Goal: Task Accomplishment & Management: Manage account settings

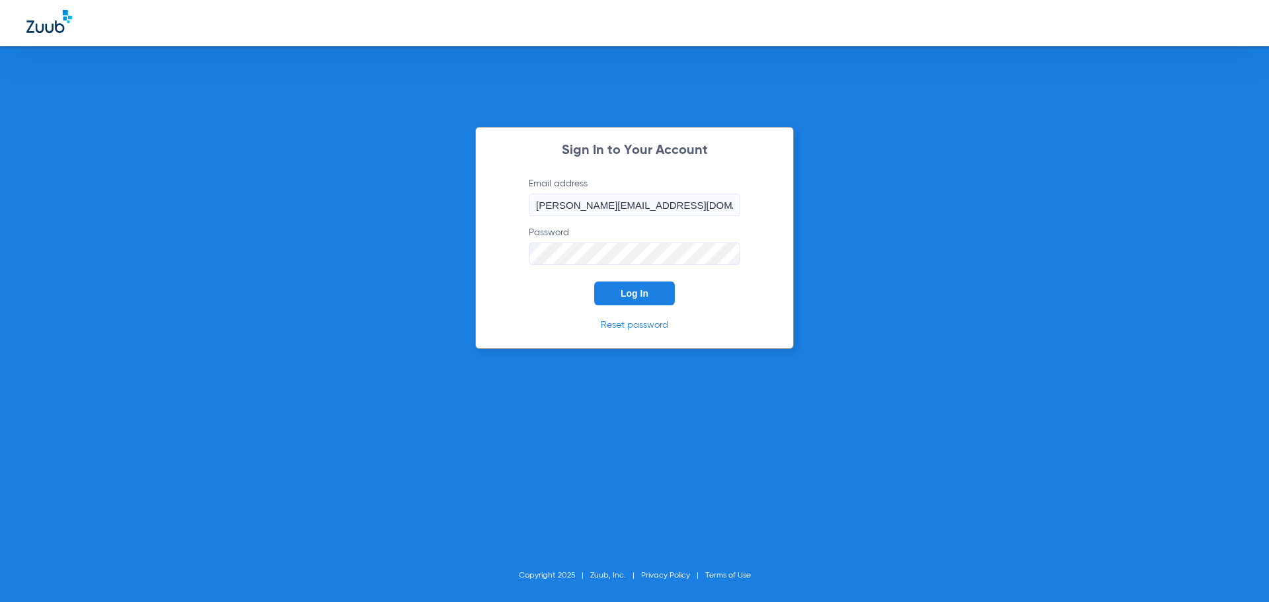
click at [603, 292] on button "Log In" at bounding box center [634, 294] width 81 height 24
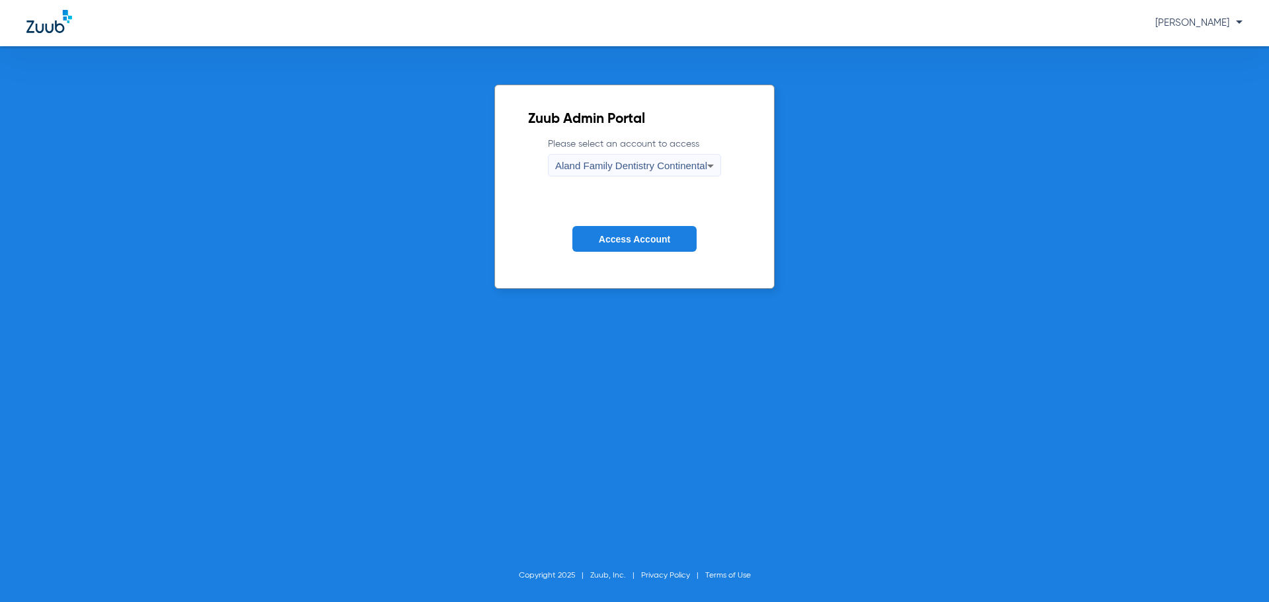
click at [631, 164] on span "Aland Family Dentistry Continental" at bounding box center [631, 165] width 152 height 11
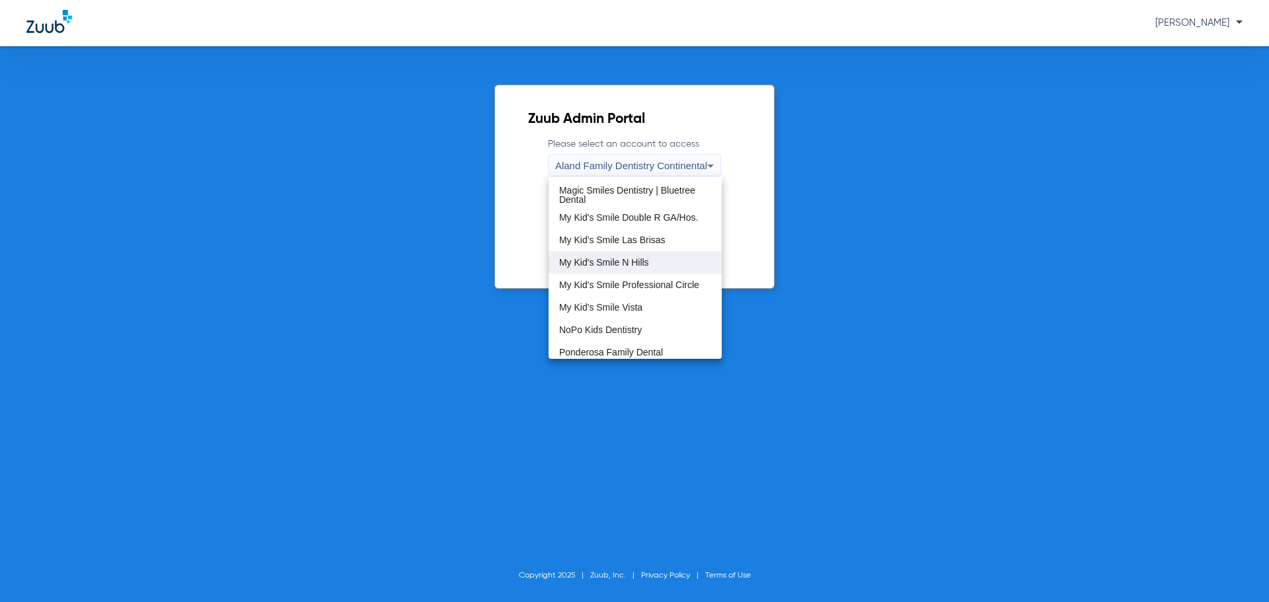
scroll to position [403, 0]
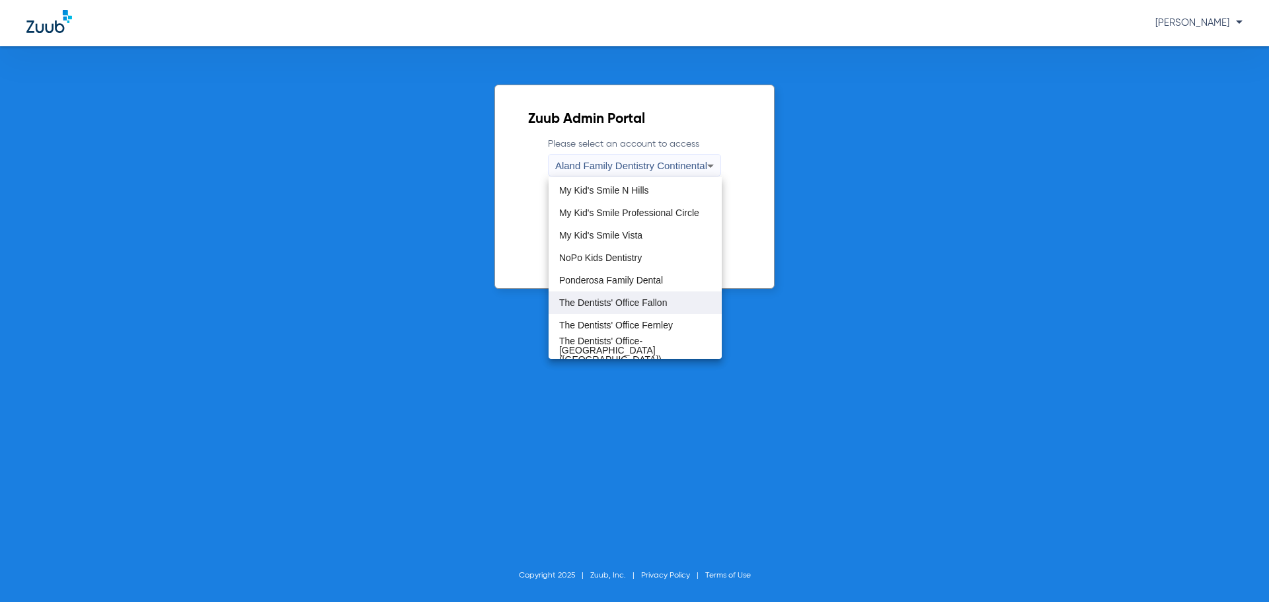
click at [611, 305] on span "The Dentists' Office Fallon" at bounding box center [613, 302] width 108 height 9
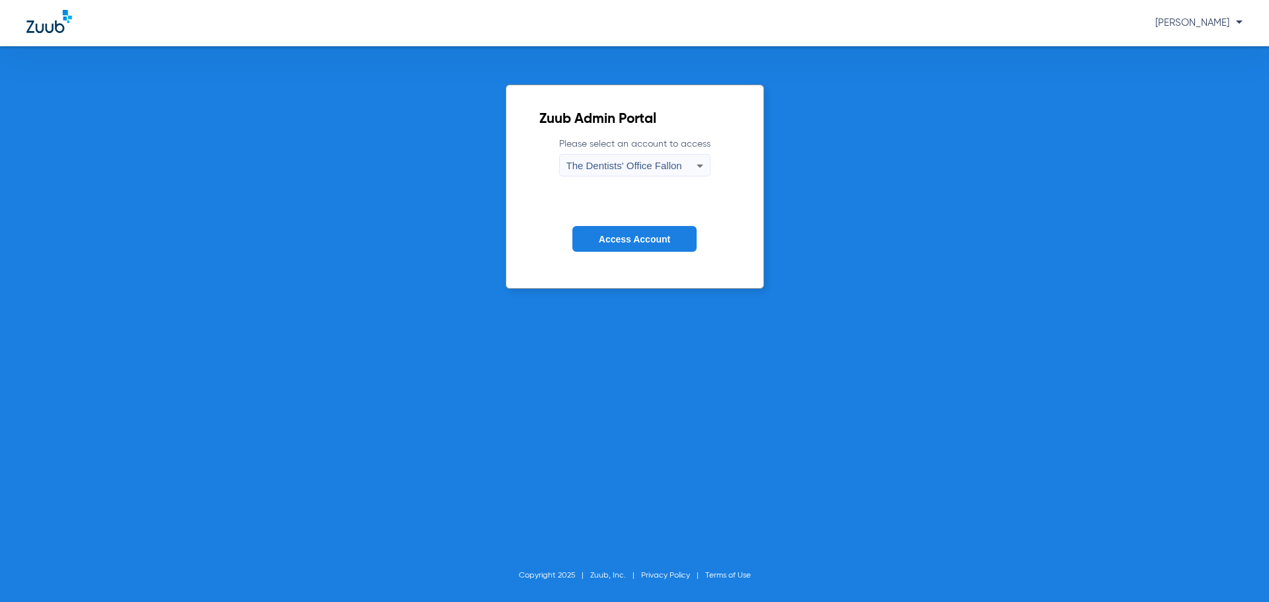
click at [645, 235] on span "Access Account" at bounding box center [634, 239] width 71 height 11
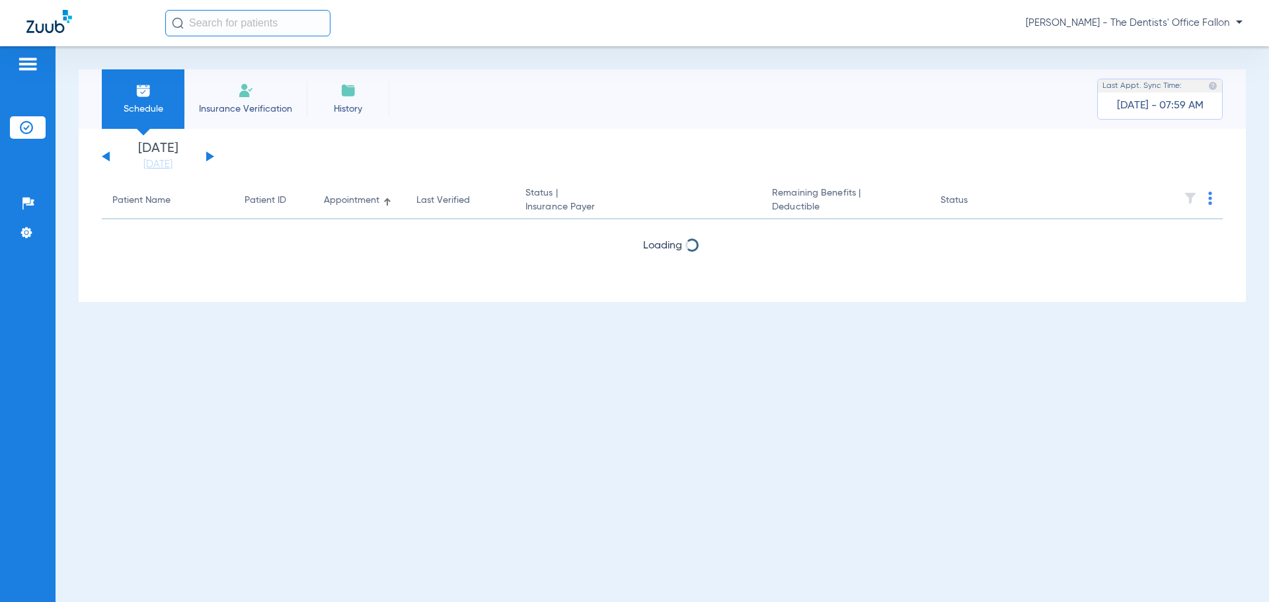
click at [209, 158] on button at bounding box center [210, 156] width 8 height 10
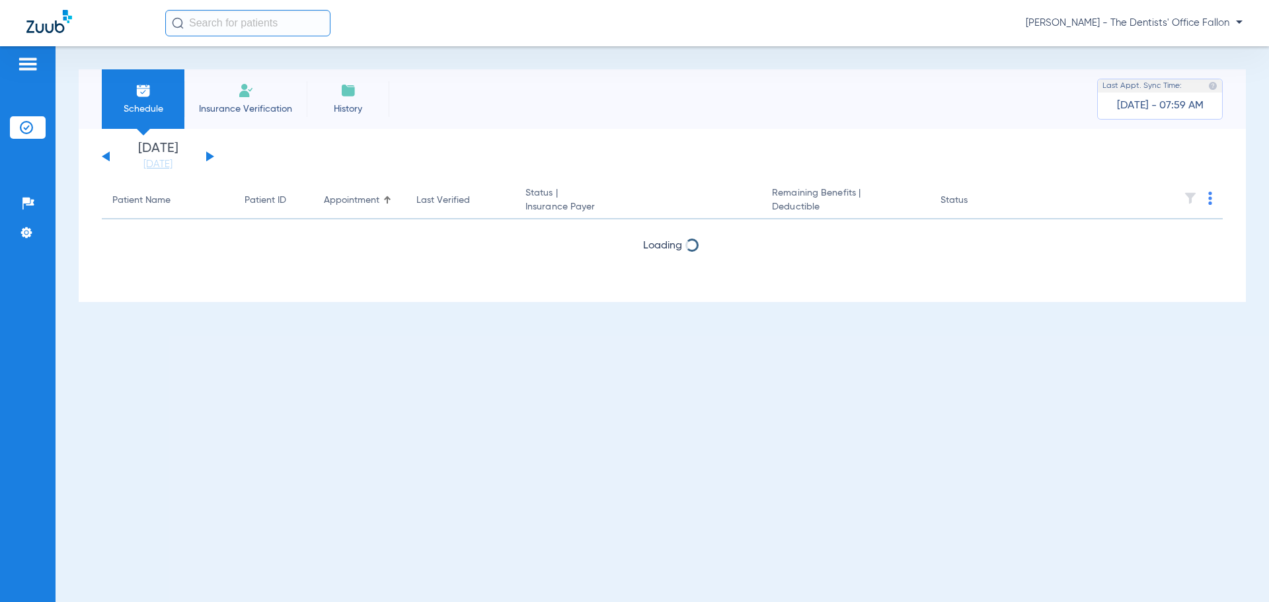
click at [209, 158] on button at bounding box center [210, 156] width 8 height 10
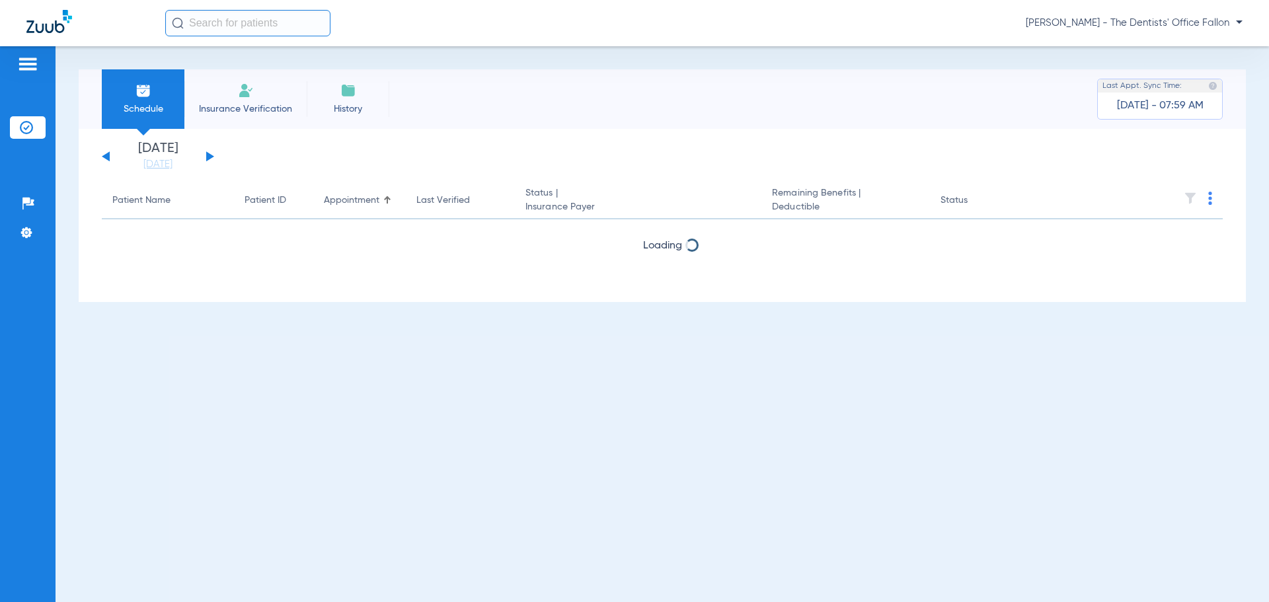
click at [209, 158] on button at bounding box center [210, 156] width 8 height 10
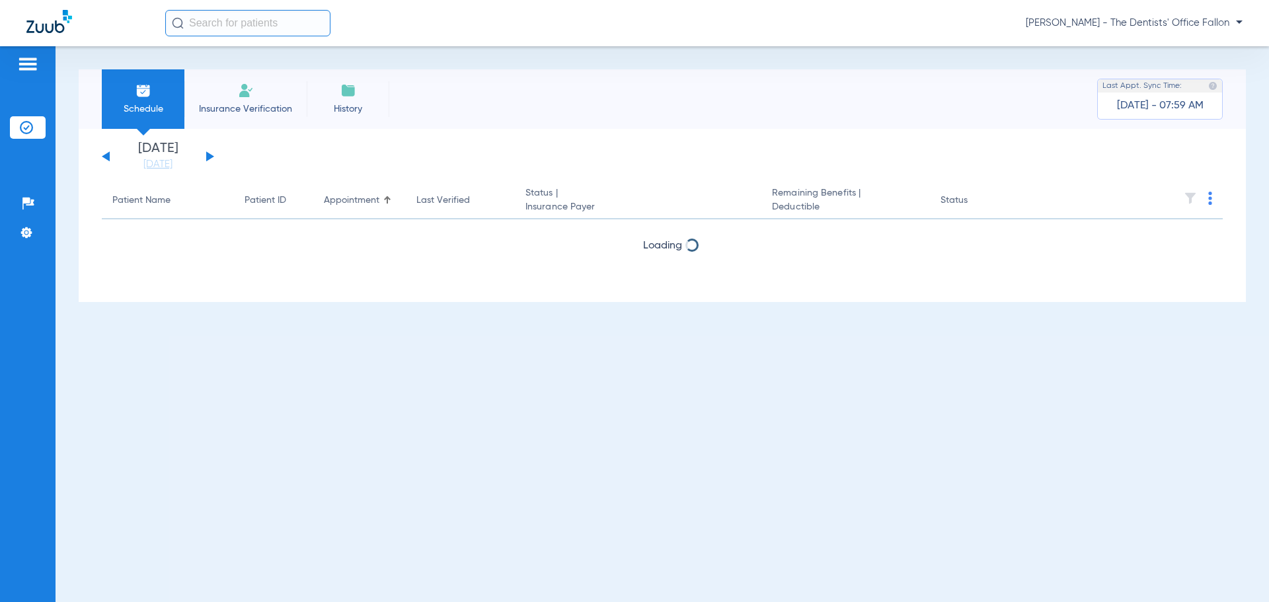
click at [209, 158] on button at bounding box center [210, 156] width 8 height 10
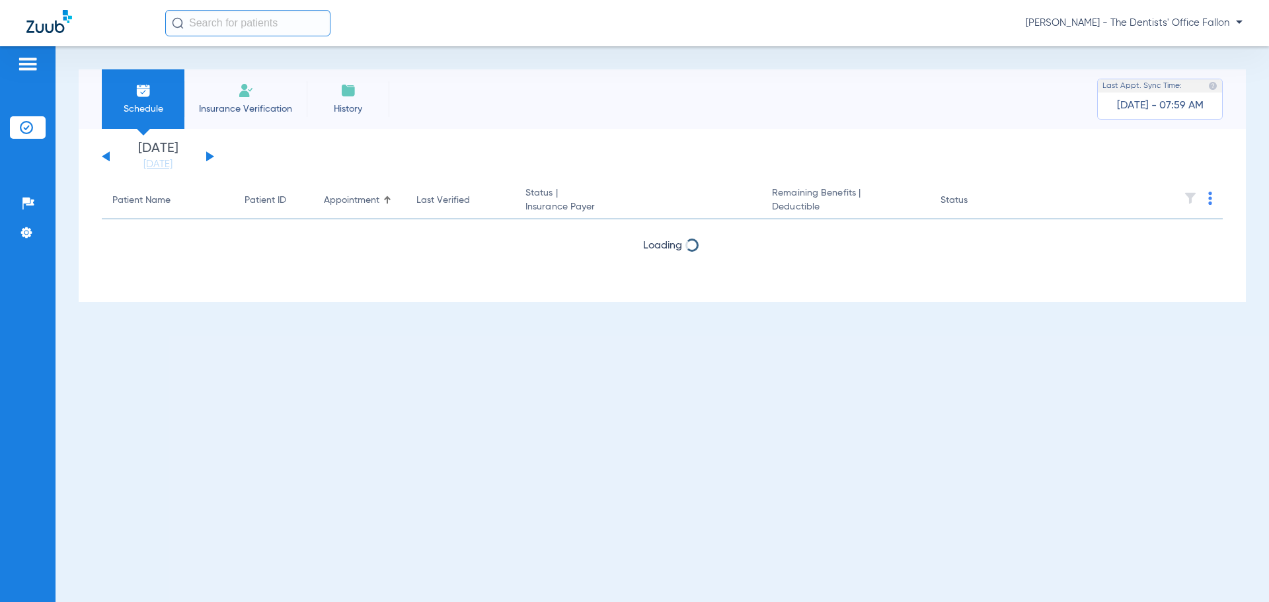
click at [209, 158] on button at bounding box center [210, 156] width 8 height 10
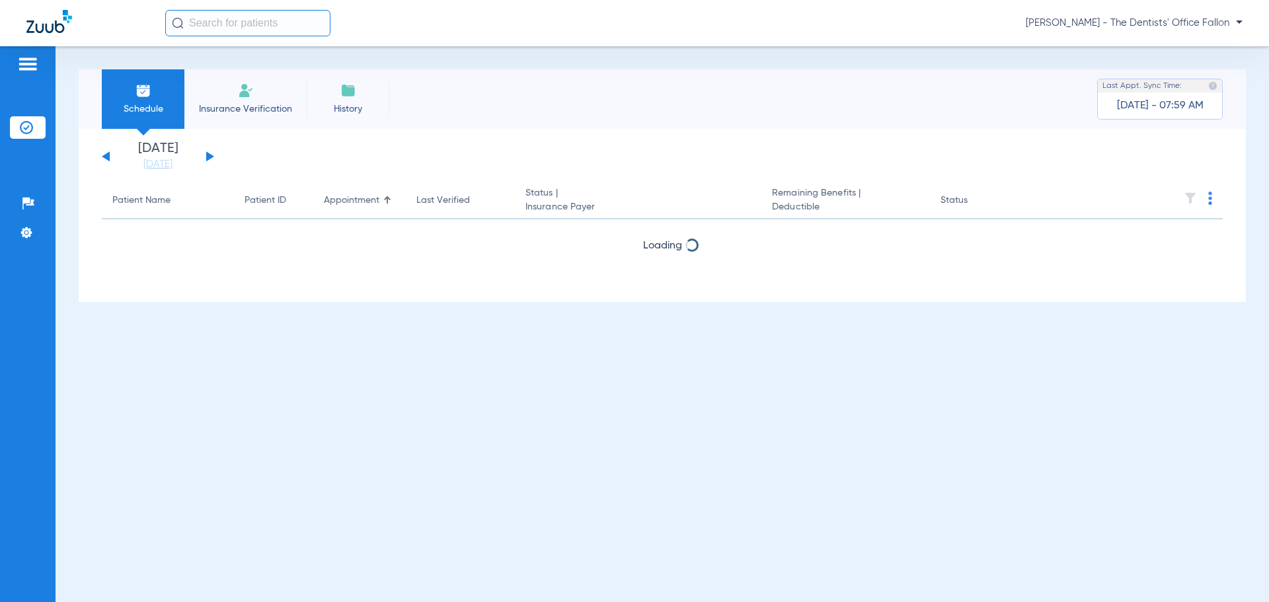
click at [209, 158] on button at bounding box center [210, 156] width 8 height 10
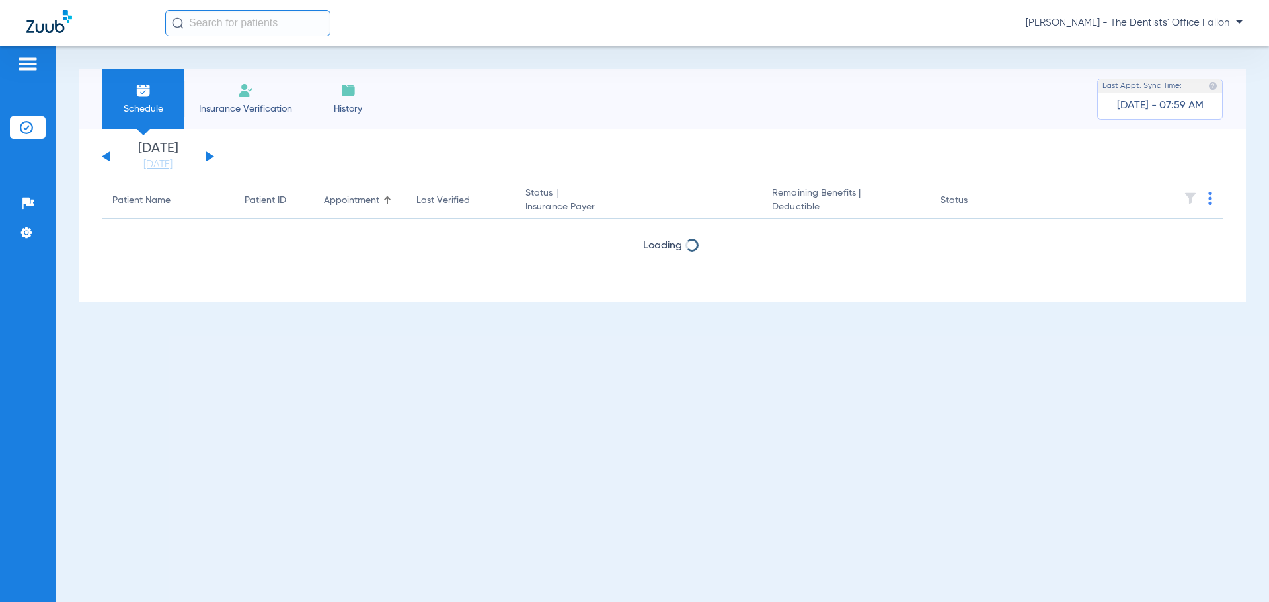
click at [209, 158] on button at bounding box center [210, 156] width 8 height 10
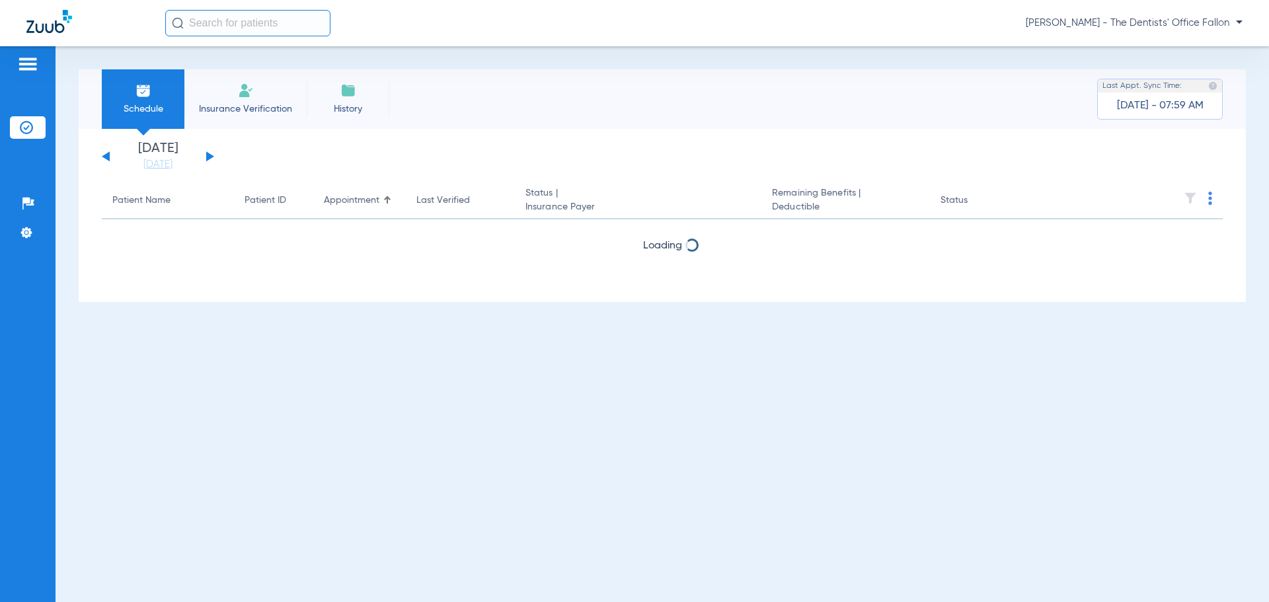
click at [209, 158] on button at bounding box center [210, 156] width 8 height 10
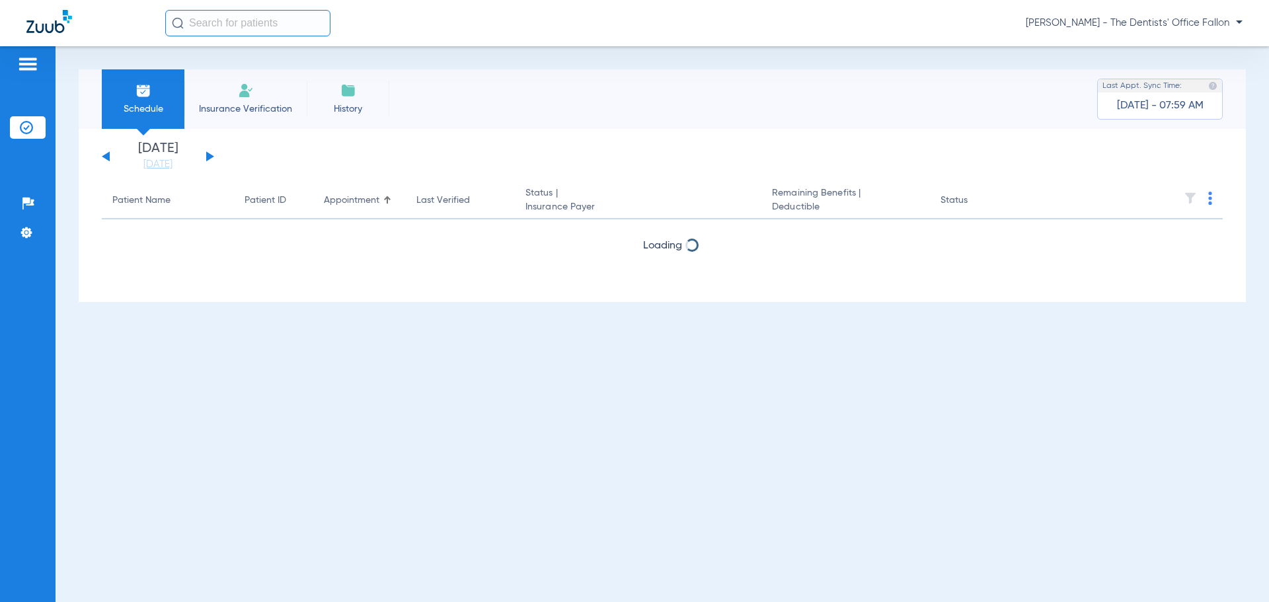
click at [209, 158] on button at bounding box center [210, 156] width 8 height 10
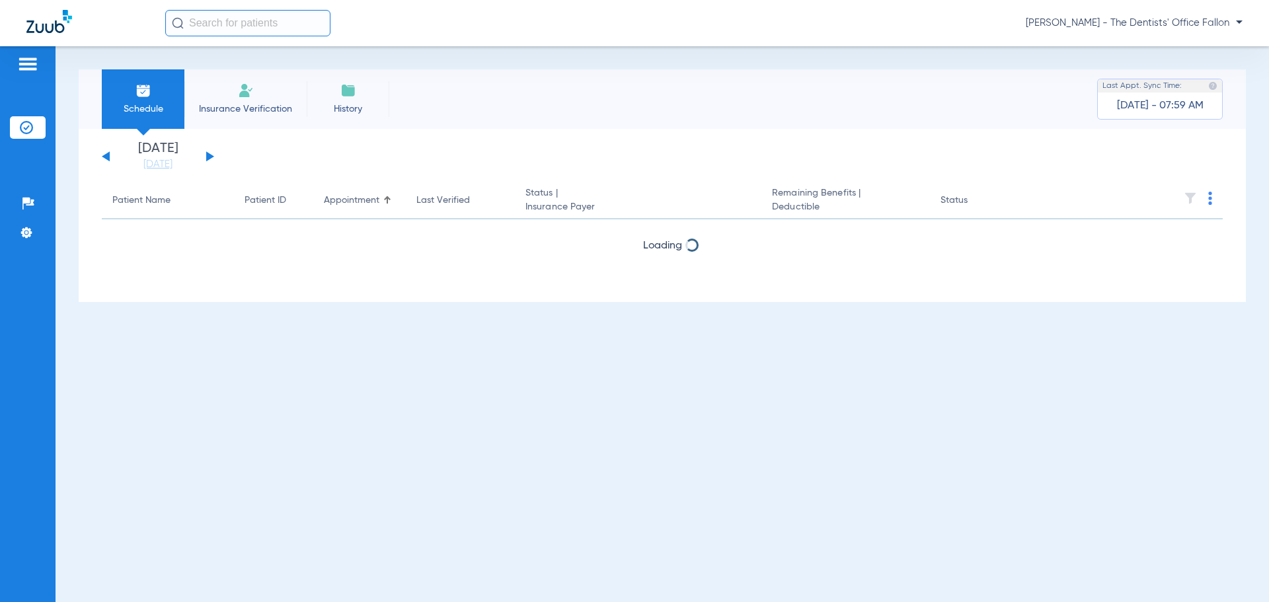
click at [209, 158] on button at bounding box center [210, 156] width 8 height 10
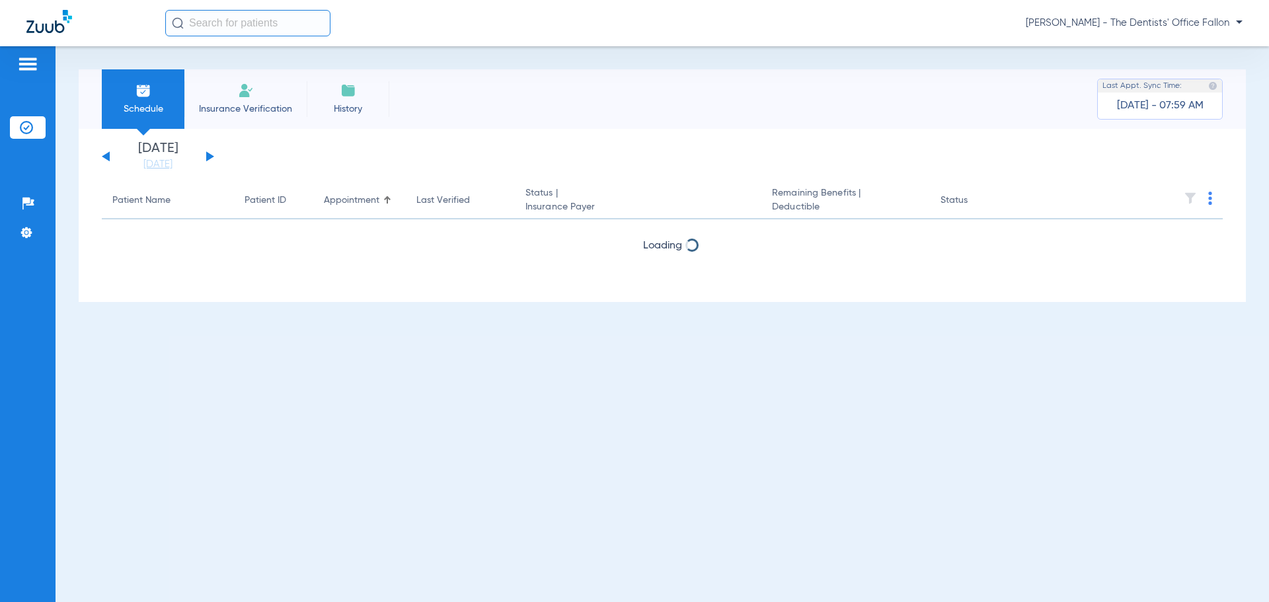
click at [209, 158] on button at bounding box center [210, 156] width 8 height 10
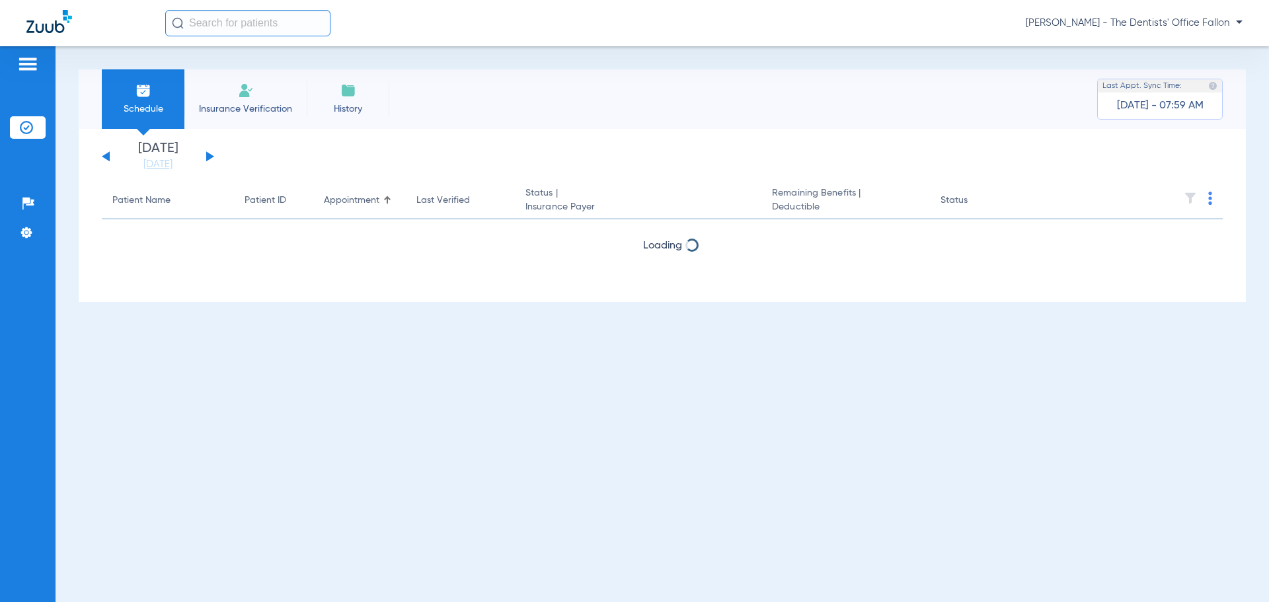
click at [209, 158] on button at bounding box center [210, 156] width 8 height 10
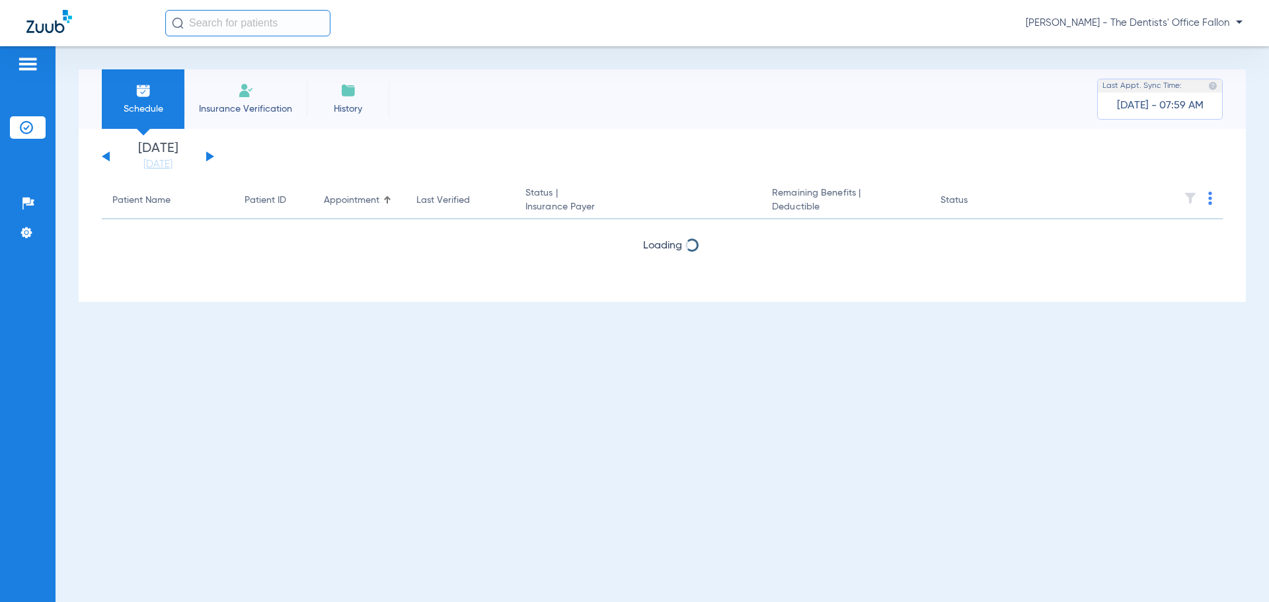
click at [209, 158] on button at bounding box center [210, 156] width 8 height 10
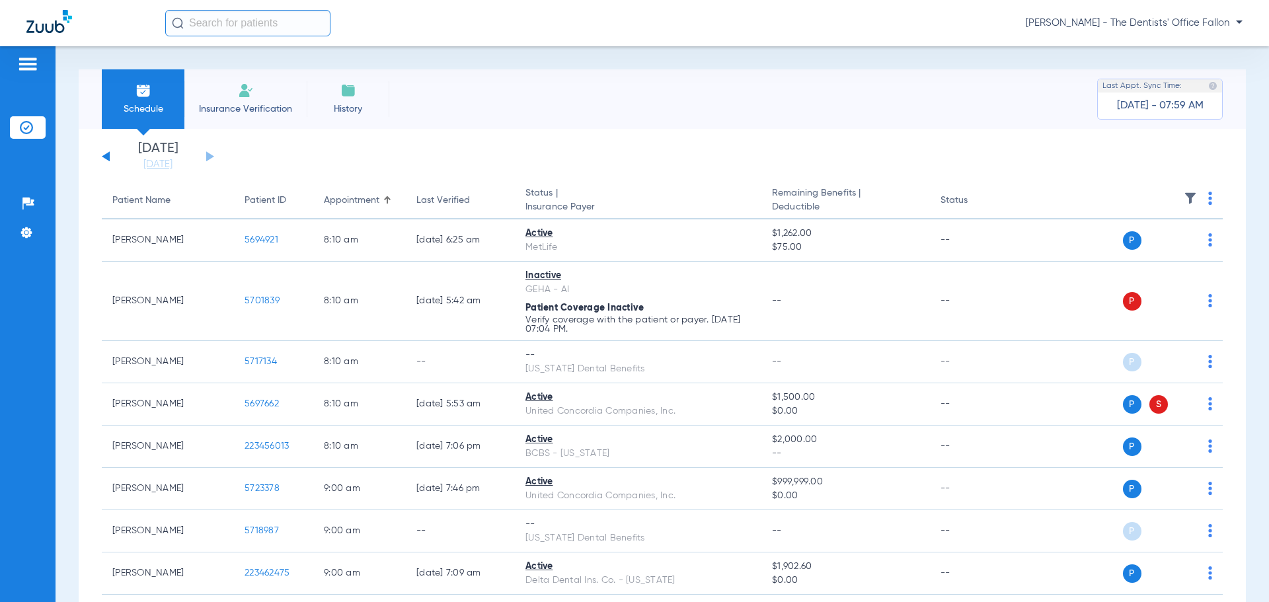
click at [1208, 203] on img at bounding box center [1210, 198] width 4 height 13
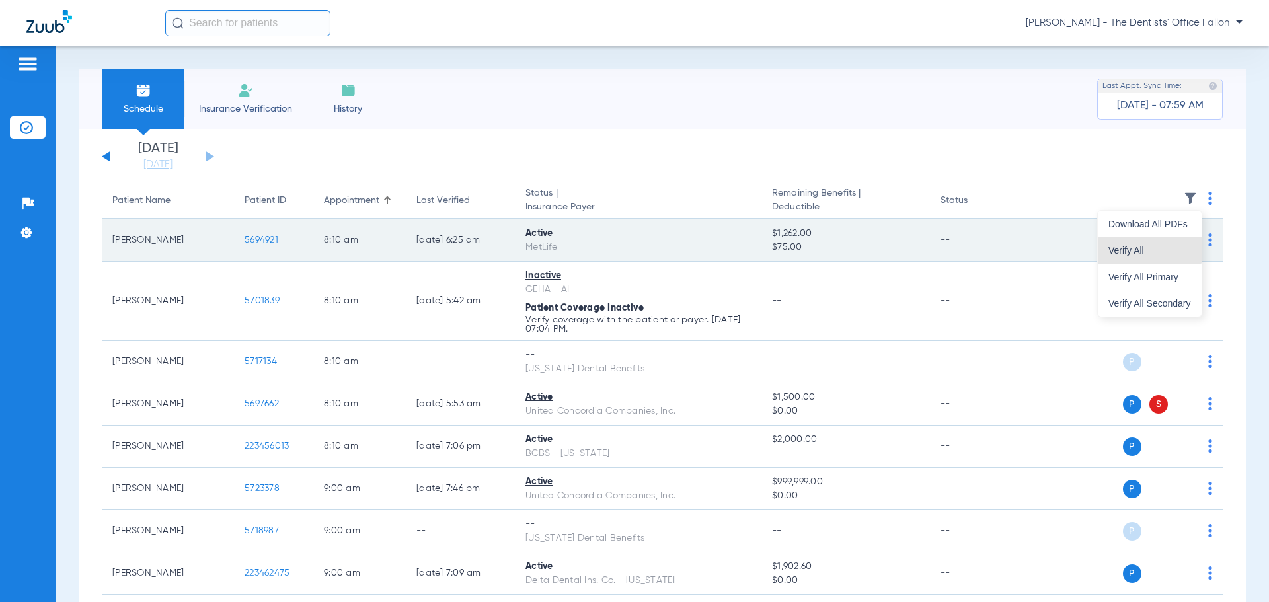
click at [1144, 244] on button "Verify All" at bounding box center [1150, 250] width 104 height 26
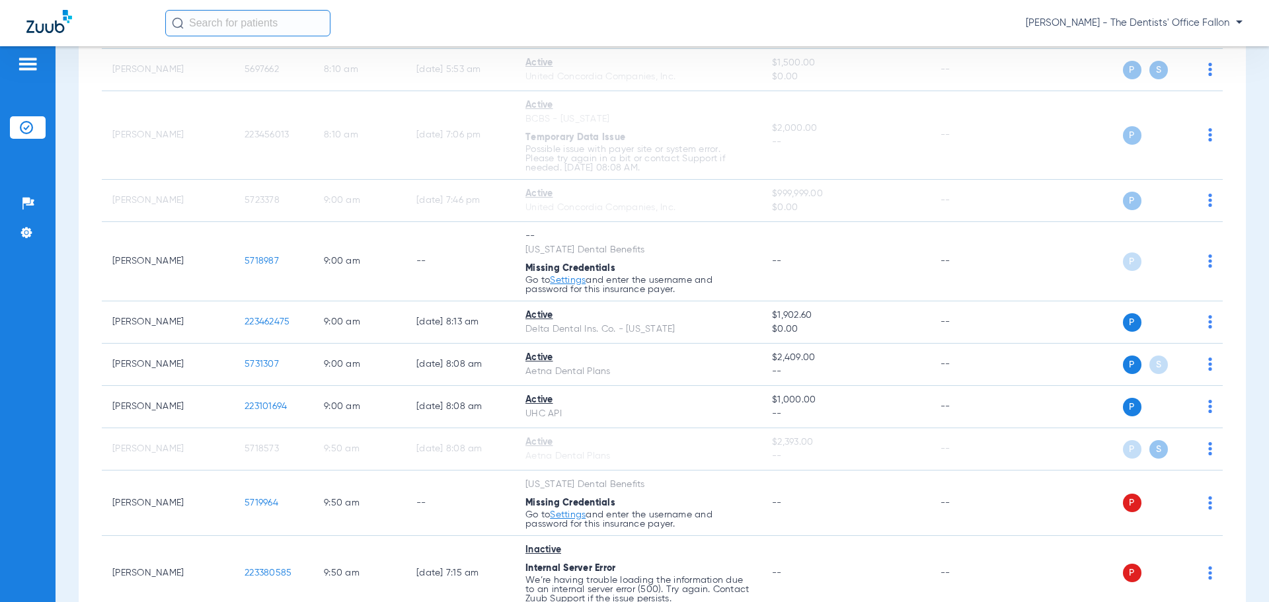
scroll to position [311, 0]
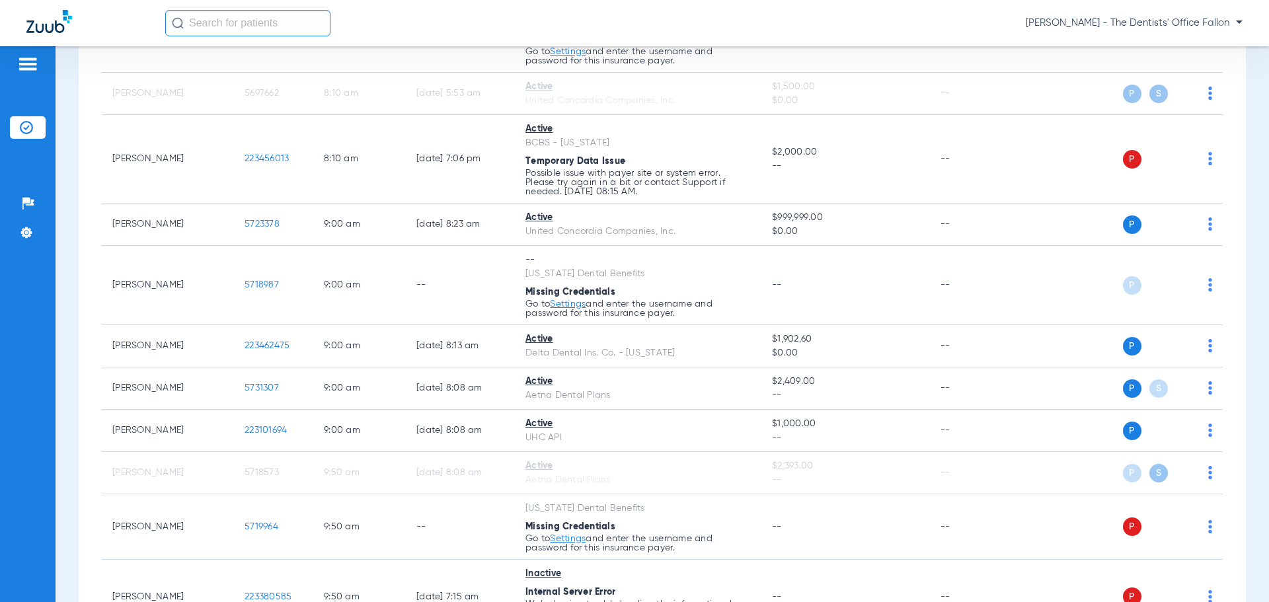
click at [1200, 28] on span "Jamie Zari - The Dentists' Office Fallon" at bounding box center [1134, 23] width 217 height 13
click at [1175, 77] on span "Log out" at bounding box center [1193, 73] width 74 height 9
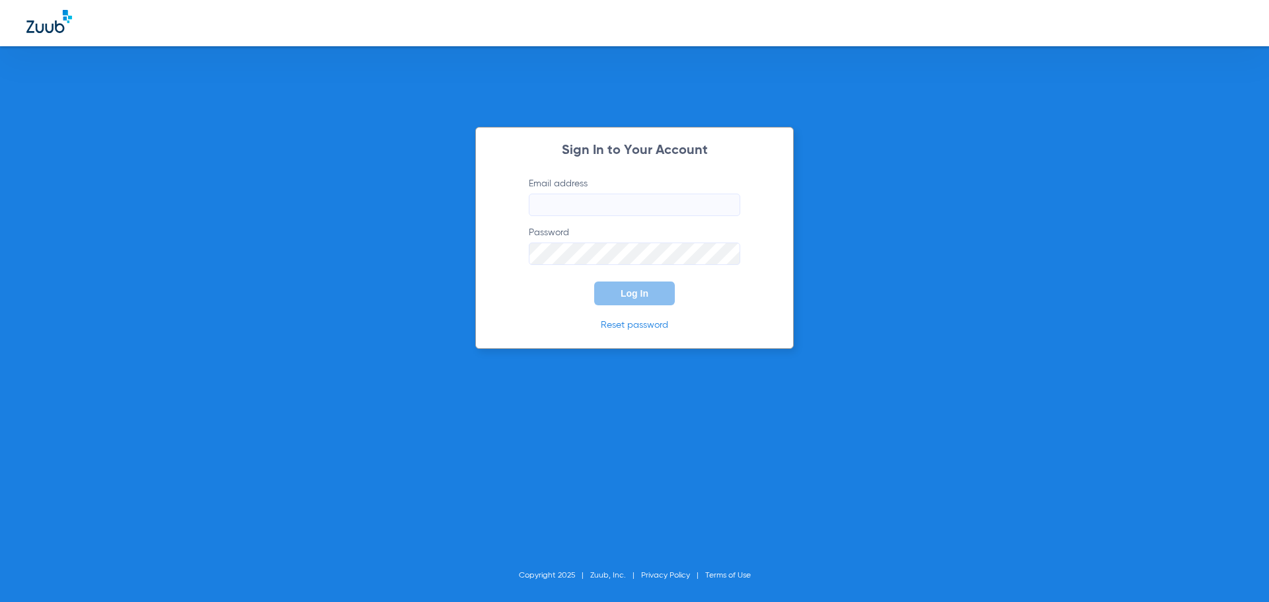
type input "jamie.zari@bluetreedental.com"
click at [654, 301] on button "Log In" at bounding box center [634, 294] width 81 height 24
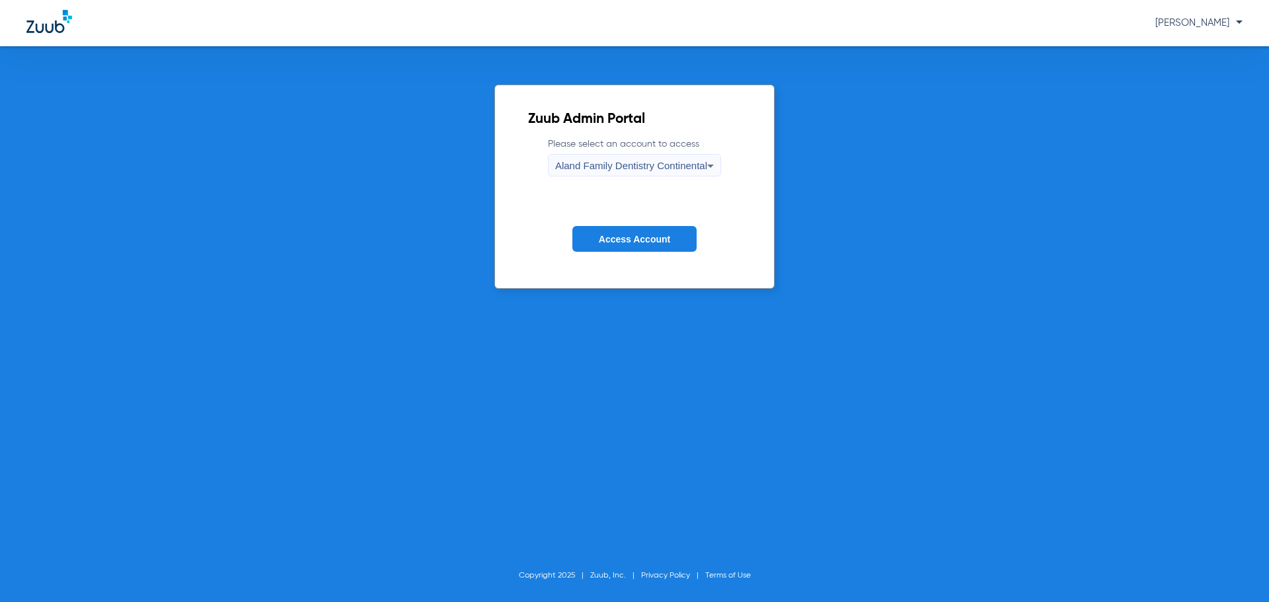
click at [646, 165] on span "Aland Family Dentistry Continental" at bounding box center [631, 165] width 152 height 11
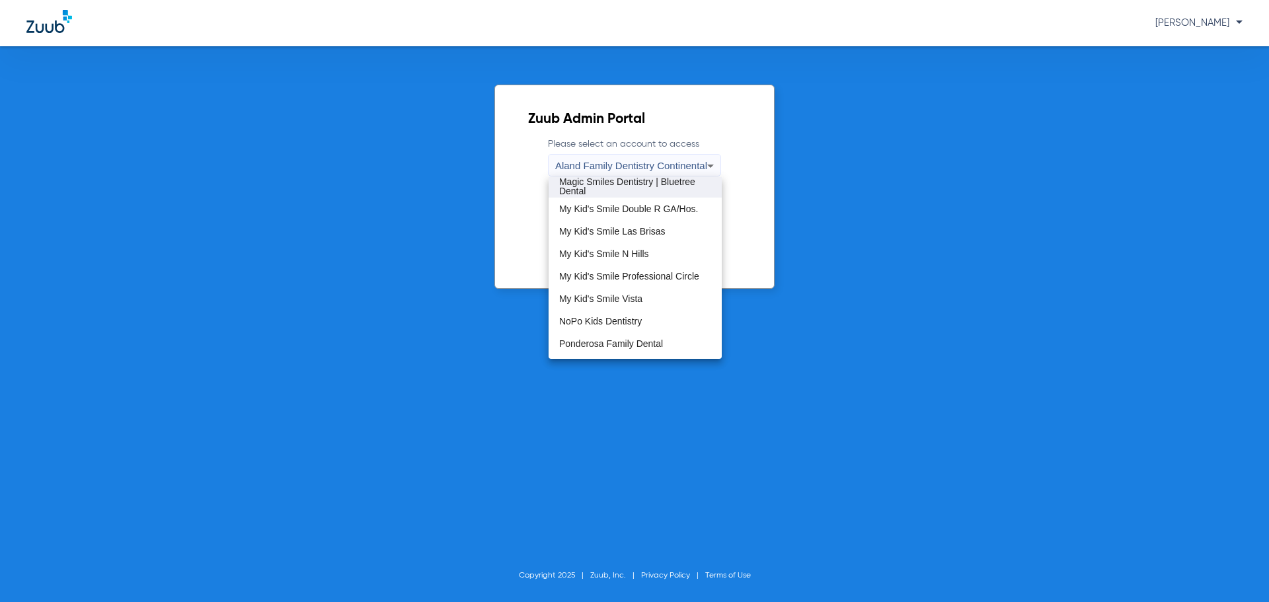
scroll to position [403, 0]
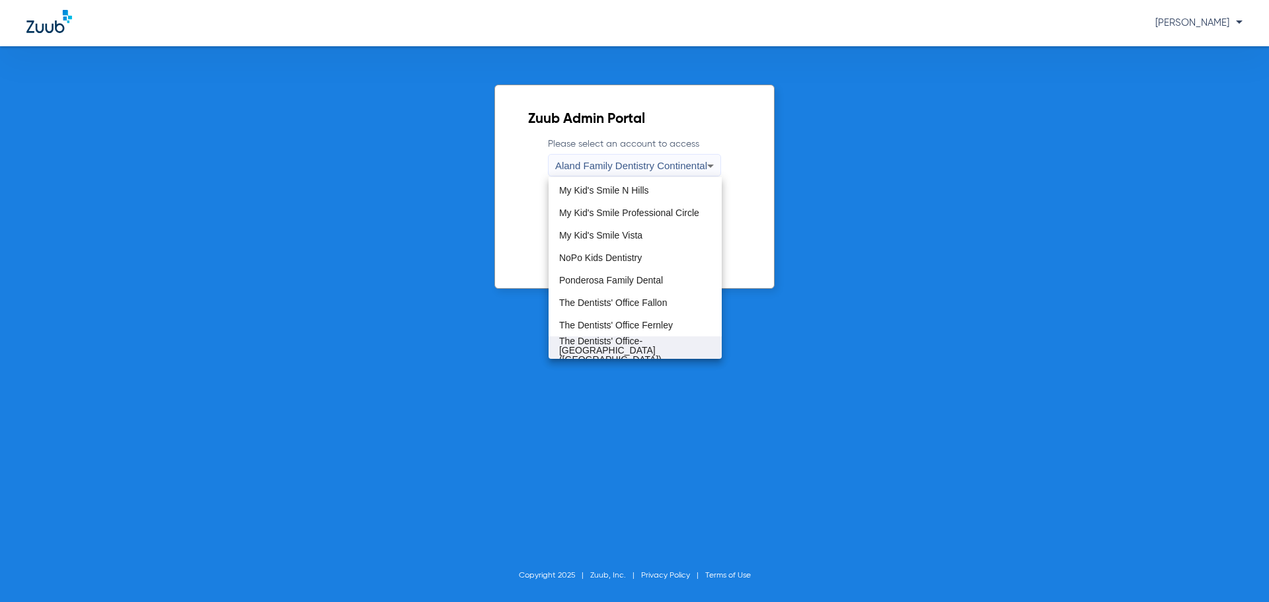
click at [637, 344] on span "The Dentists' Office-Tolas Place (TDO Tolas Place)" at bounding box center [635, 350] width 152 height 28
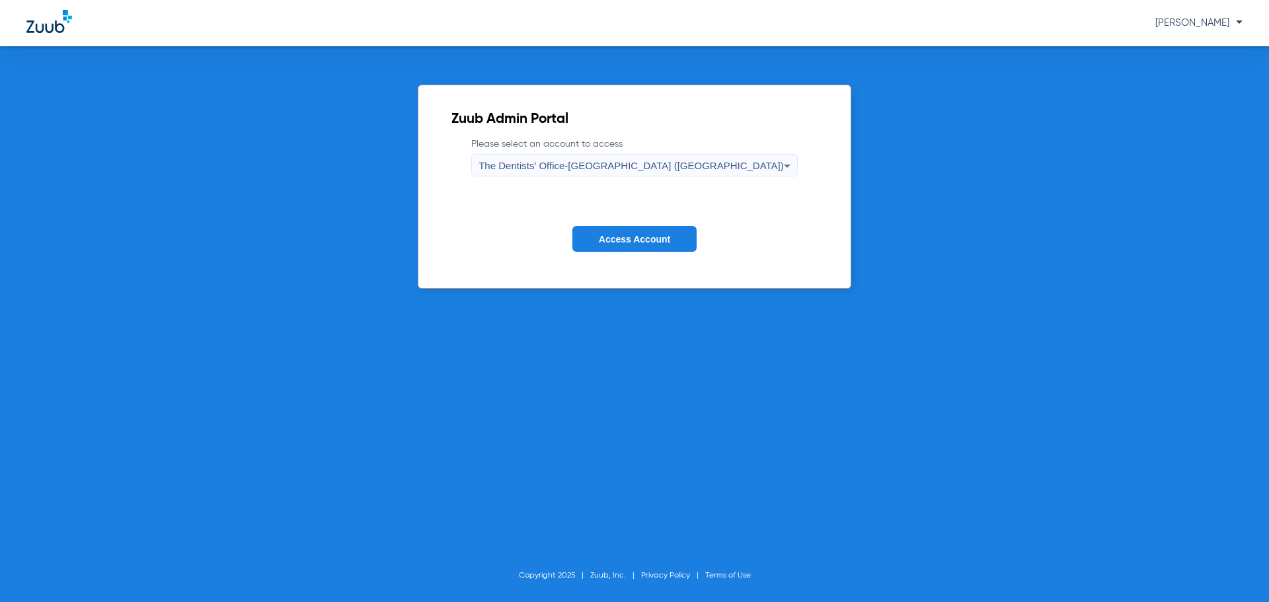
click at [642, 248] on button "Access Account" at bounding box center [634, 239] width 124 height 26
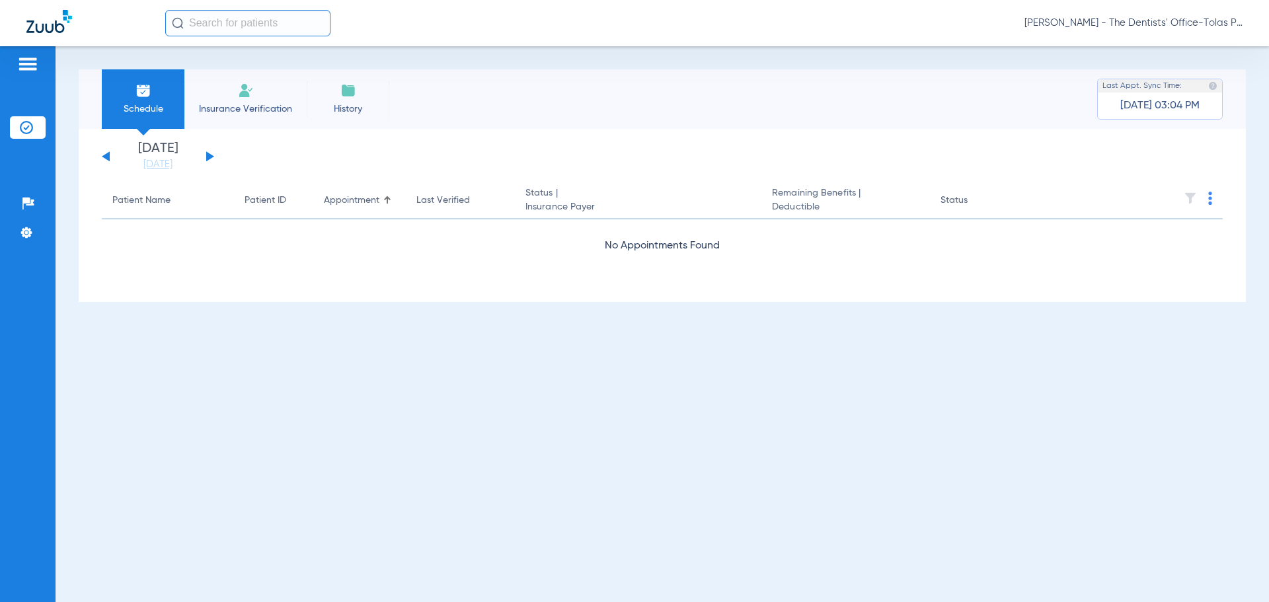
click at [212, 158] on div "[DATE] [DATE] [DATE] [DATE] [DATE] [DATE] [DATE] [DATE] [DATE] [DATE] [DATE] [D…" at bounding box center [158, 156] width 112 height 29
click at [212, 157] on button at bounding box center [210, 156] width 8 height 10
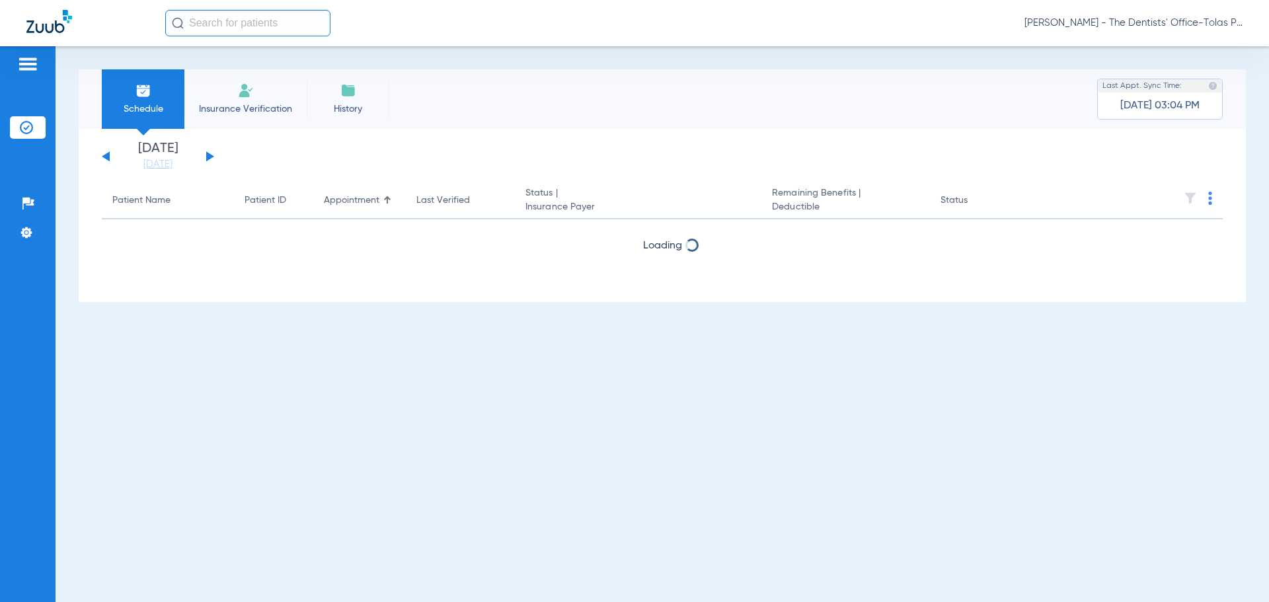
click at [212, 157] on button at bounding box center [210, 156] width 8 height 10
click at [211, 157] on button at bounding box center [210, 156] width 8 height 10
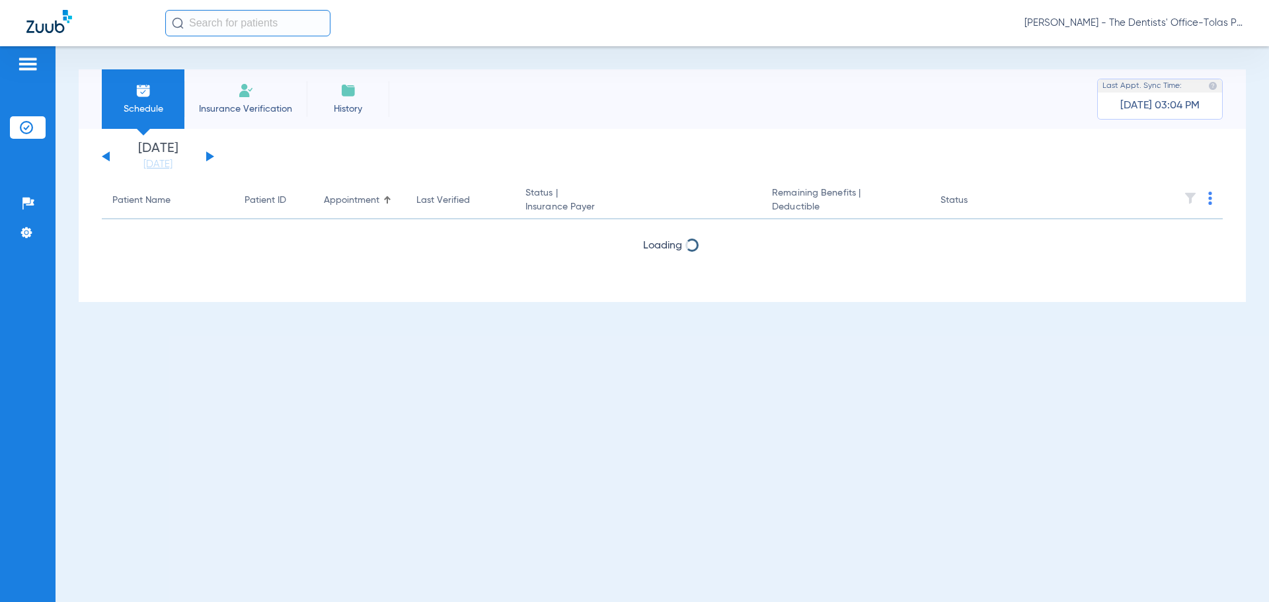
click at [211, 157] on button at bounding box center [210, 156] width 8 height 10
click at [210, 157] on button at bounding box center [210, 156] width 8 height 10
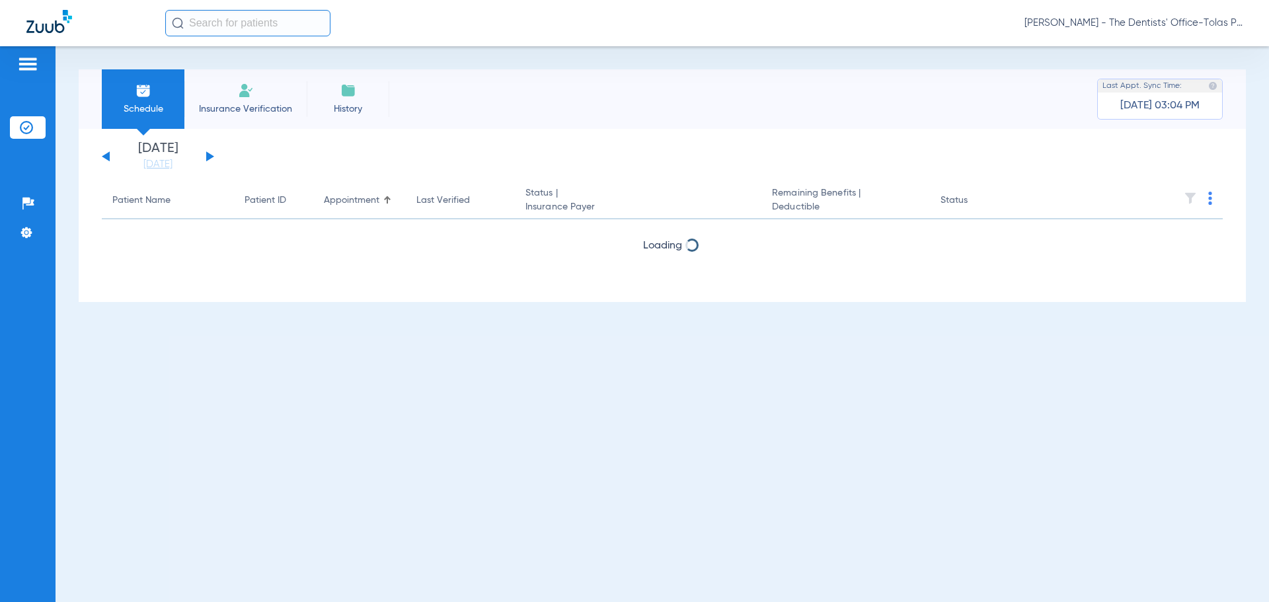
click at [210, 157] on button at bounding box center [210, 156] width 8 height 10
drag, startPoint x: 210, startPoint y: 157, endPoint x: 205, endPoint y: 165, distance: 9.2
click at [206, 164] on div "[DATE] [DATE] [DATE] [DATE] [DATE] [DATE] [DATE] [DATE] [DATE] [DATE] [DATE] [D…" at bounding box center [158, 156] width 112 height 29
click at [205, 165] on div "[DATE] [DATE] [DATE] [DATE] [DATE] [DATE] [DATE] [DATE] [DATE] [DATE] [DATE] [D…" at bounding box center [158, 156] width 112 height 29
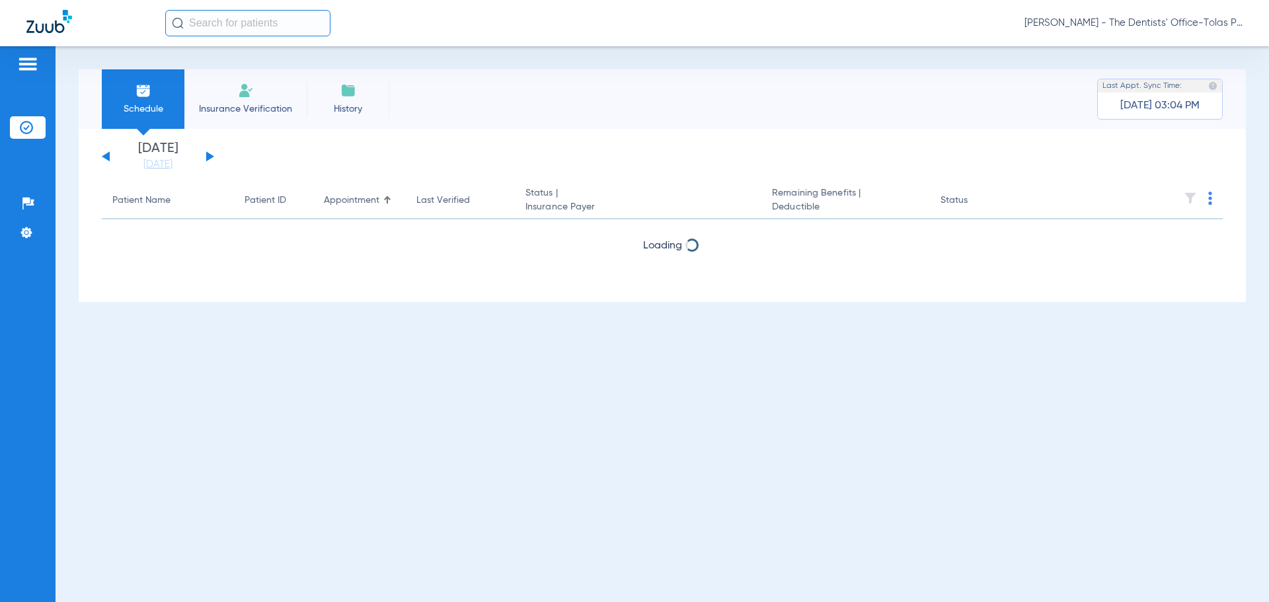
click at [205, 165] on div "[DATE] [DATE] [DATE] [DATE] [DATE] [DATE] [DATE] [DATE] [DATE] [DATE] [DATE] [D…" at bounding box center [158, 156] width 112 height 29
click at [211, 155] on button at bounding box center [210, 156] width 8 height 10
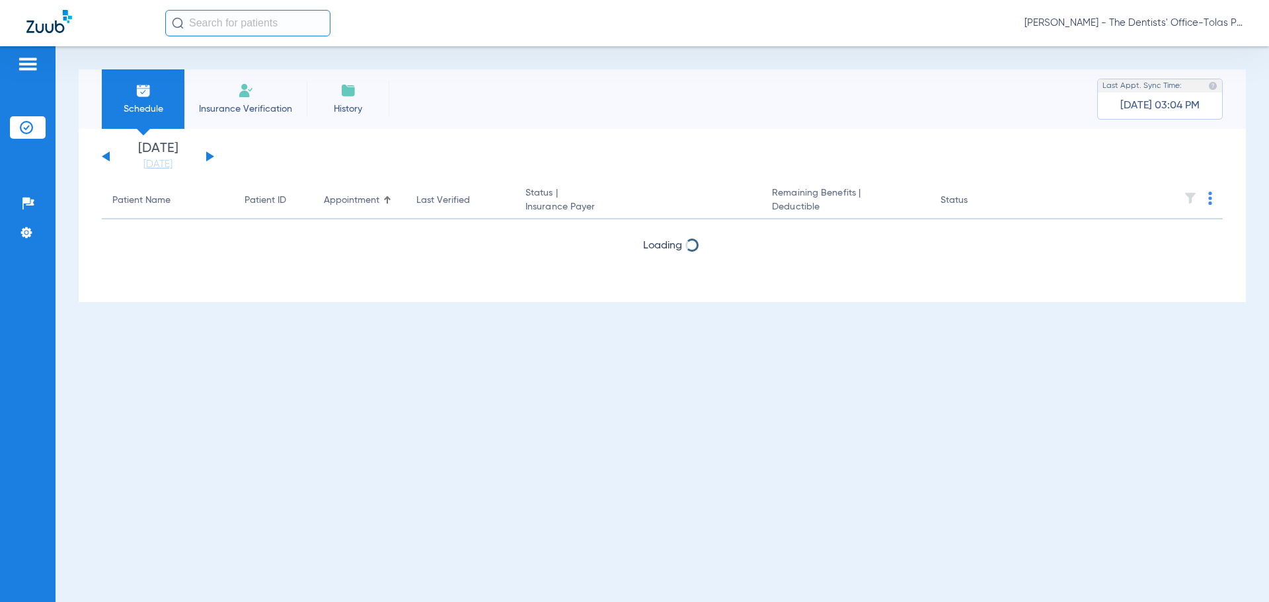
click at [211, 155] on button at bounding box center [210, 156] width 8 height 10
click at [211, 159] on div "[DATE] [DATE] [DATE] [DATE] [DATE] [DATE] [DATE] [DATE] [DATE] [DATE] [DATE] [D…" at bounding box center [158, 156] width 112 height 29
click at [211, 157] on button at bounding box center [210, 156] width 8 height 10
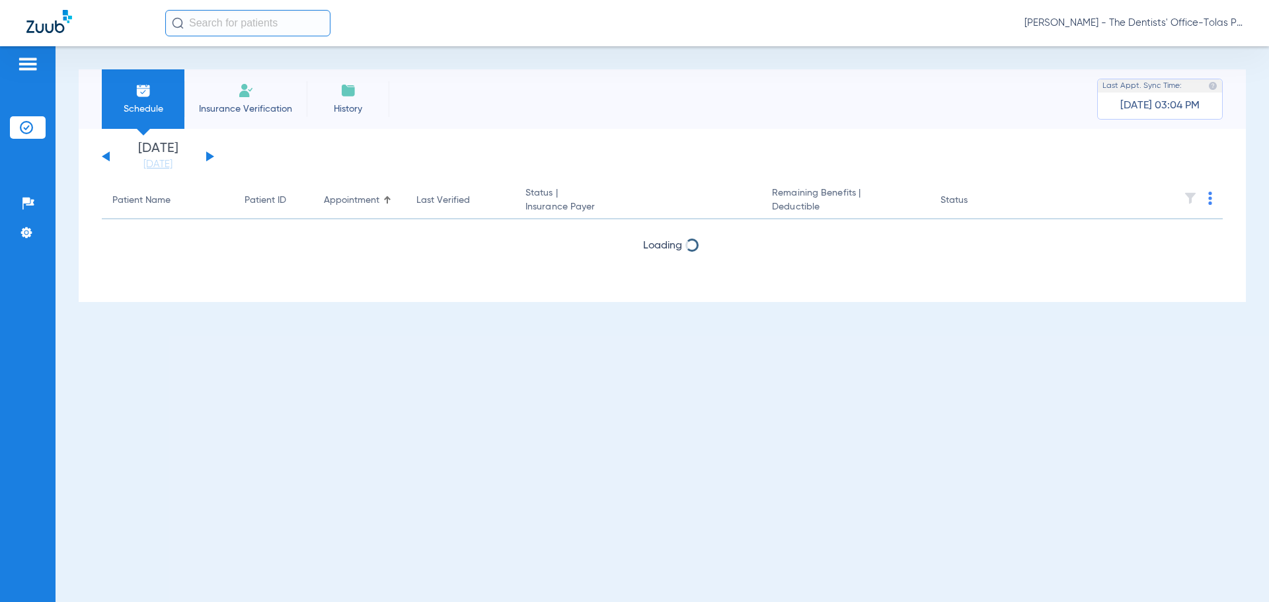
click at [211, 157] on button at bounding box center [210, 156] width 8 height 10
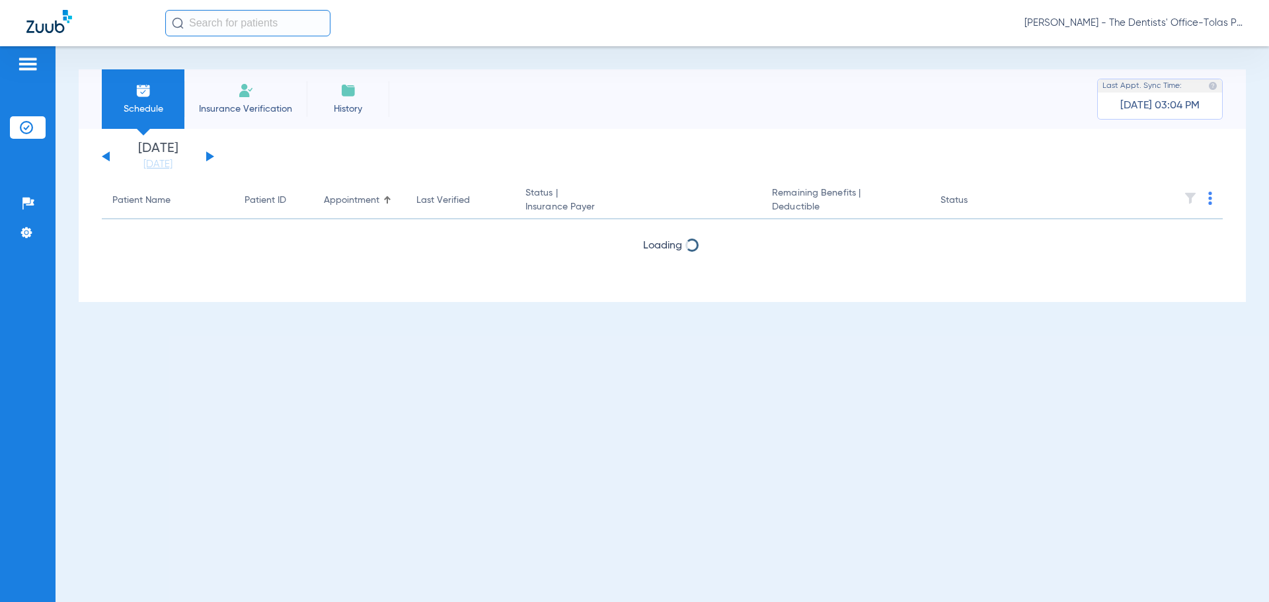
click at [211, 157] on button at bounding box center [210, 156] width 8 height 10
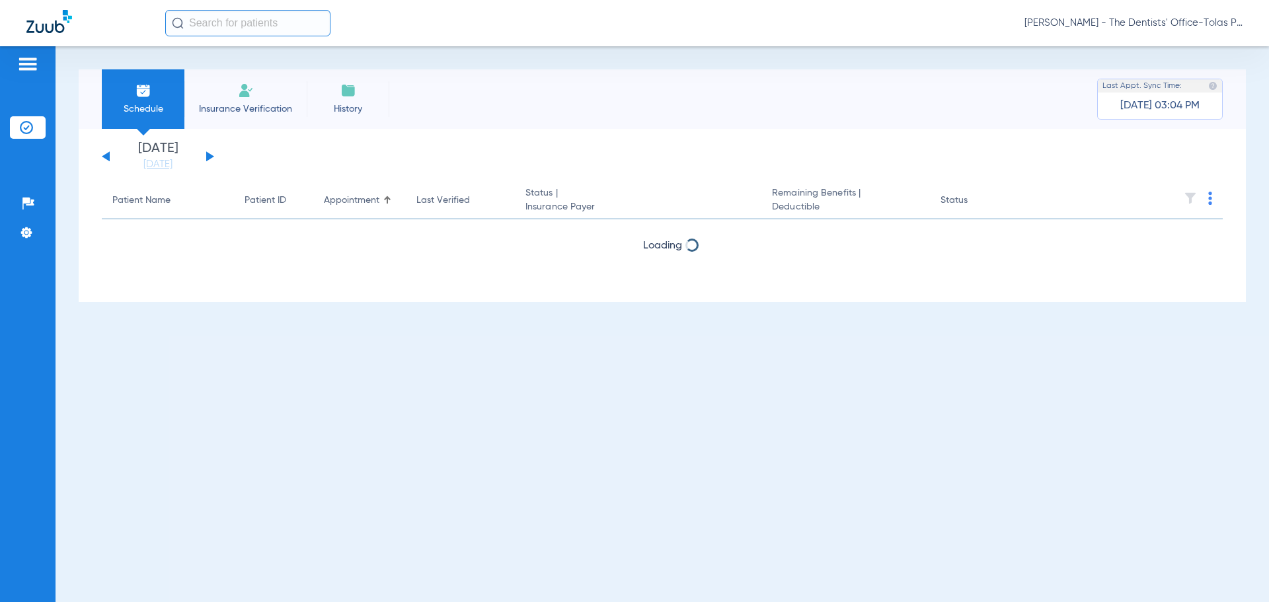
click at [211, 157] on button at bounding box center [210, 156] width 8 height 10
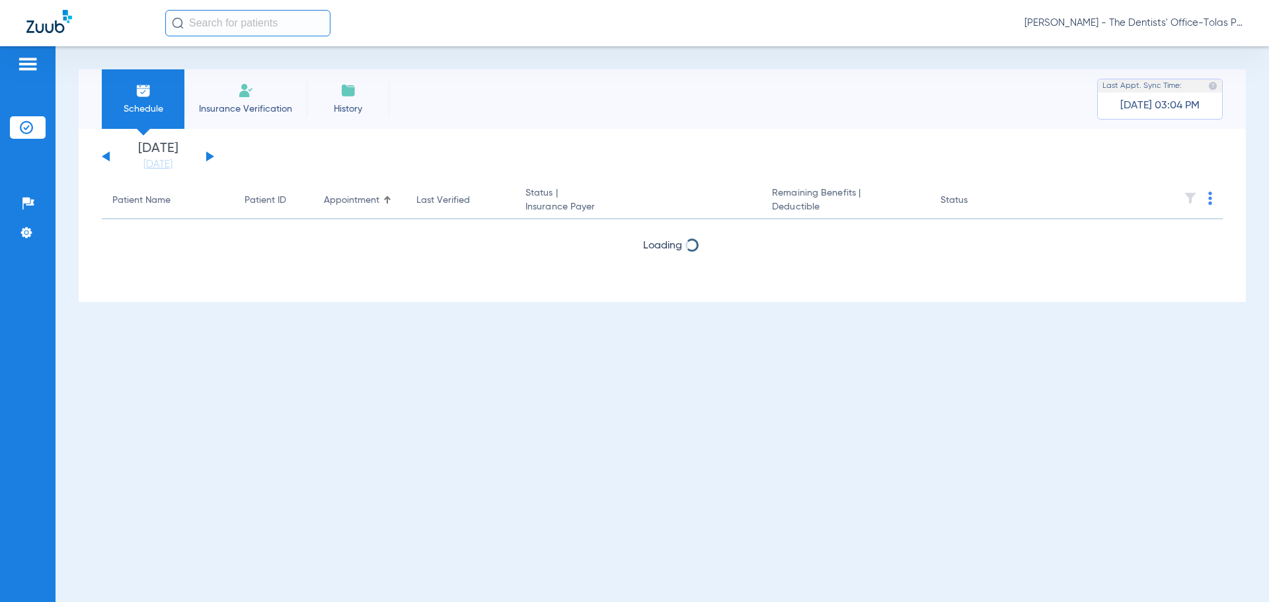
click at [211, 157] on button at bounding box center [210, 156] width 8 height 10
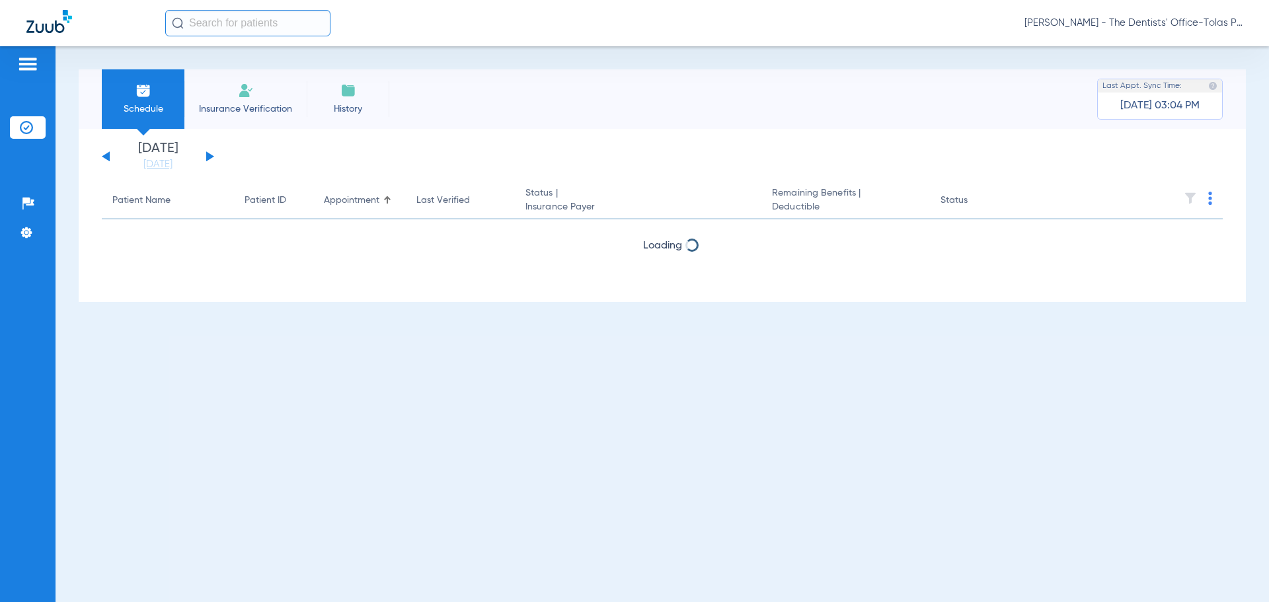
click at [211, 157] on button at bounding box center [210, 156] width 8 height 10
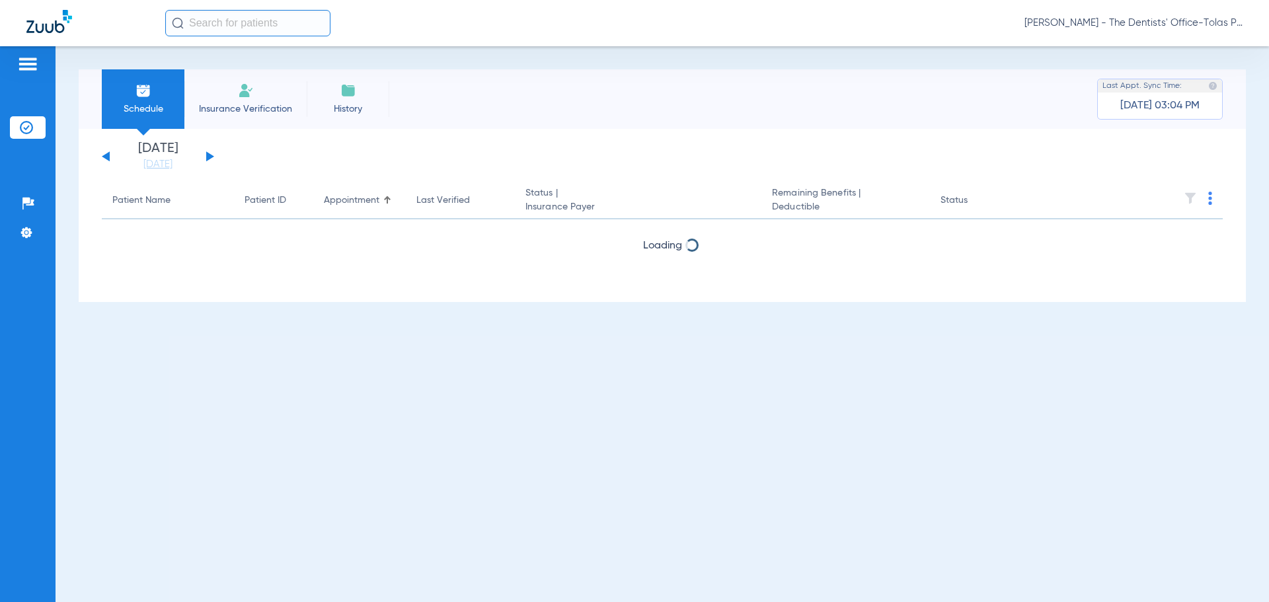
click at [211, 157] on button at bounding box center [210, 156] width 8 height 10
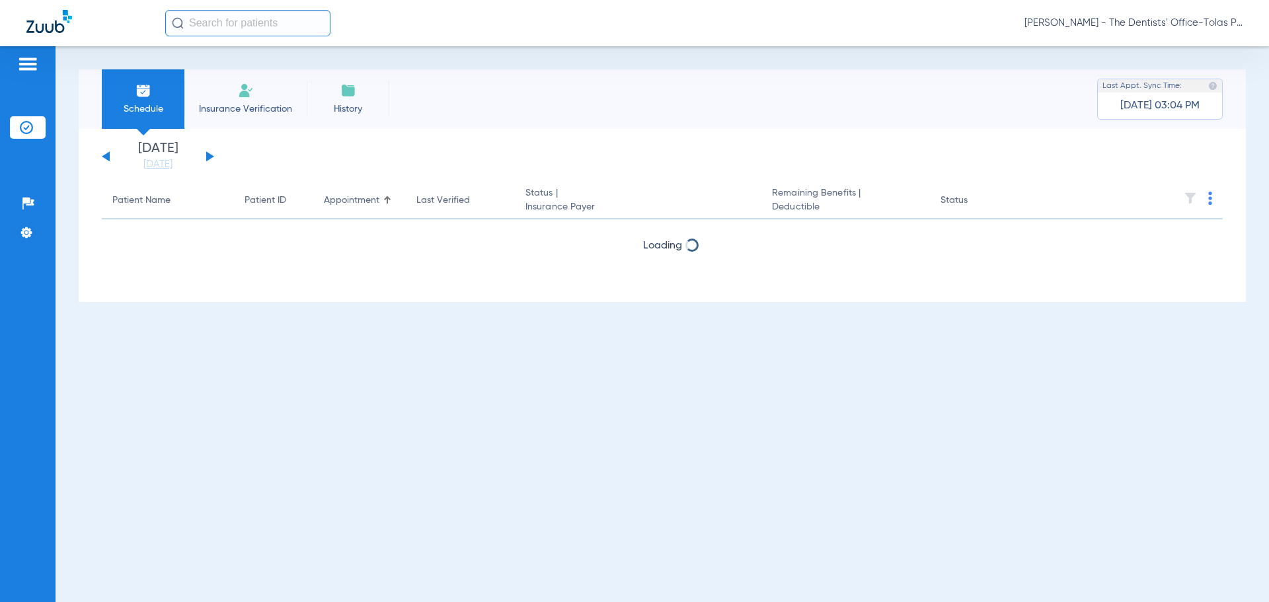
click at [211, 157] on button at bounding box center [210, 156] width 8 height 10
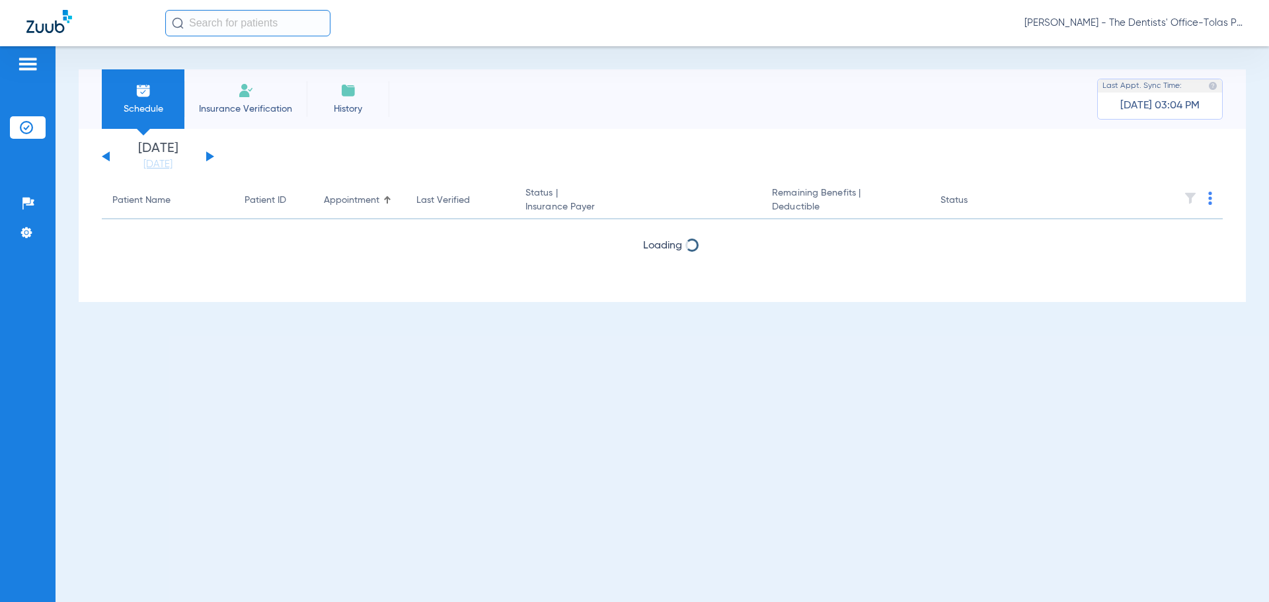
click at [211, 157] on button at bounding box center [210, 156] width 8 height 10
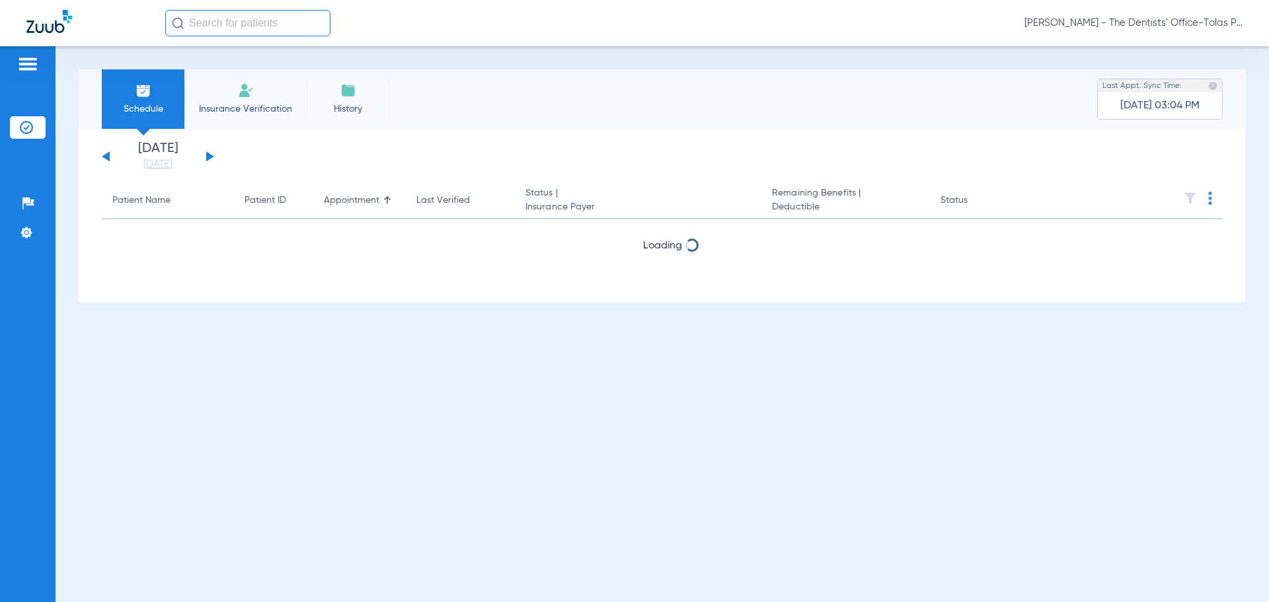
click at [211, 157] on button at bounding box center [210, 156] width 8 height 10
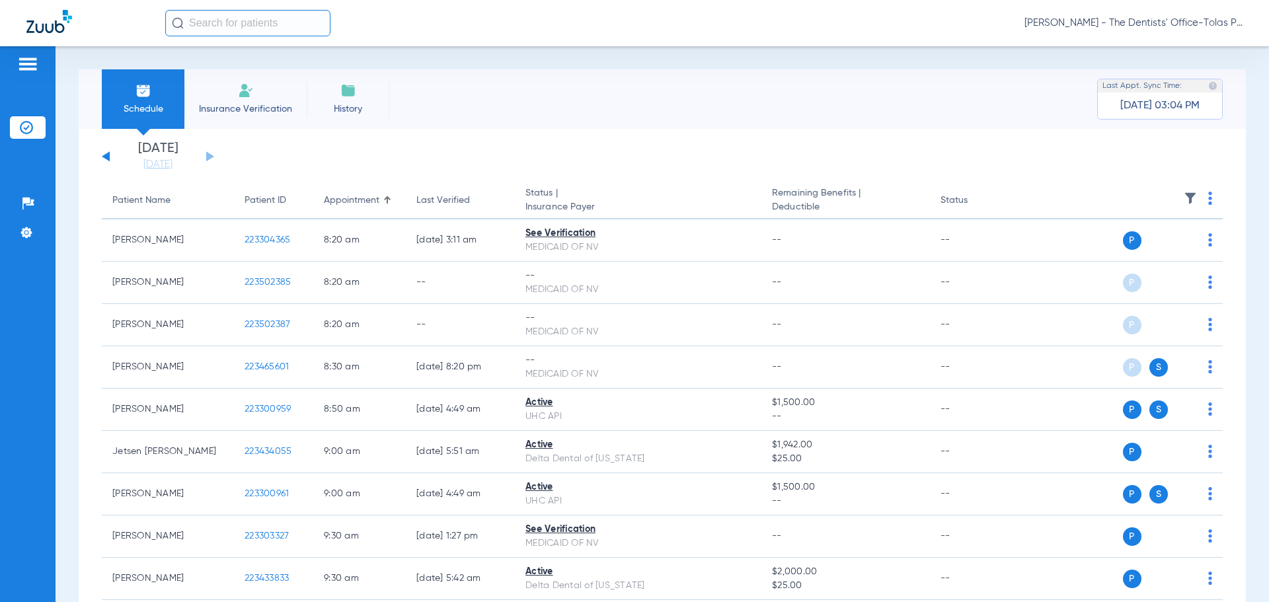
click at [1166, 22] on span "[PERSON_NAME] - The Dentists' Office-Tolas Place ([GEOGRAPHIC_DATA])" at bounding box center [1134, 23] width 218 height 13
click at [1160, 75] on span "Log out" at bounding box center [1193, 73] width 74 height 9
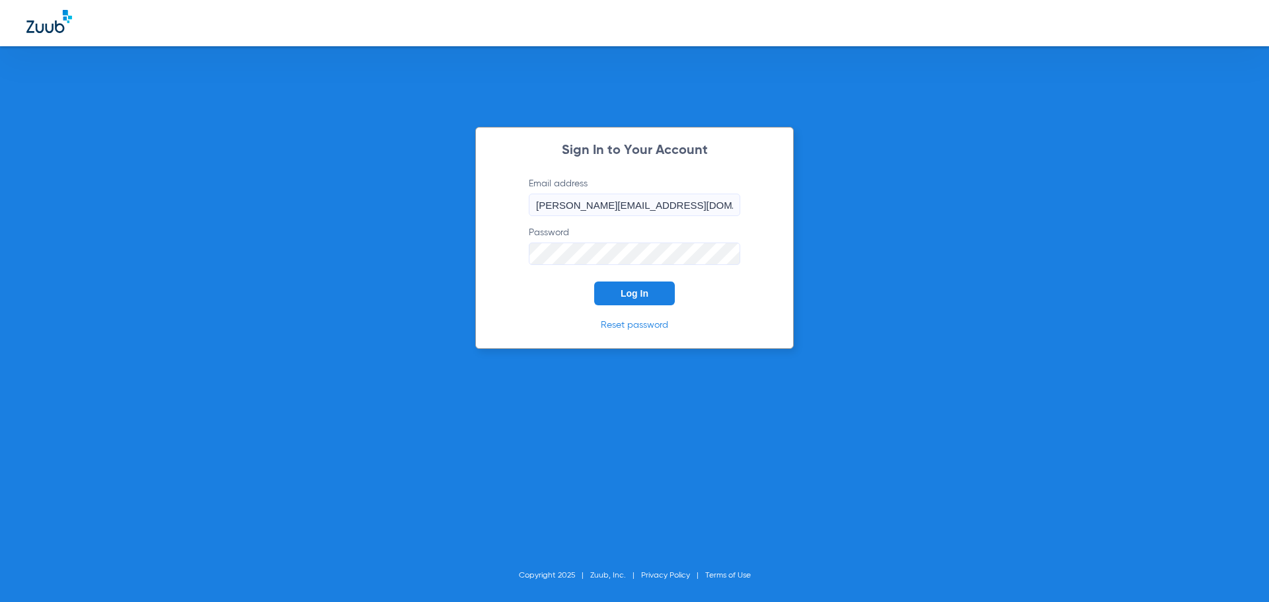
click at [621, 292] on span "Log In" at bounding box center [635, 293] width 28 height 11
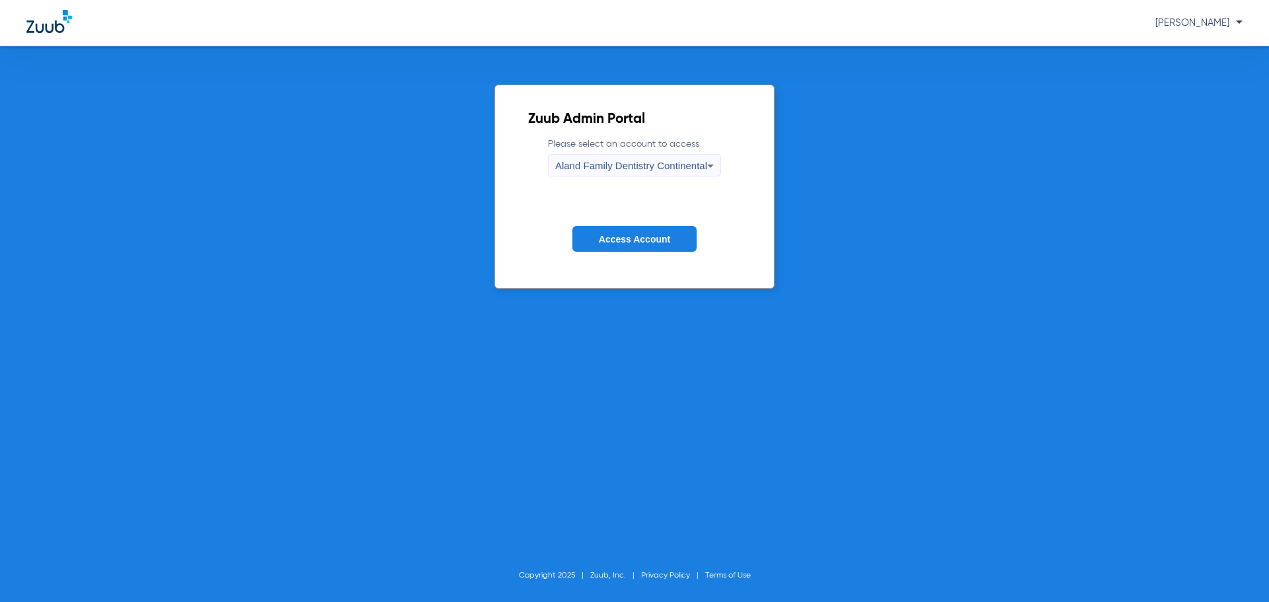
click at [649, 169] on span "Aland Family Dentistry Continental" at bounding box center [631, 165] width 152 height 11
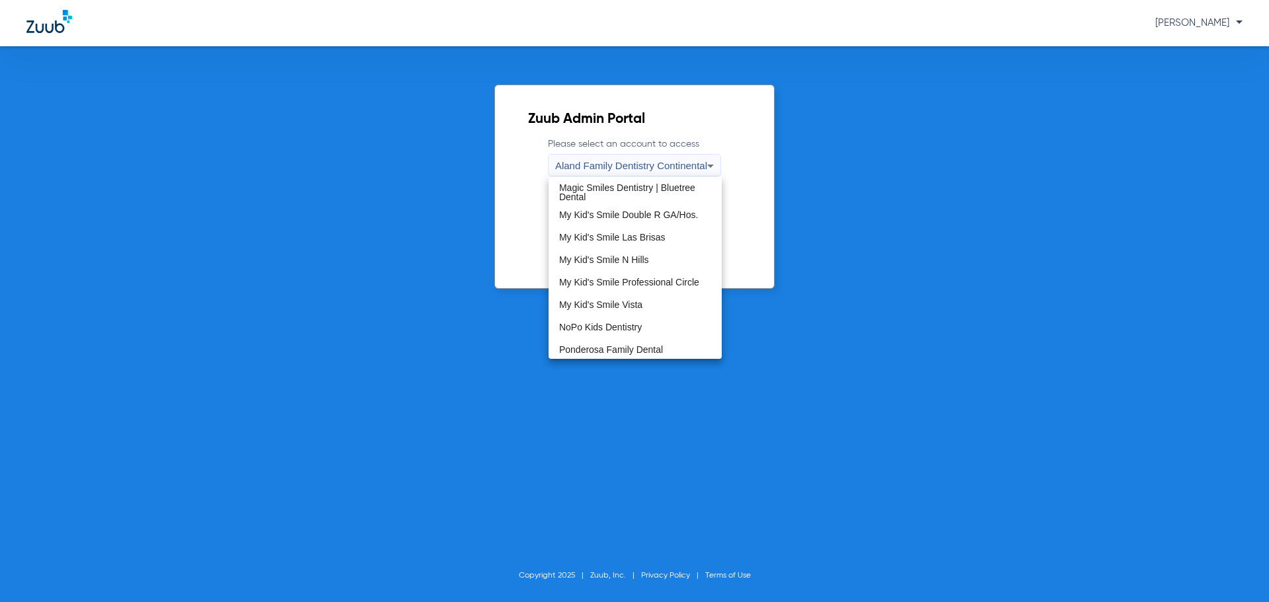
scroll to position [403, 0]
click at [627, 296] on mat-option "The Dentists' Office Fallon" at bounding box center [635, 303] width 173 height 22
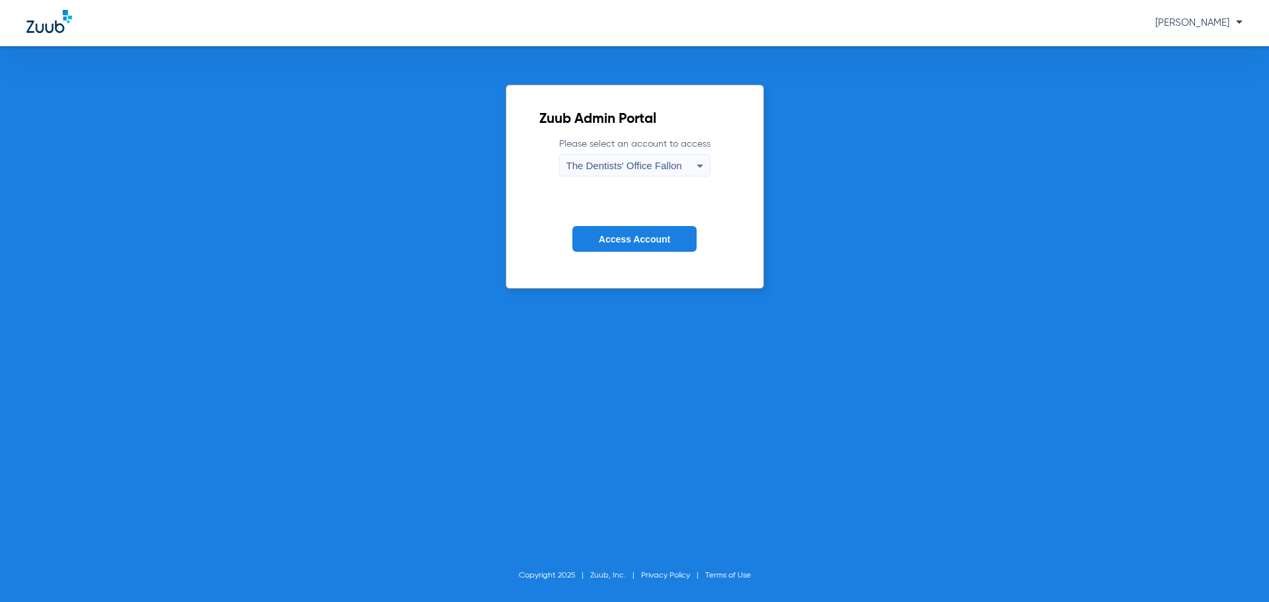
click at [657, 242] on span "Access Account" at bounding box center [634, 239] width 71 height 11
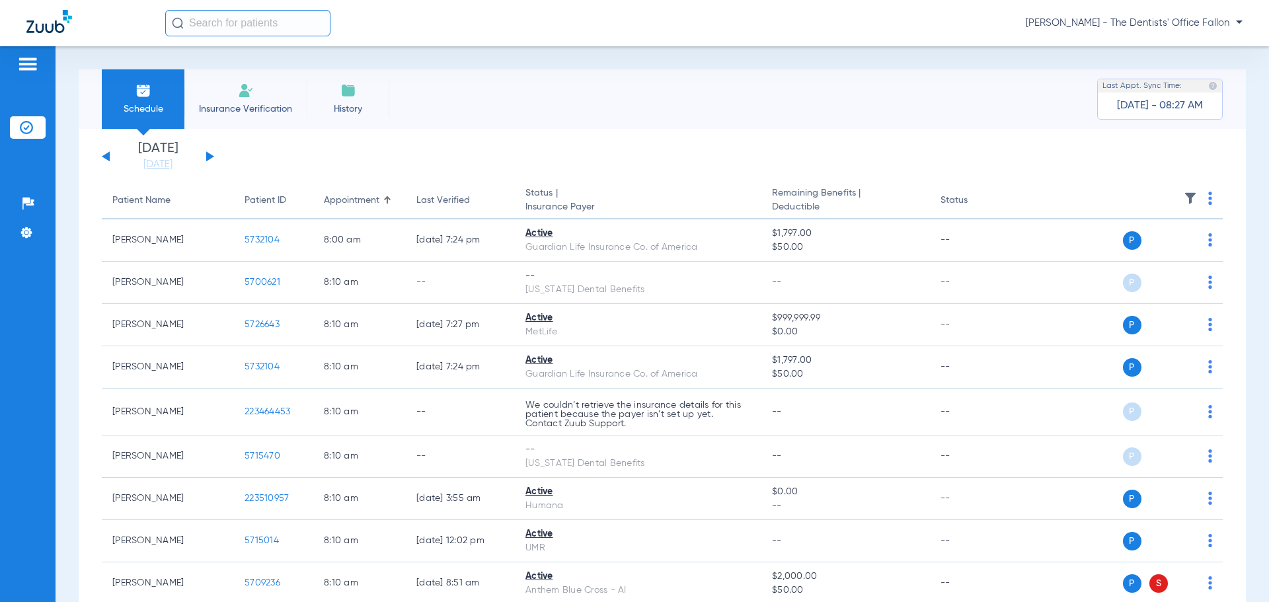
click at [206, 153] on div "[DATE] [DATE] [DATE] [DATE] [DATE] [DATE] [DATE] [DATE] [DATE] [DATE] [DATE] [D…" at bounding box center [158, 156] width 112 height 29
click at [209, 155] on button at bounding box center [210, 156] width 8 height 10
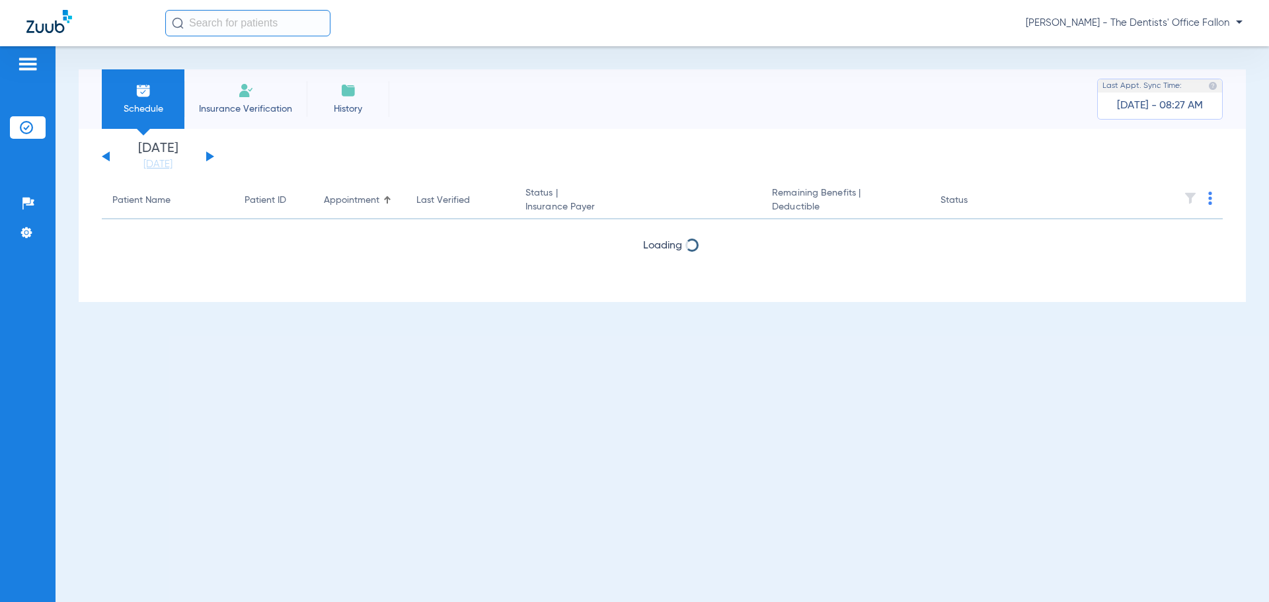
click at [209, 155] on button at bounding box center [210, 156] width 8 height 10
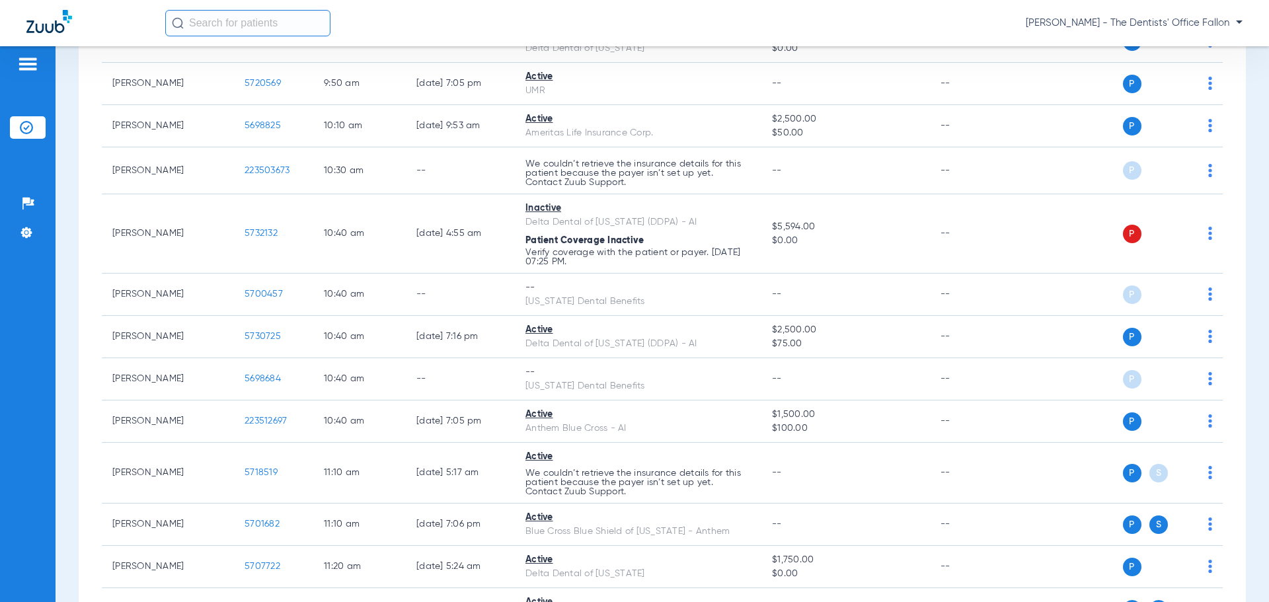
scroll to position [1322, 0]
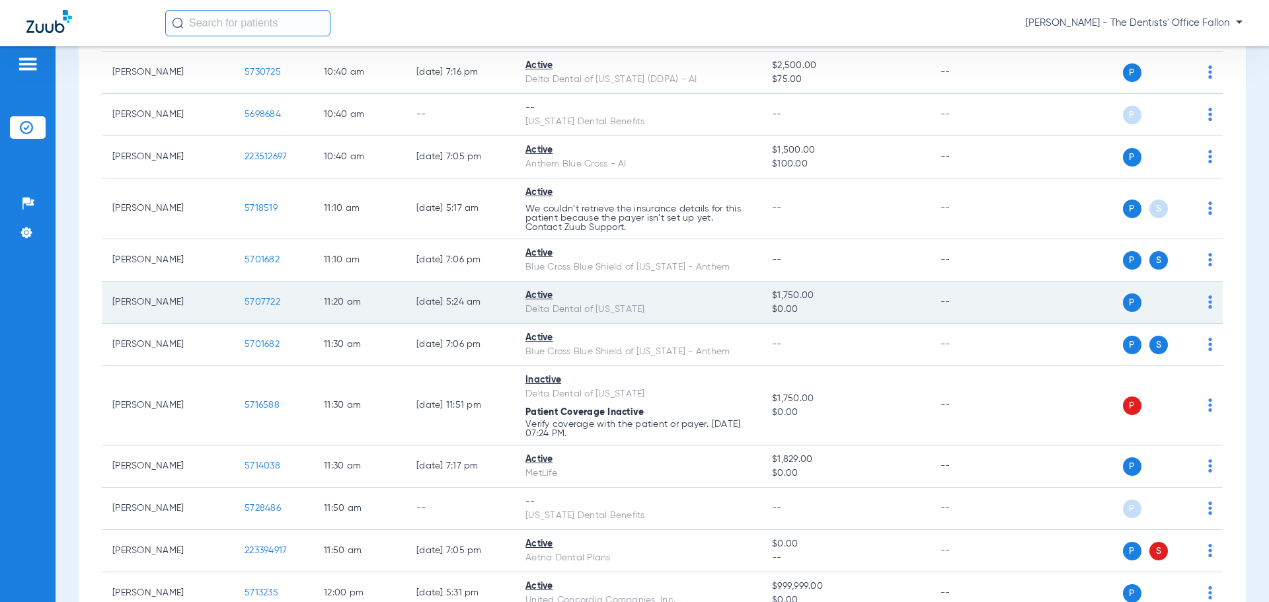
click at [1197, 299] on div "P S" at bounding box center [1116, 303] width 194 height 19
click at [1198, 297] on div "P S" at bounding box center [1116, 303] width 194 height 19
click at [1202, 300] on td "P S" at bounding box center [1121, 303] width 204 height 42
click at [1208, 303] on img at bounding box center [1210, 301] width 4 height 13
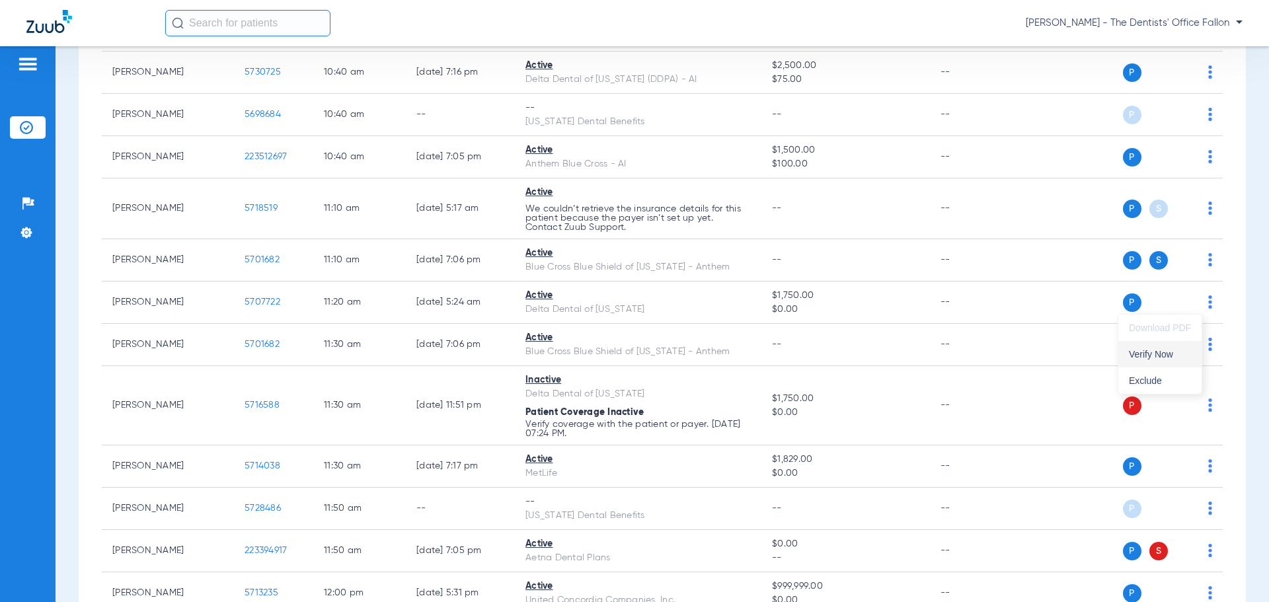
click at [1159, 355] on span "Verify Now" at bounding box center [1160, 354] width 62 height 9
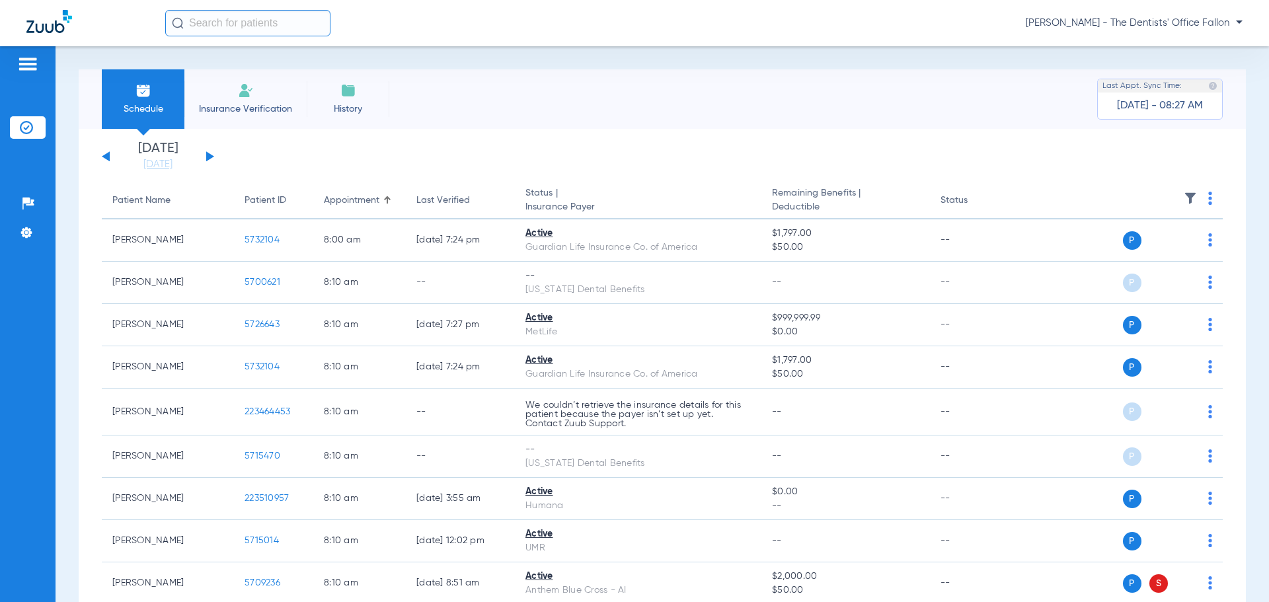
click at [208, 156] on button at bounding box center [210, 156] width 8 height 10
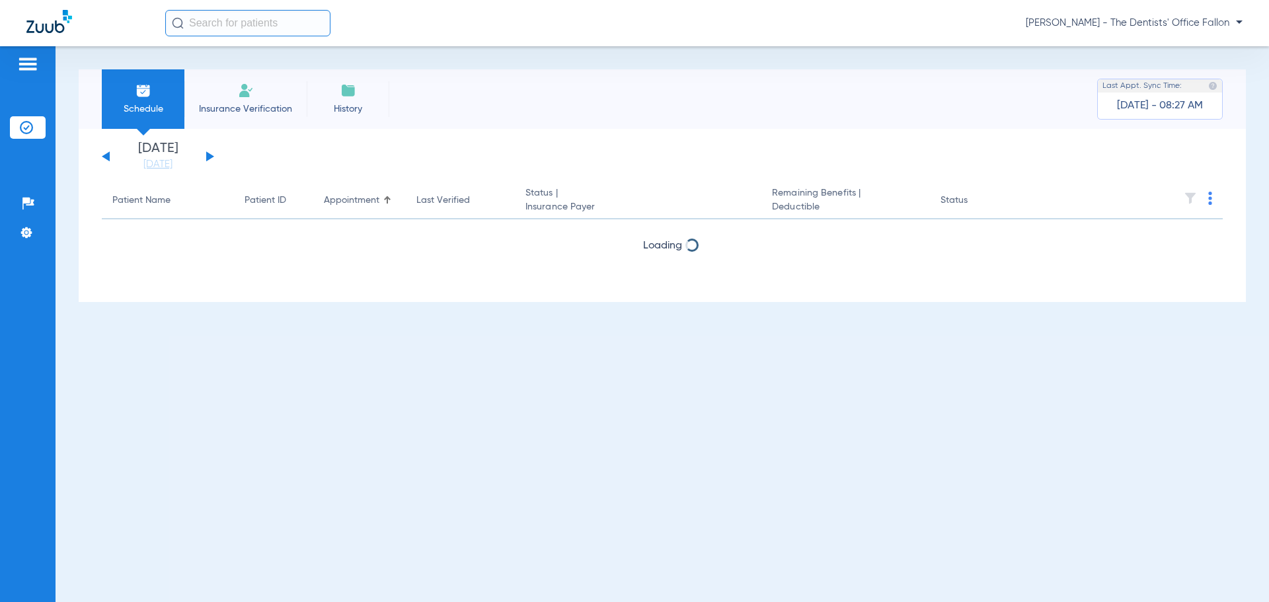
click at [208, 156] on button at bounding box center [210, 156] width 8 height 10
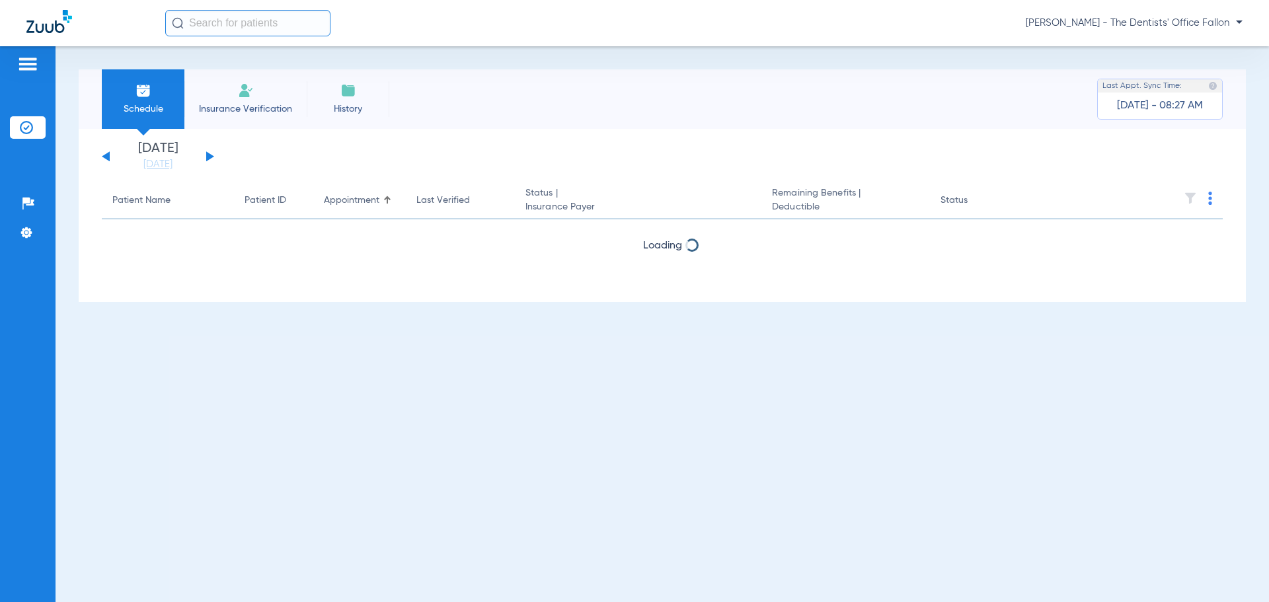
click at [208, 156] on button at bounding box center [210, 156] width 8 height 10
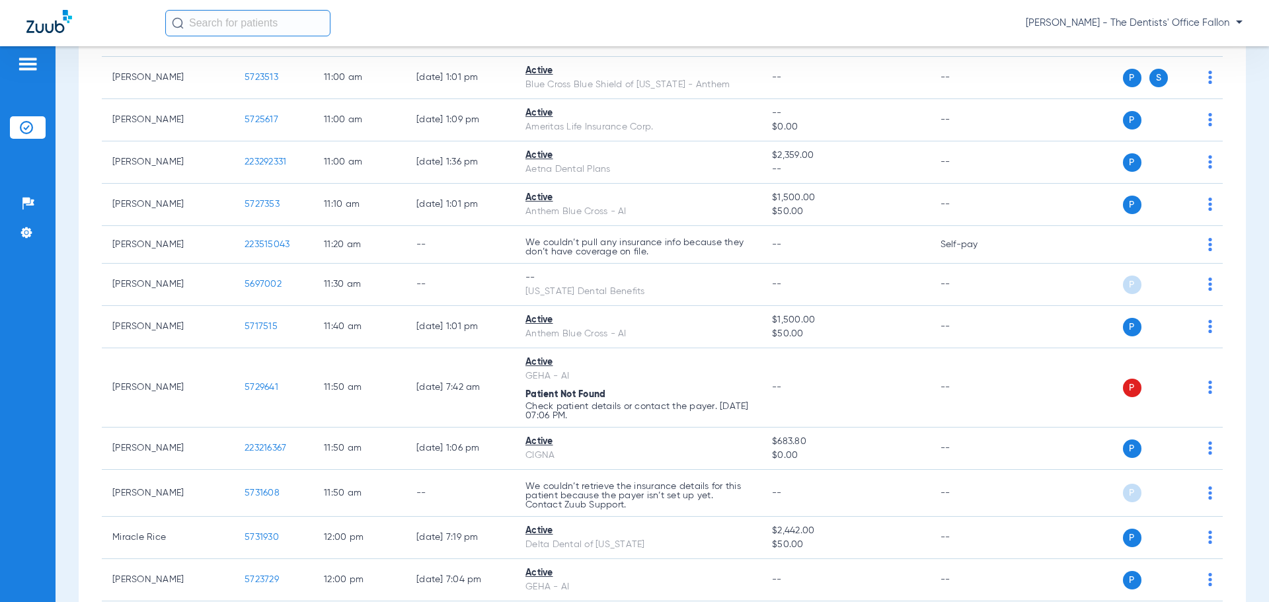
scroll to position [1587, 0]
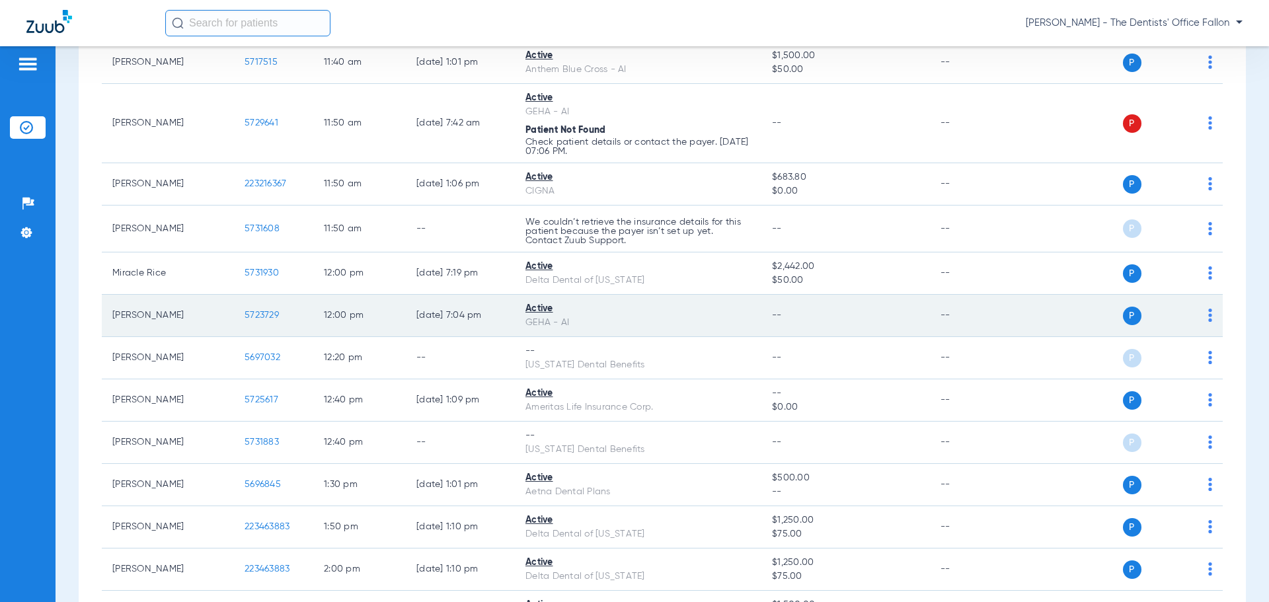
click at [1208, 317] on img at bounding box center [1210, 315] width 4 height 13
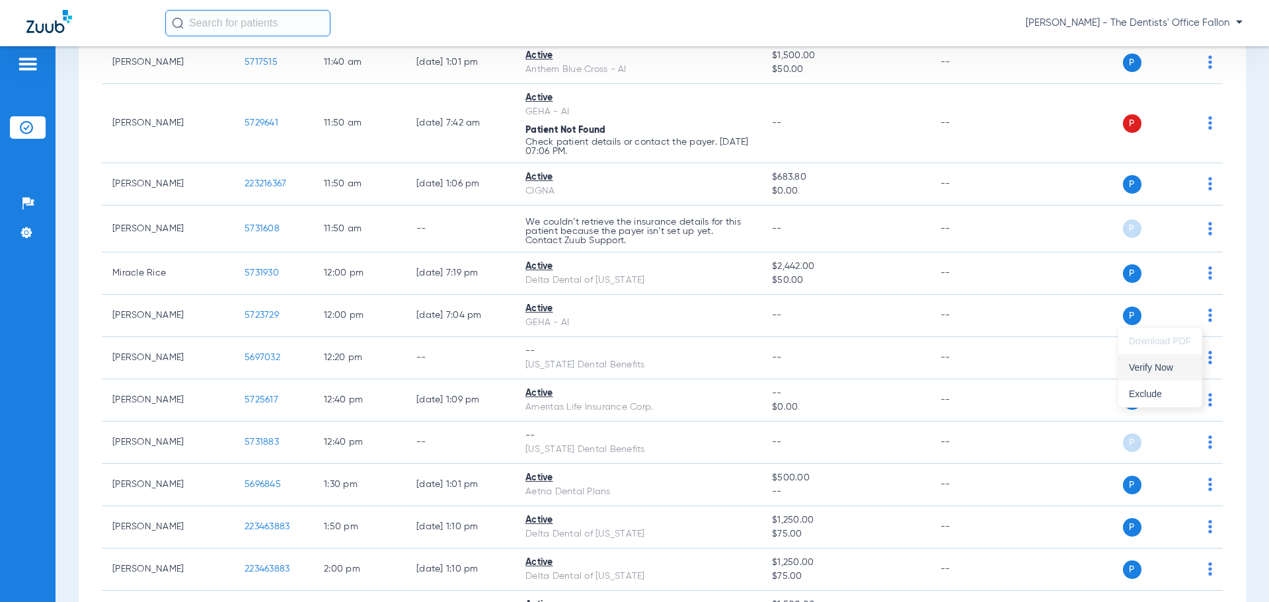
click at [1163, 364] on span "Verify Now" at bounding box center [1160, 367] width 62 height 9
click at [1128, 26] on span "Jamie Zari - The Dentists' Office Fallon" at bounding box center [1134, 23] width 217 height 13
click at [1154, 75] on button "Log out" at bounding box center [1193, 73] width 95 height 26
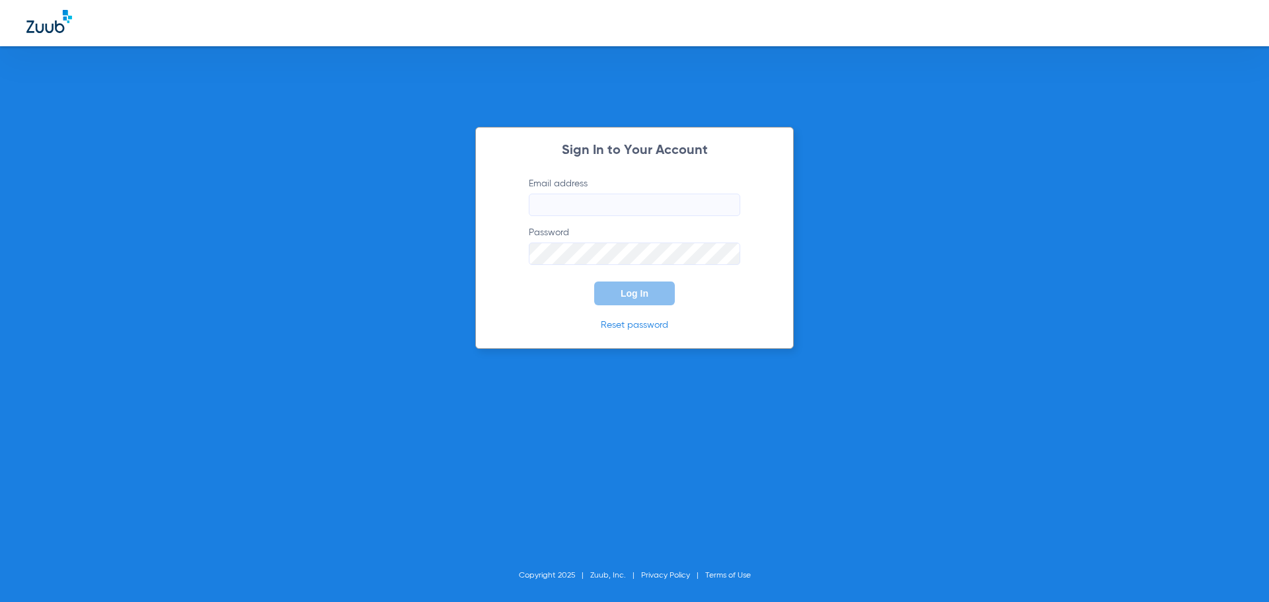
type input "jamie.zari@bluetreedental.com"
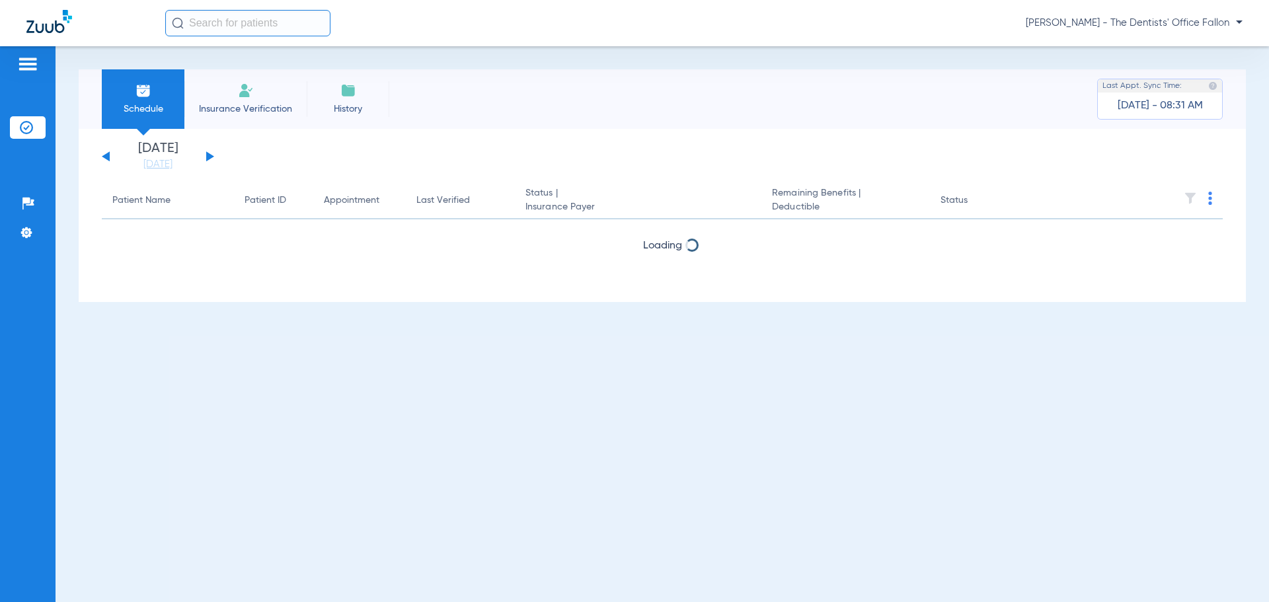
click at [210, 153] on div "[DATE] [DATE] [DATE] [DATE] [DATE] [DATE] [DATE] [DATE] [DATE] [DATE] [DATE] [D…" at bounding box center [158, 156] width 112 height 29
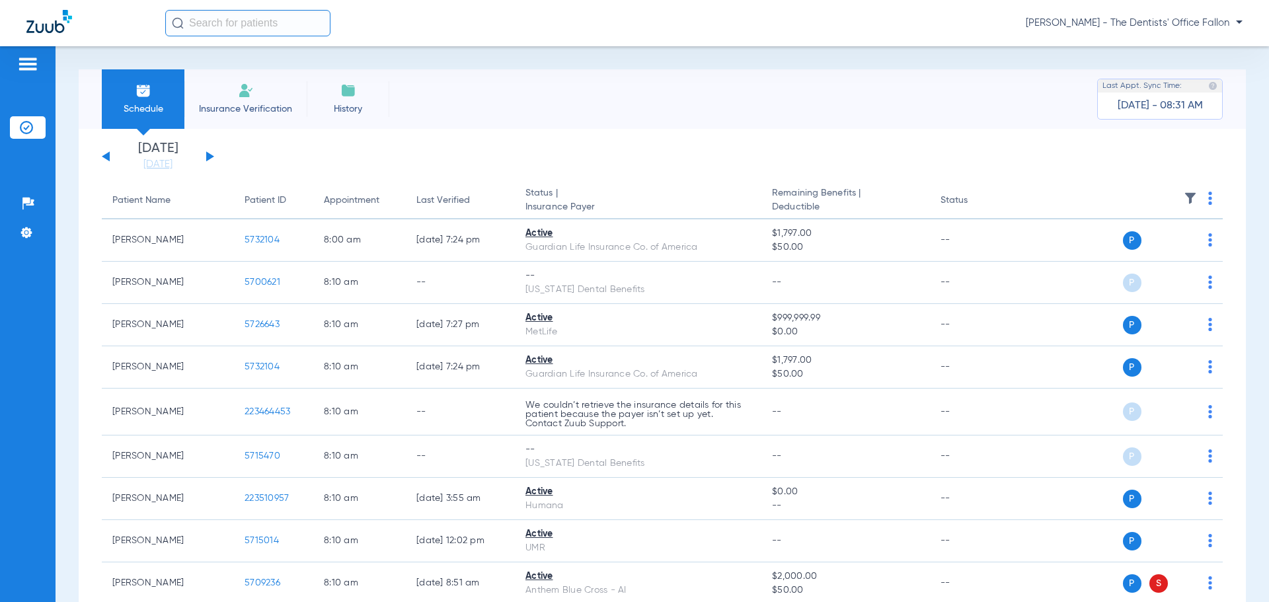
click at [210, 157] on button at bounding box center [210, 156] width 8 height 10
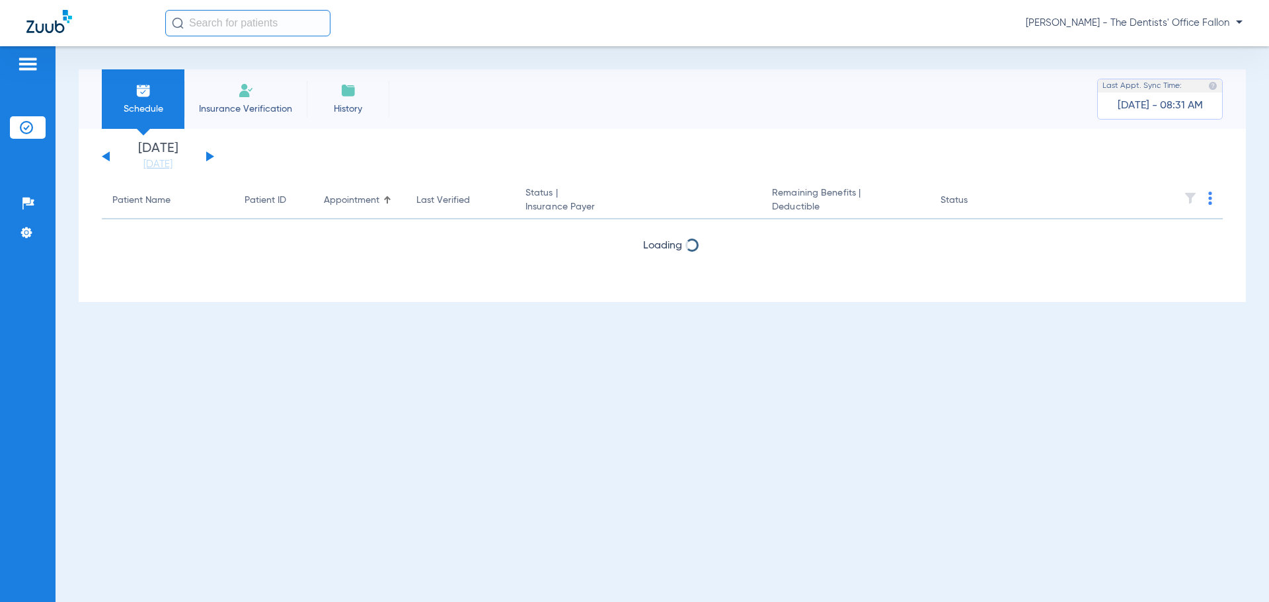
click at [210, 157] on button at bounding box center [210, 156] width 8 height 10
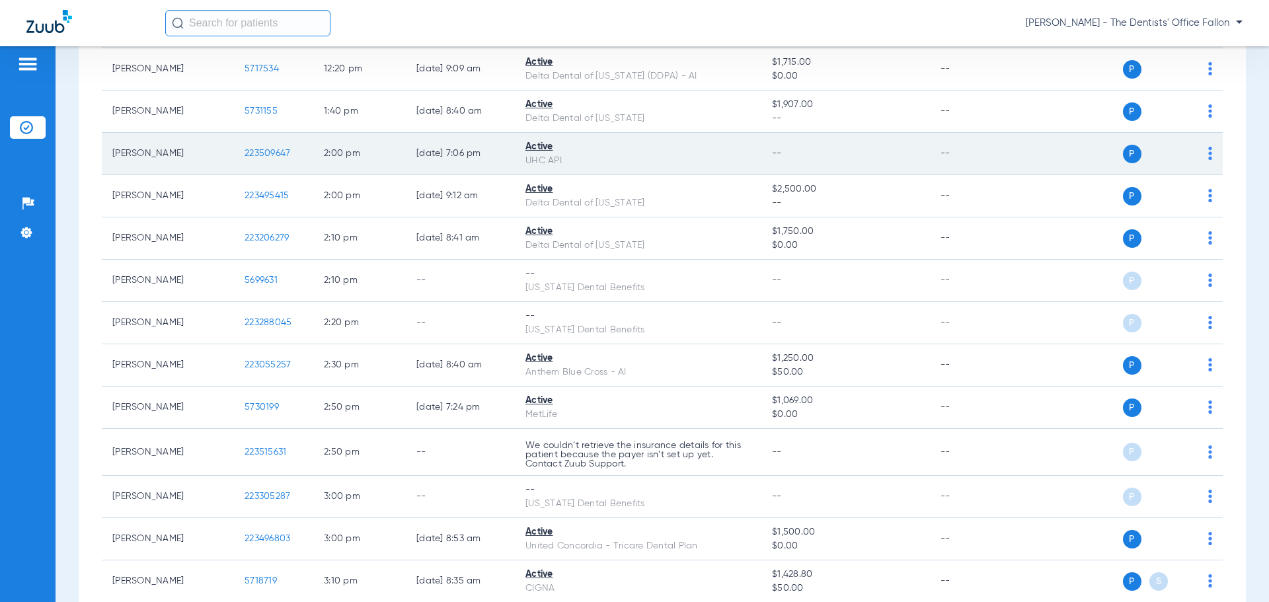
scroll to position [1653, 0]
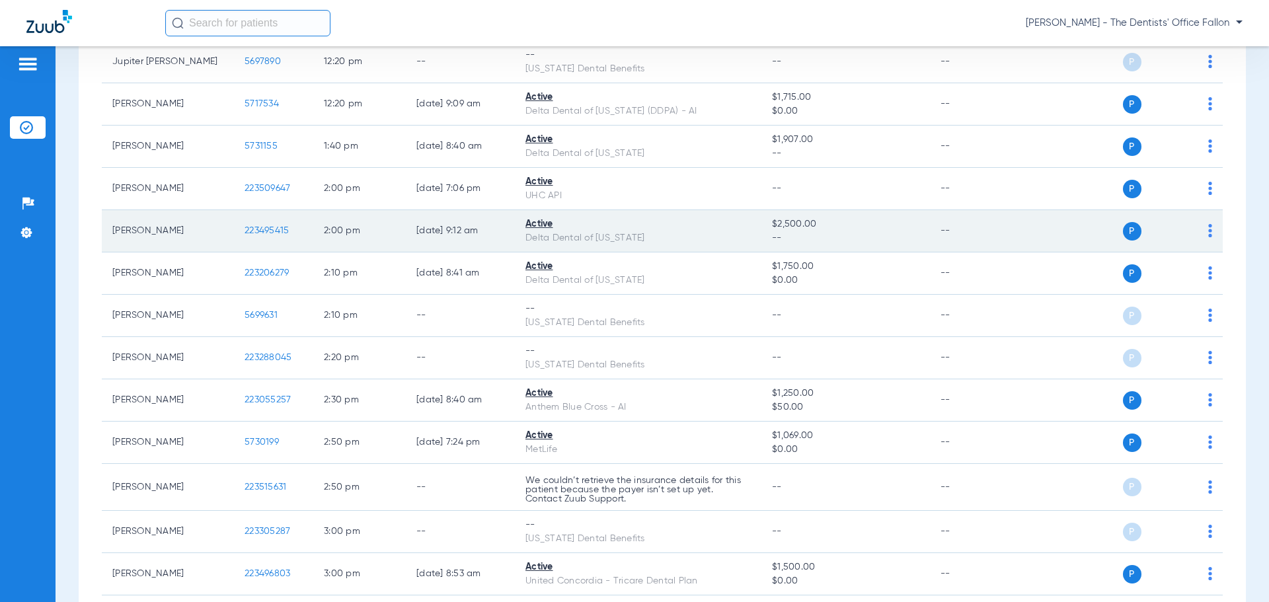
click at [1208, 231] on img at bounding box center [1210, 230] width 4 height 13
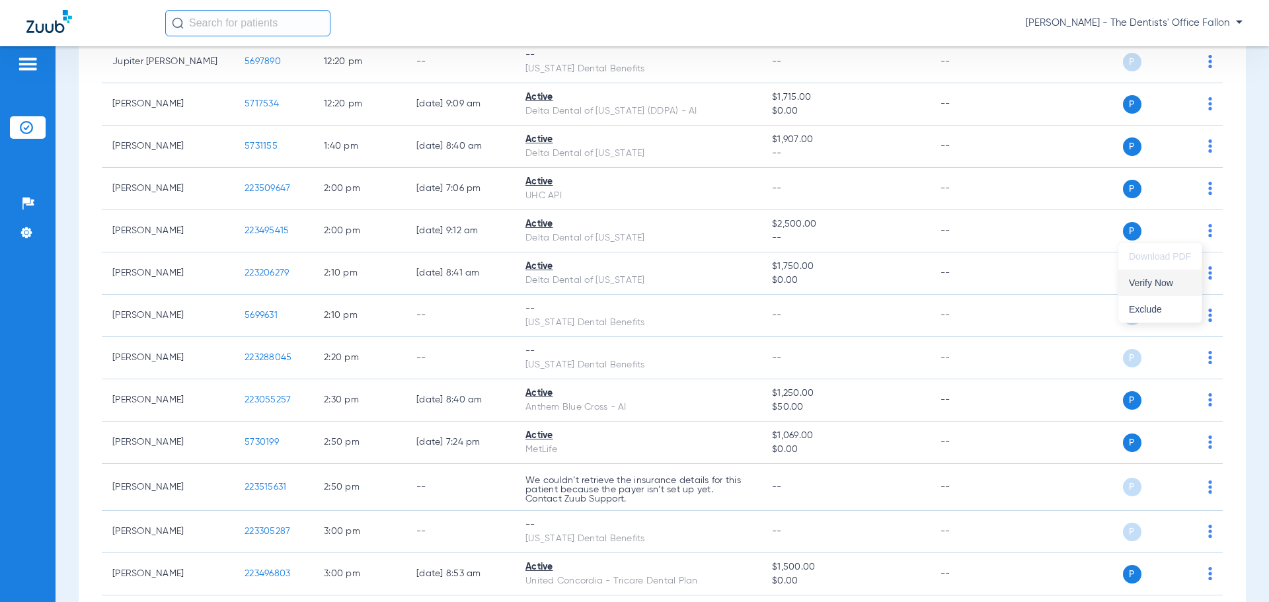
click at [1177, 283] on span "Verify Now" at bounding box center [1160, 282] width 62 height 9
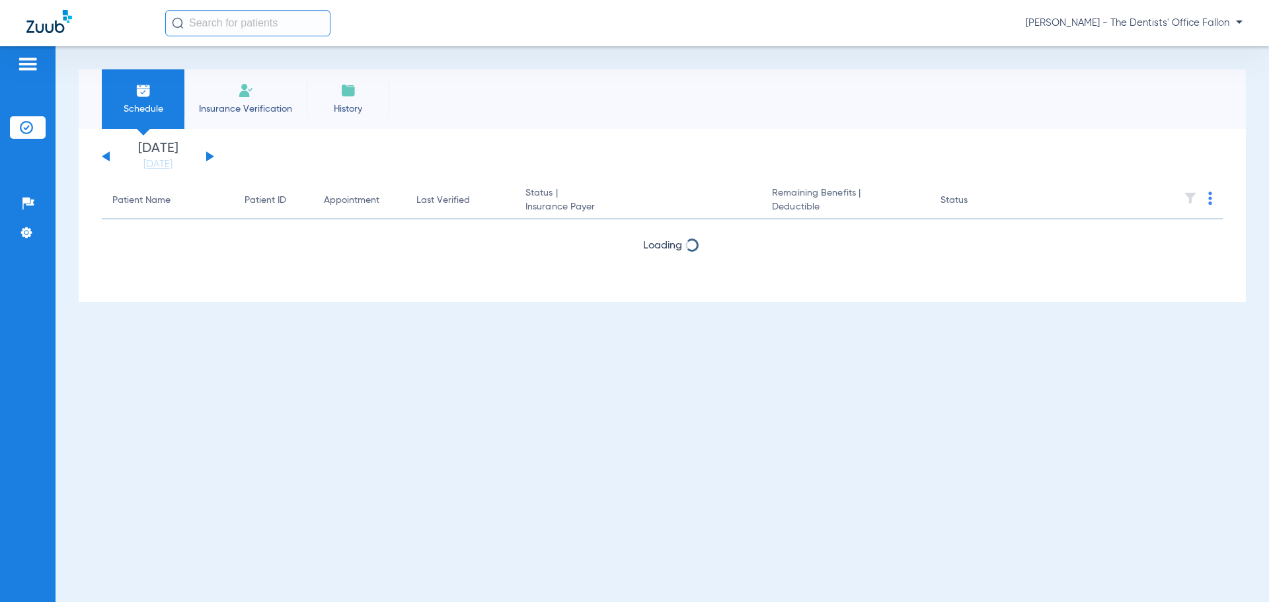
click at [206, 156] on button at bounding box center [210, 156] width 8 height 10
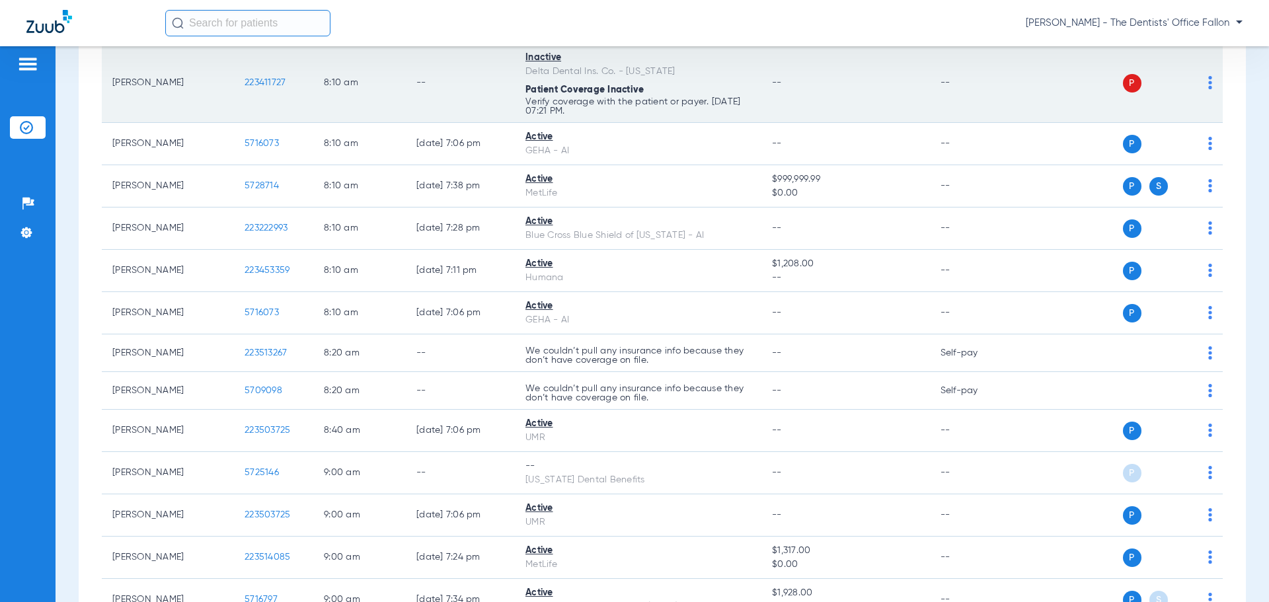
scroll to position [397, 0]
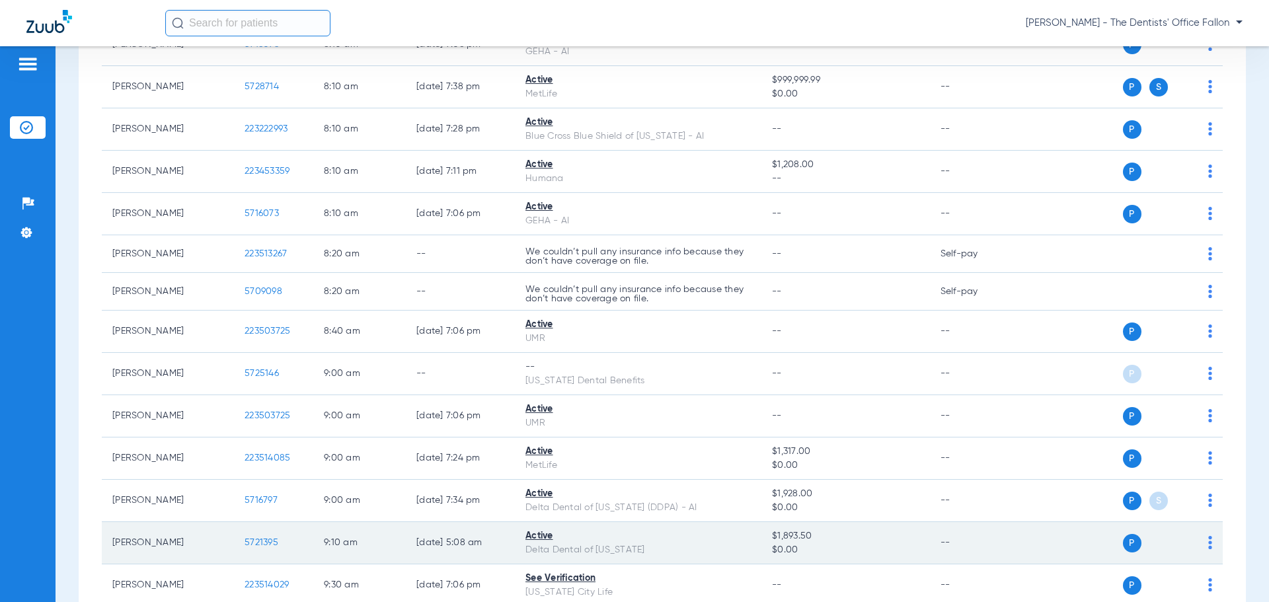
click at [1208, 545] on img at bounding box center [1210, 542] width 4 height 13
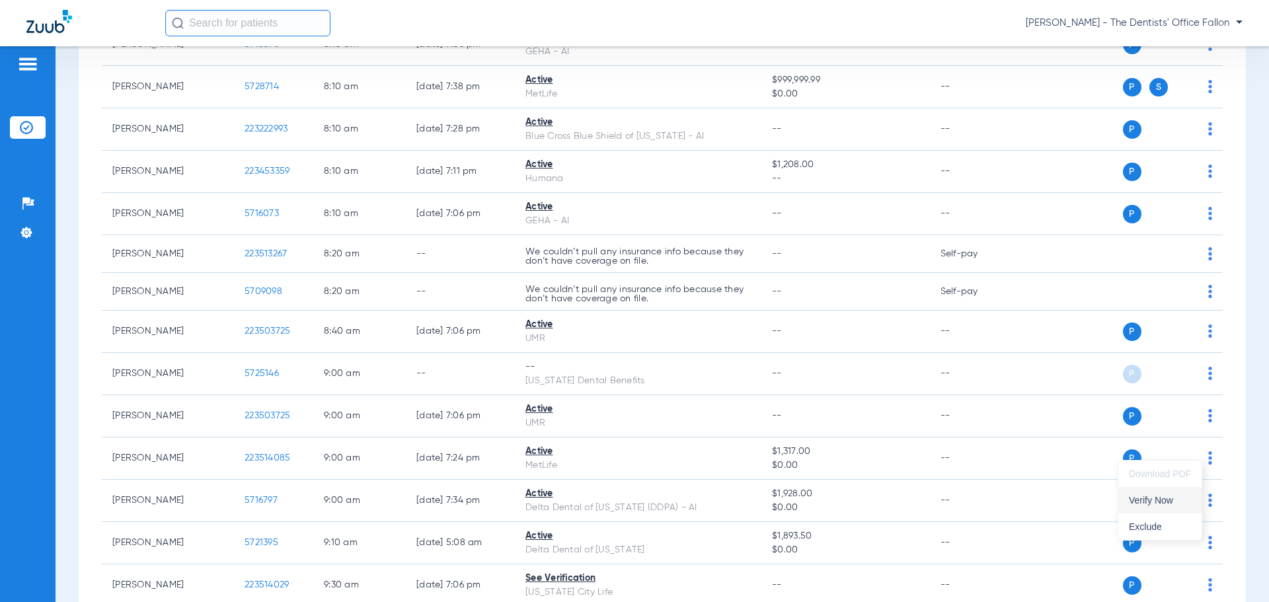
click at [1152, 504] on span "Verify Now" at bounding box center [1160, 500] width 62 height 9
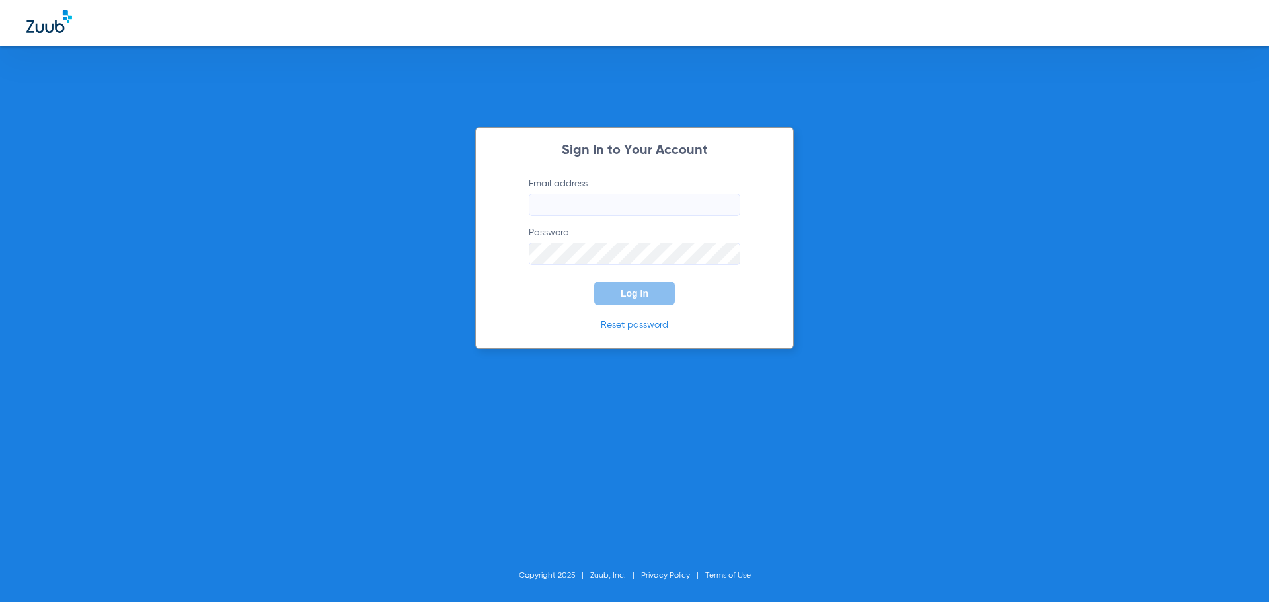
type input "[PERSON_NAME][EMAIL_ADDRESS][DOMAIN_NAME]"
click at [647, 289] on span "Log In" at bounding box center [635, 293] width 28 height 11
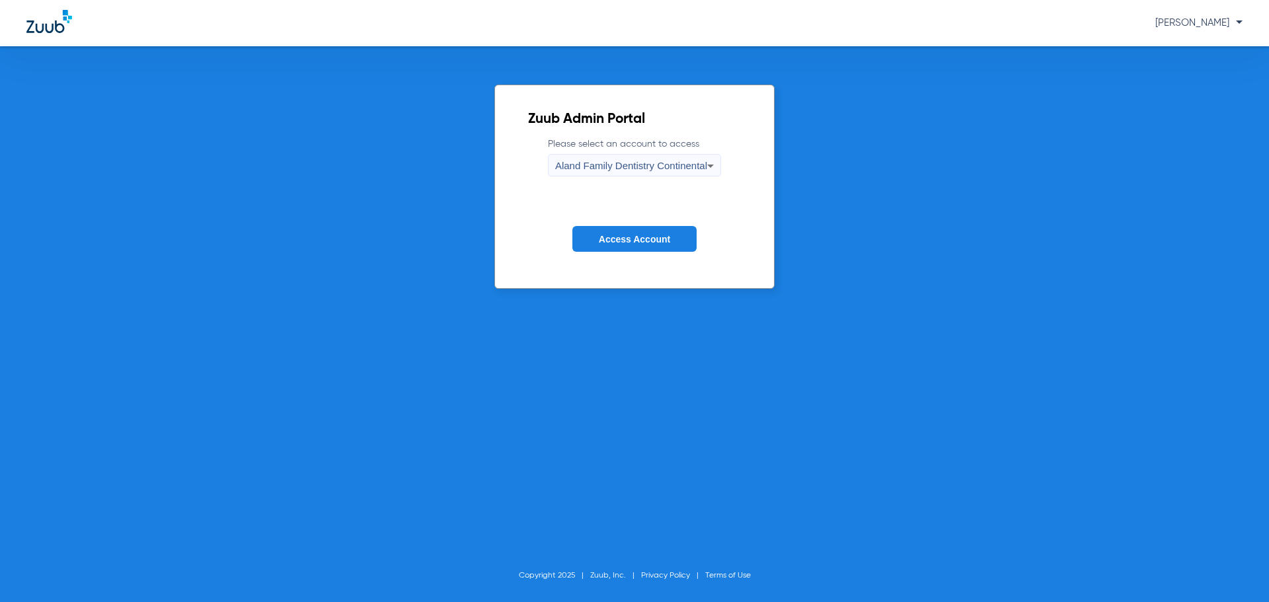
click at [551, 165] on div "Aland Family Dentistry Continental" at bounding box center [635, 166] width 172 height 22
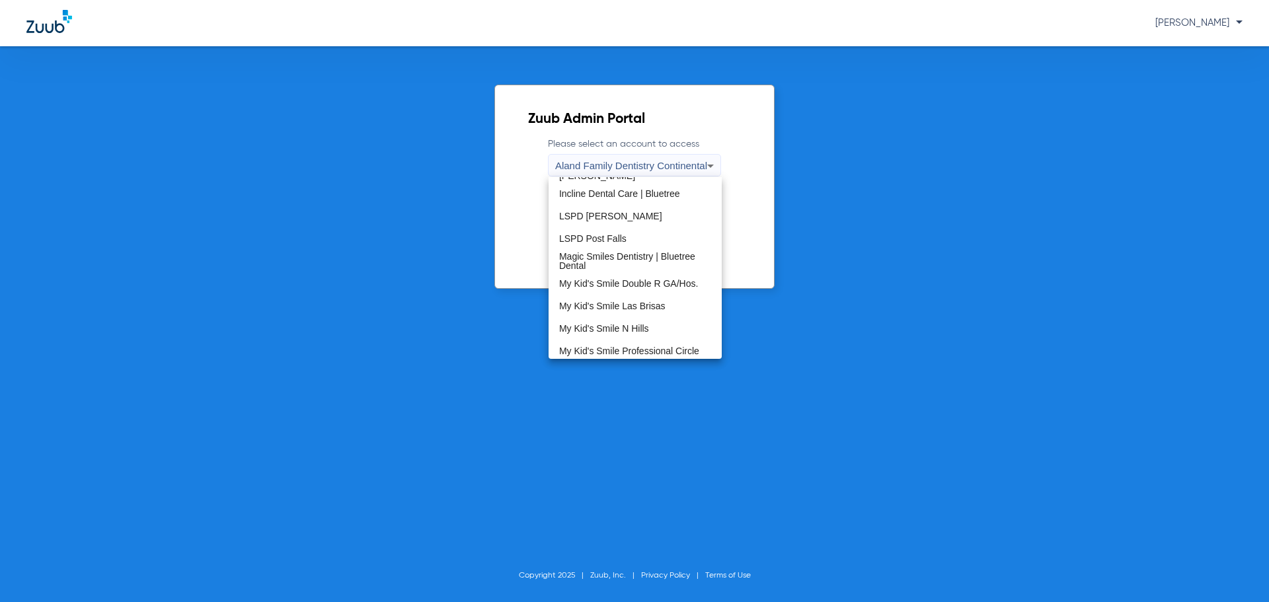
scroll to position [403, 0]
click at [621, 357] on span "The Dentists' Office-Tolas Place (TDO Tolas Place)" at bounding box center [635, 350] width 152 height 28
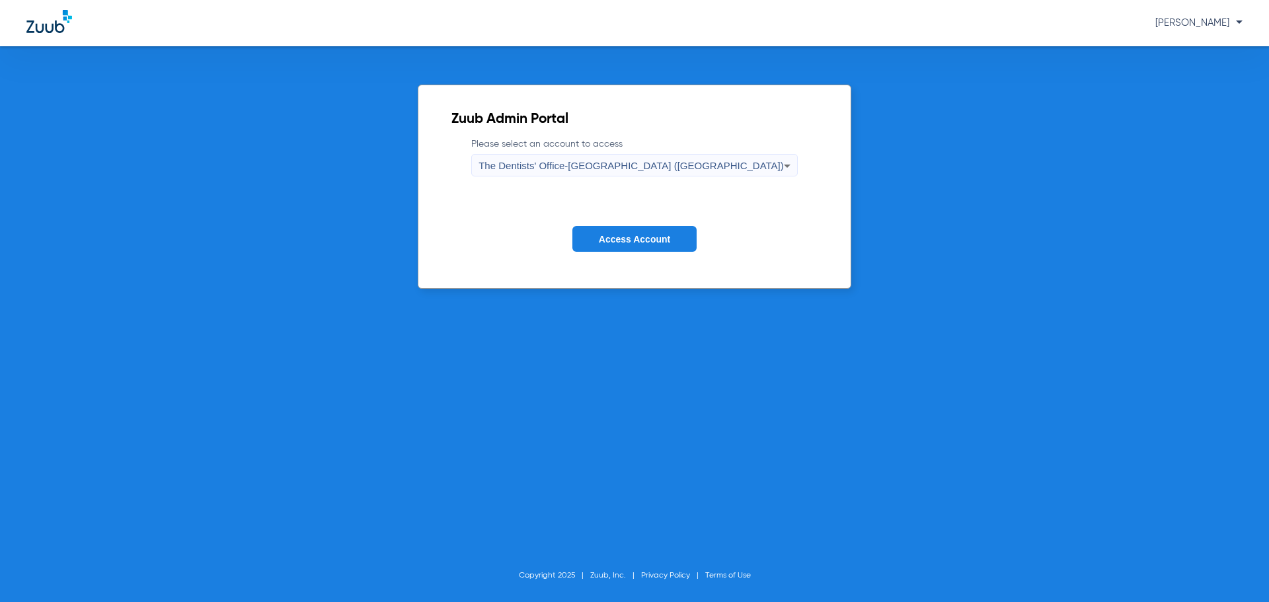
click at [658, 244] on span "Access Account" at bounding box center [634, 239] width 71 height 11
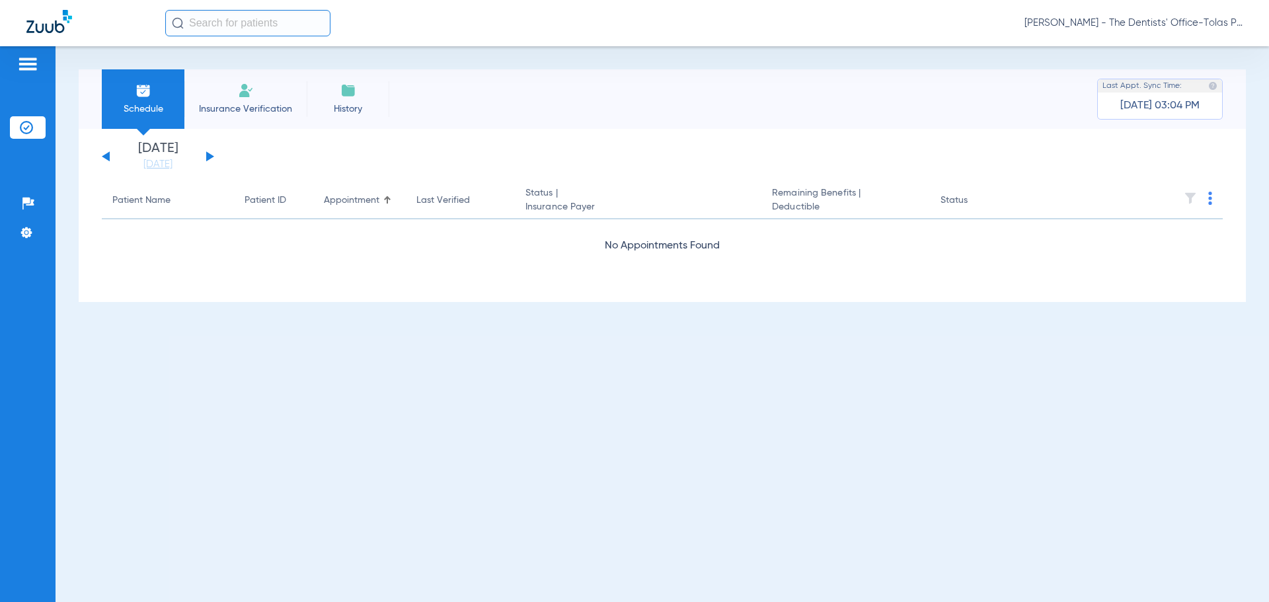
click at [206, 155] on button at bounding box center [210, 156] width 8 height 10
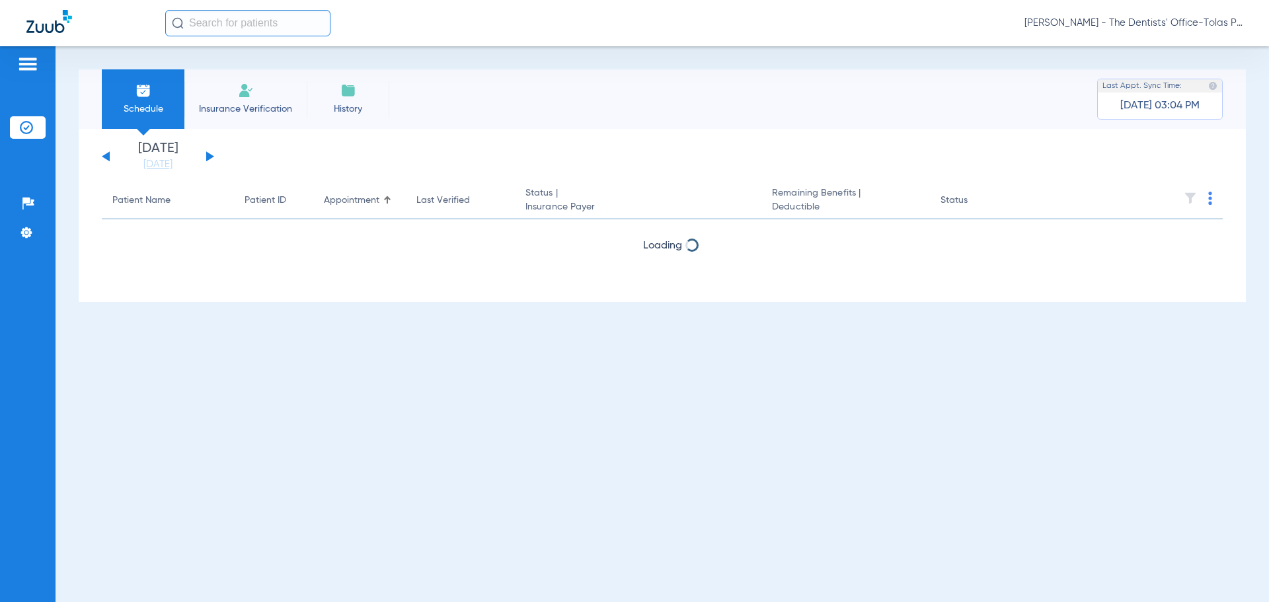
click at [206, 155] on button at bounding box center [210, 156] width 8 height 10
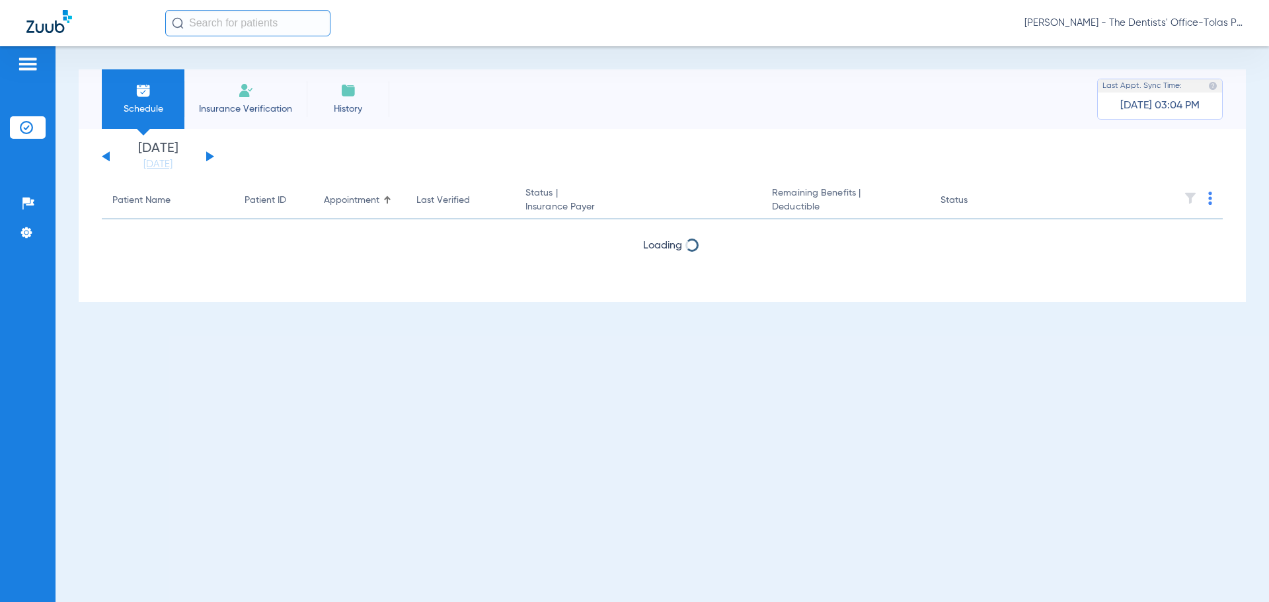
click at [206, 155] on button at bounding box center [210, 156] width 8 height 10
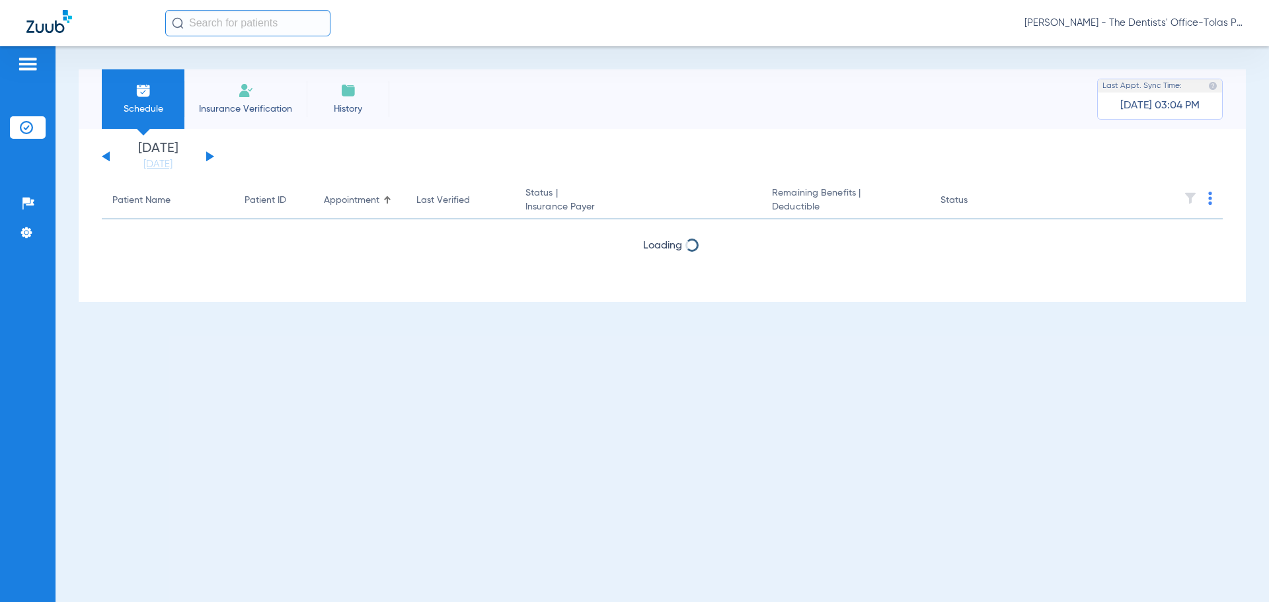
click at [206, 155] on button at bounding box center [210, 156] width 8 height 10
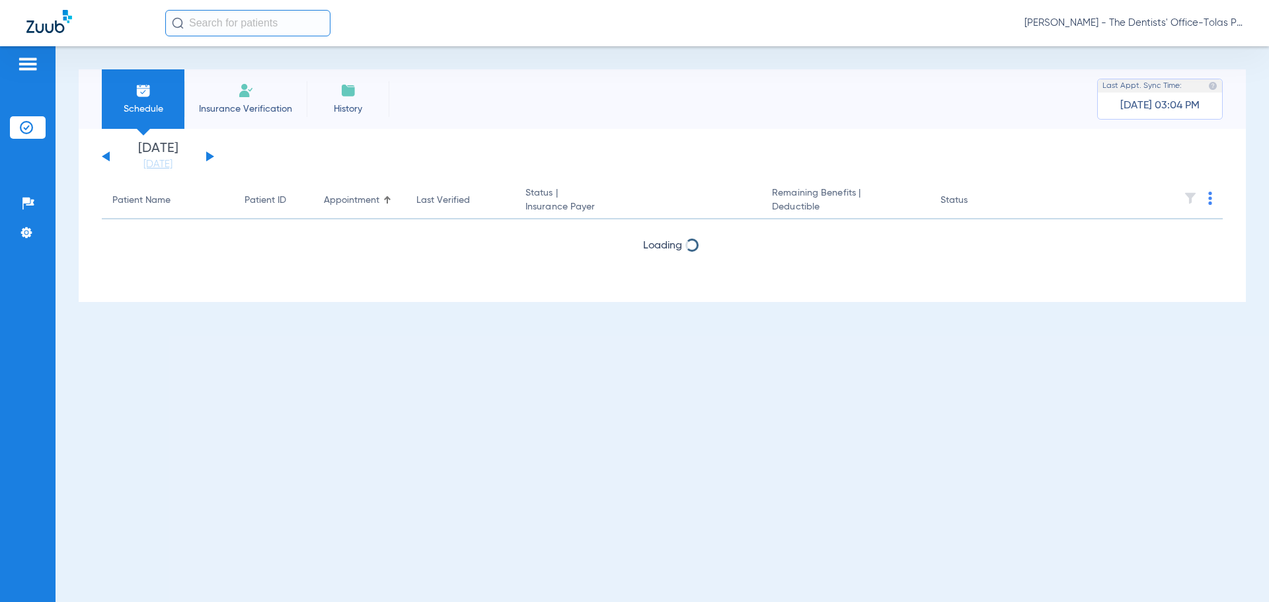
click at [206, 155] on button at bounding box center [210, 156] width 8 height 10
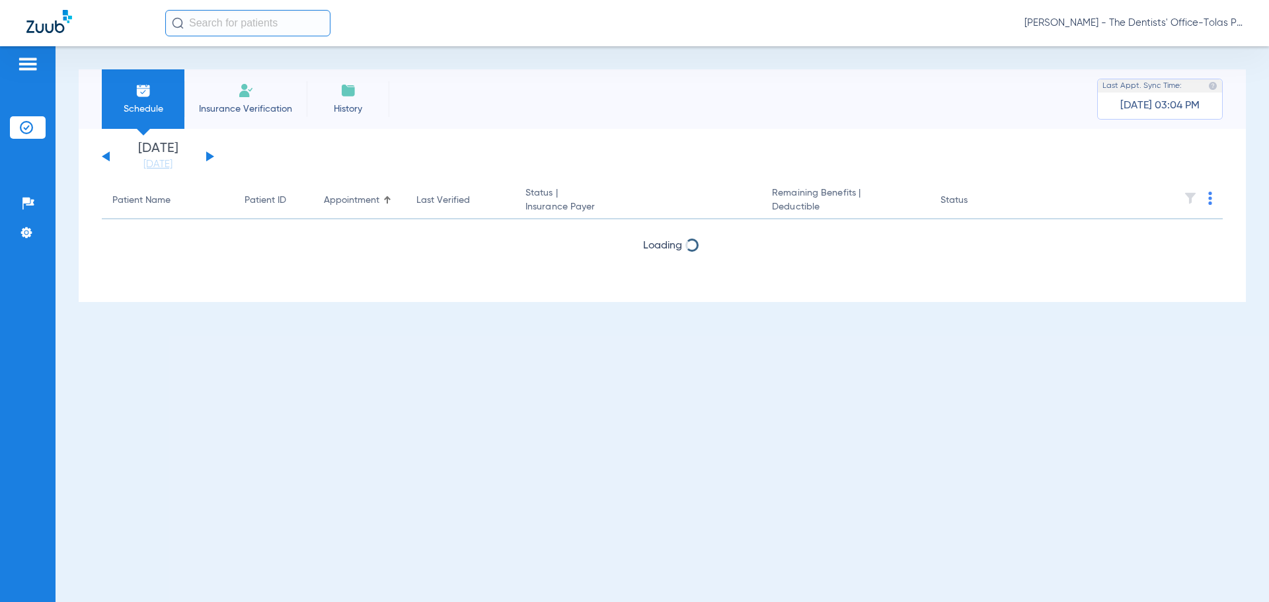
click at [206, 155] on button at bounding box center [210, 156] width 8 height 10
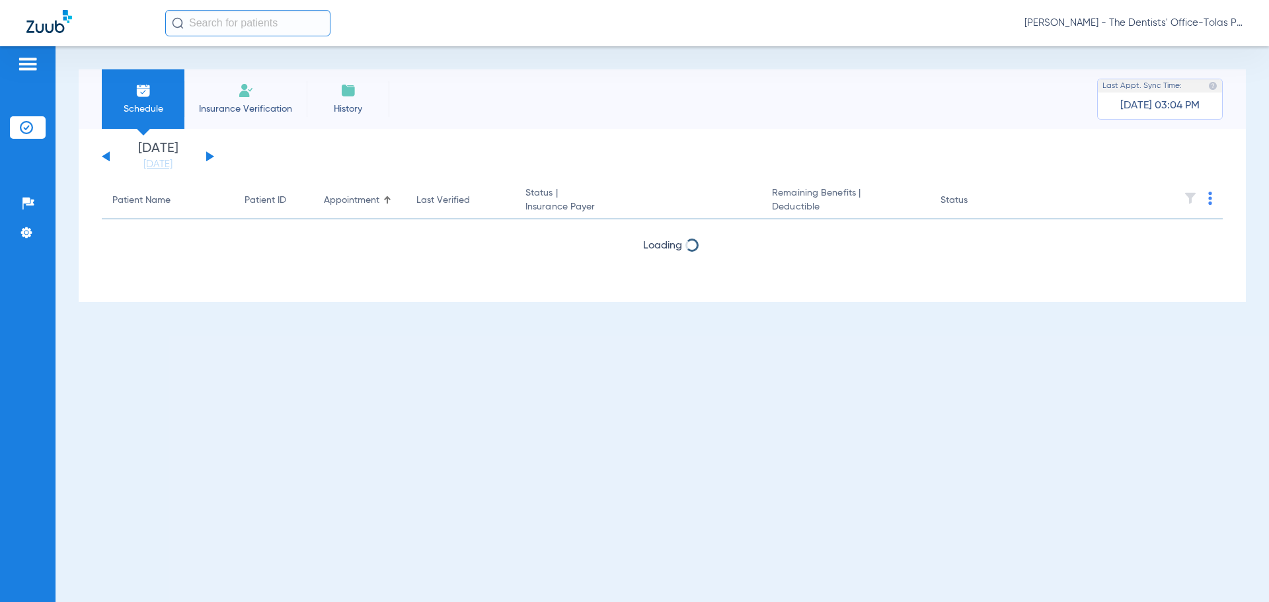
click at [206, 155] on button at bounding box center [210, 156] width 8 height 10
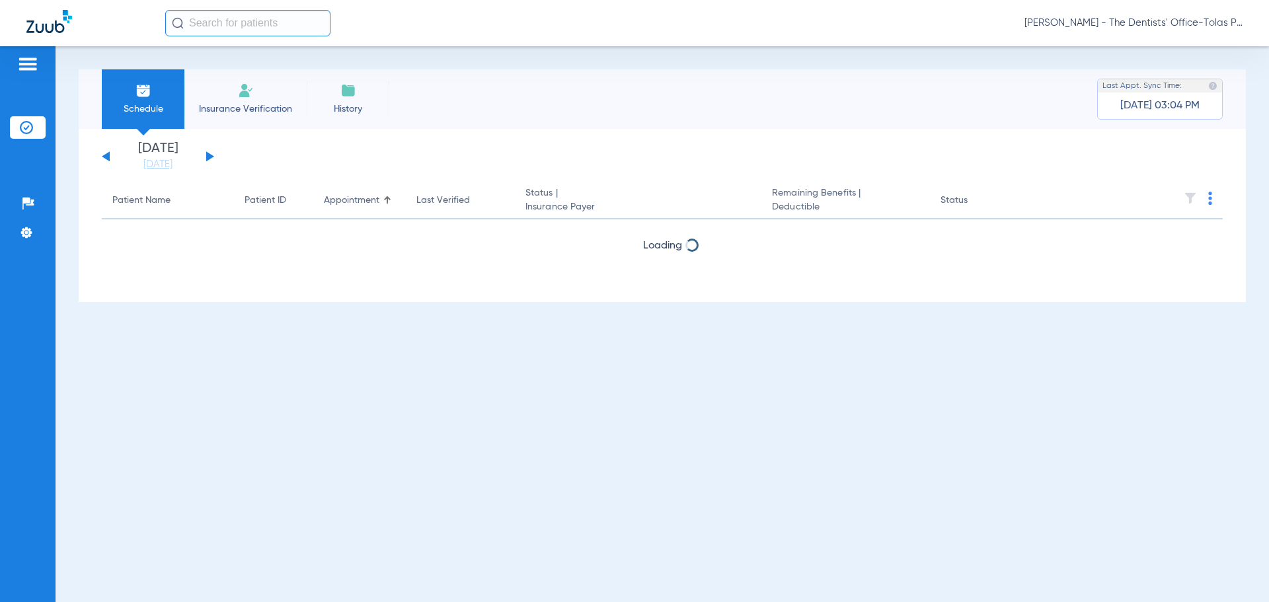
click at [206, 155] on button at bounding box center [210, 156] width 8 height 10
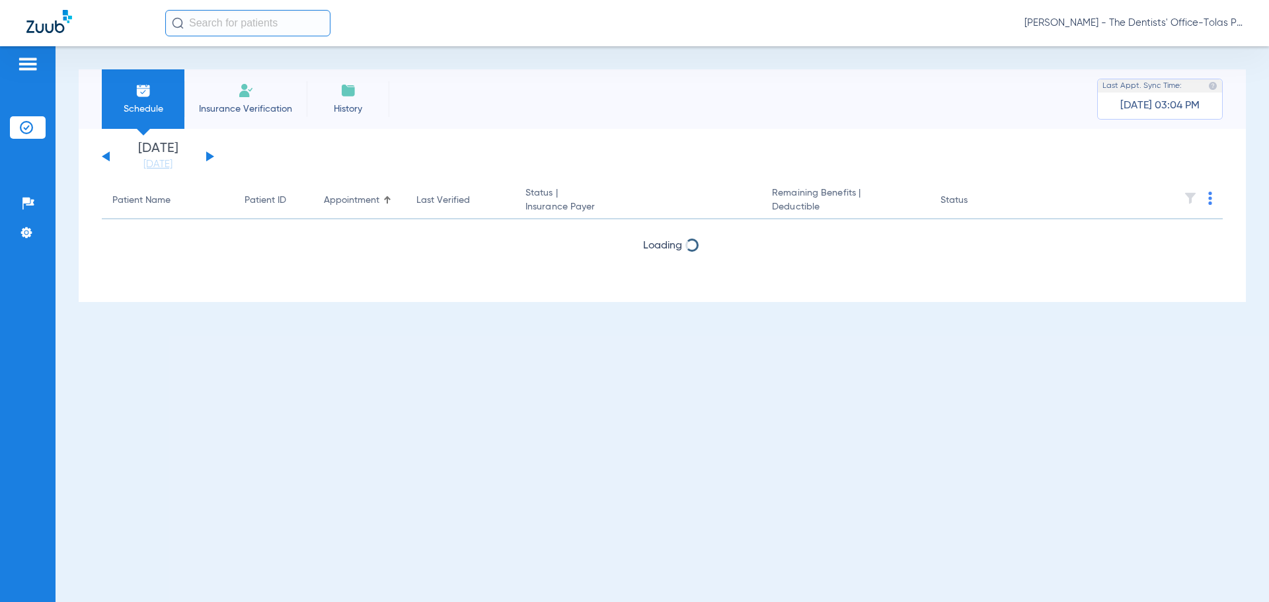
click at [206, 155] on button at bounding box center [210, 156] width 8 height 10
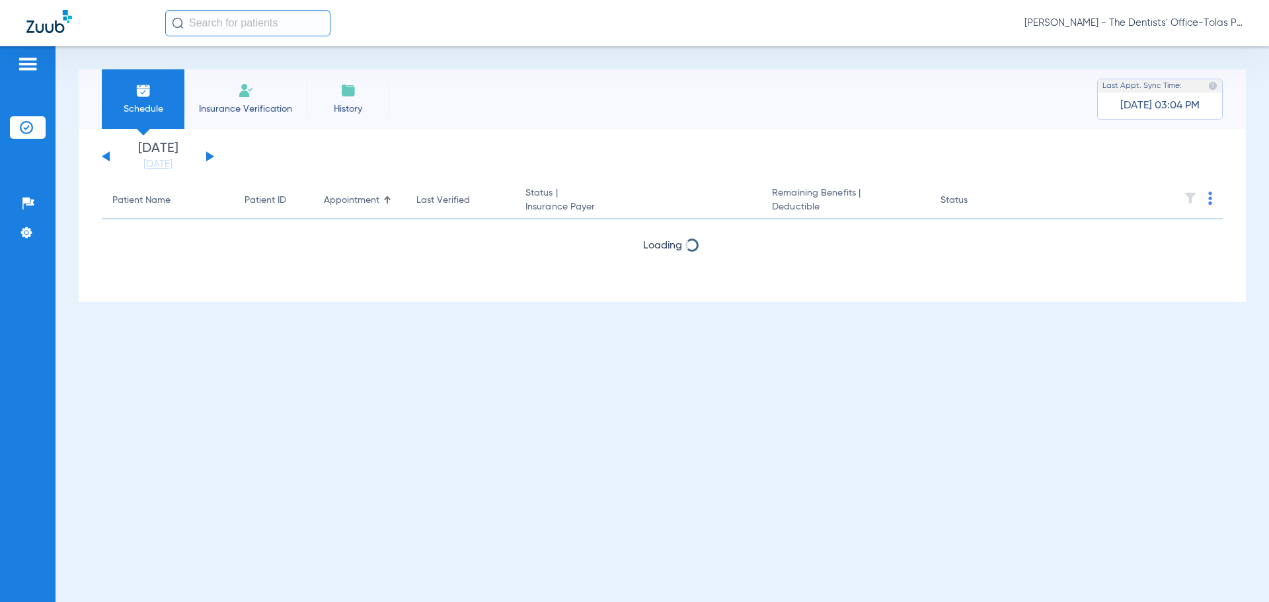
click at [206, 155] on button at bounding box center [210, 156] width 8 height 10
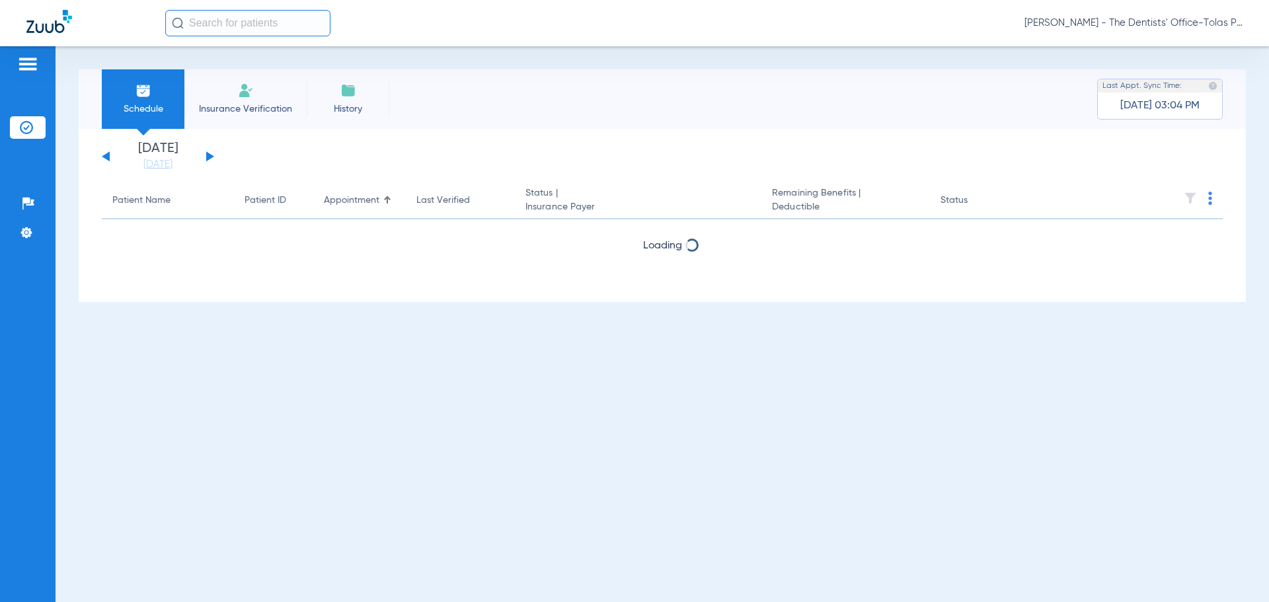
click at [206, 155] on button at bounding box center [210, 156] width 8 height 10
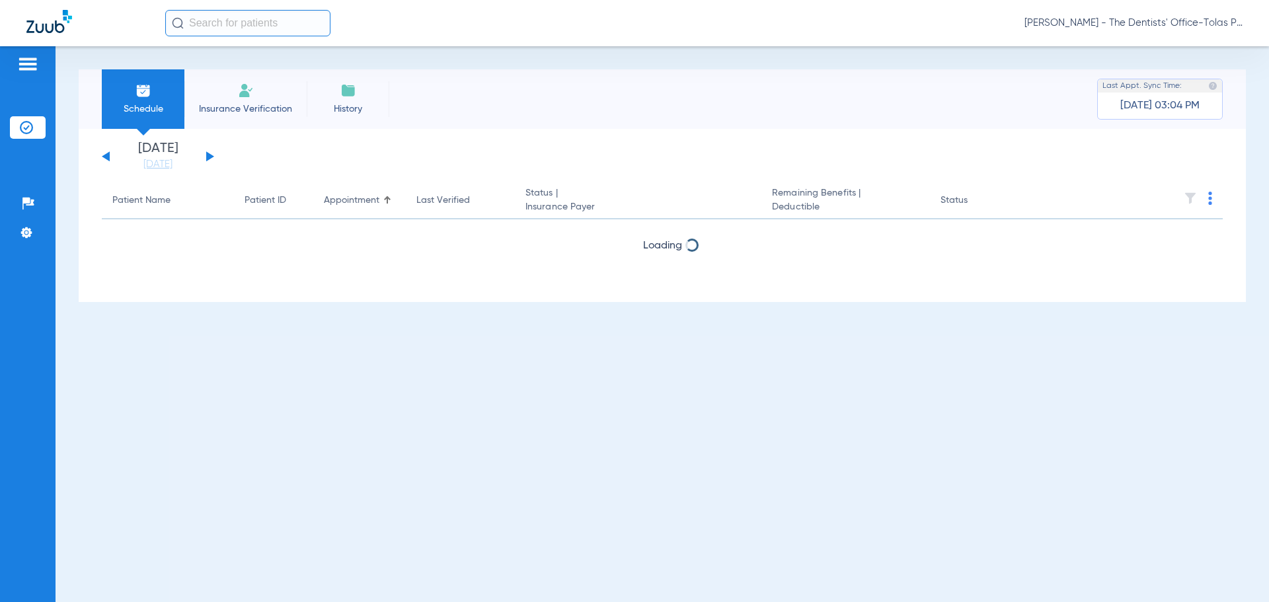
click at [206, 155] on button at bounding box center [210, 156] width 8 height 10
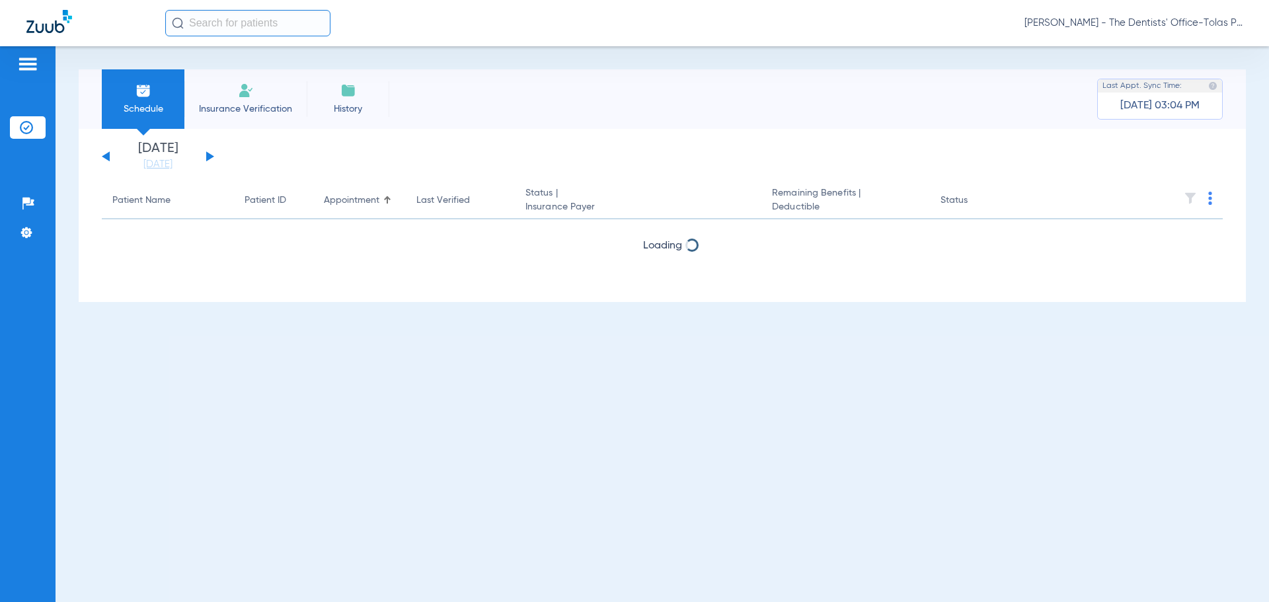
click at [206, 155] on button at bounding box center [210, 156] width 8 height 10
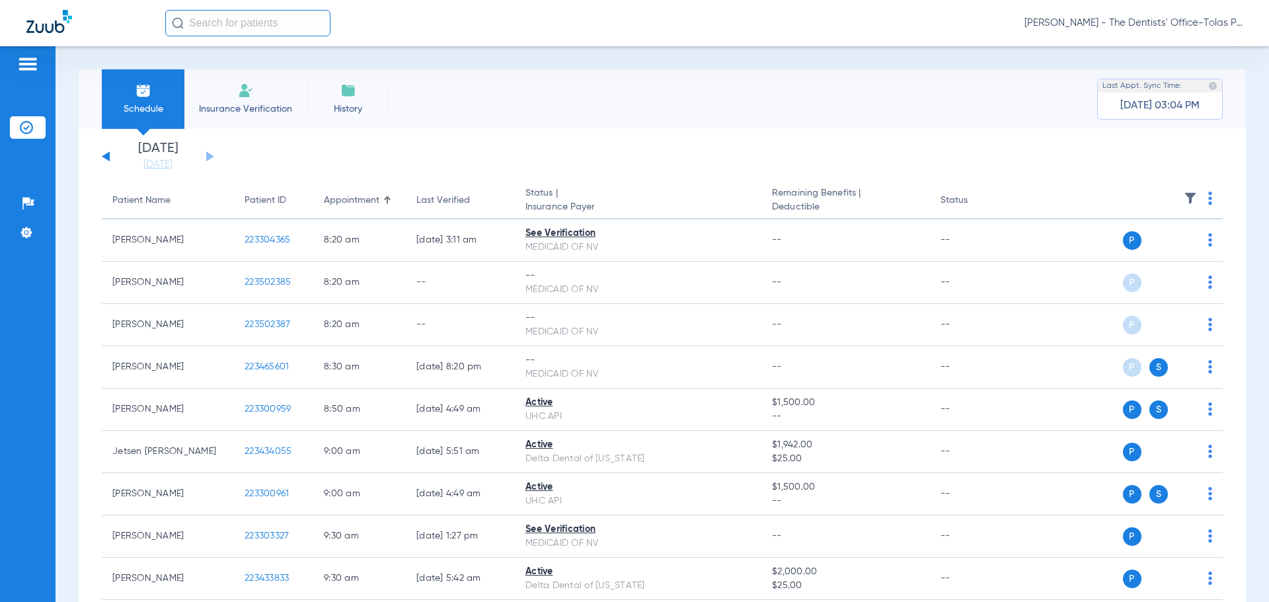
click at [1208, 196] on img at bounding box center [1210, 198] width 4 height 13
click at [1173, 251] on span "Verify All" at bounding box center [1150, 250] width 83 height 9
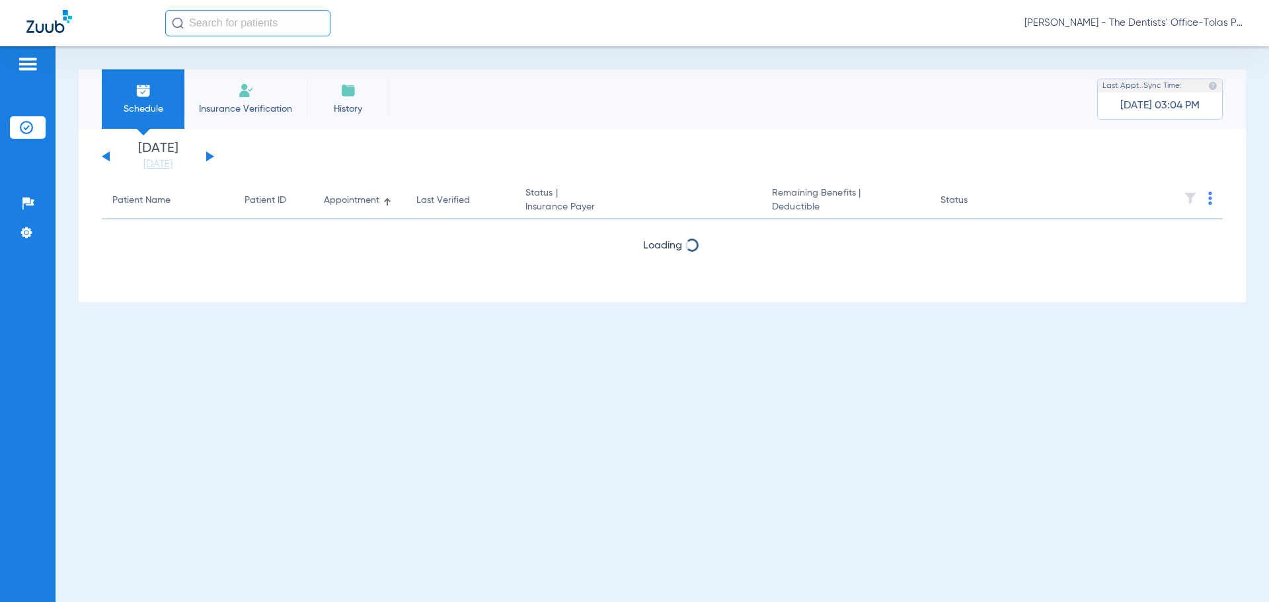
click at [210, 155] on button at bounding box center [210, 156] width 8 height 10
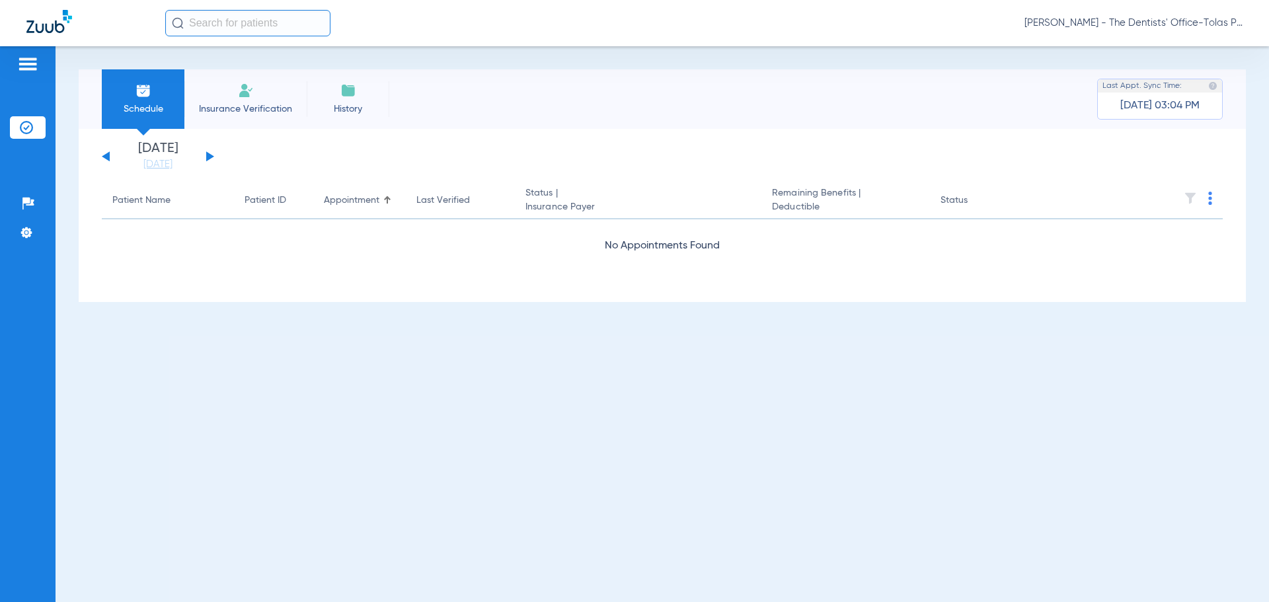
click at [210, 155] on button at bounding box center [210, 156] width 8 height 10
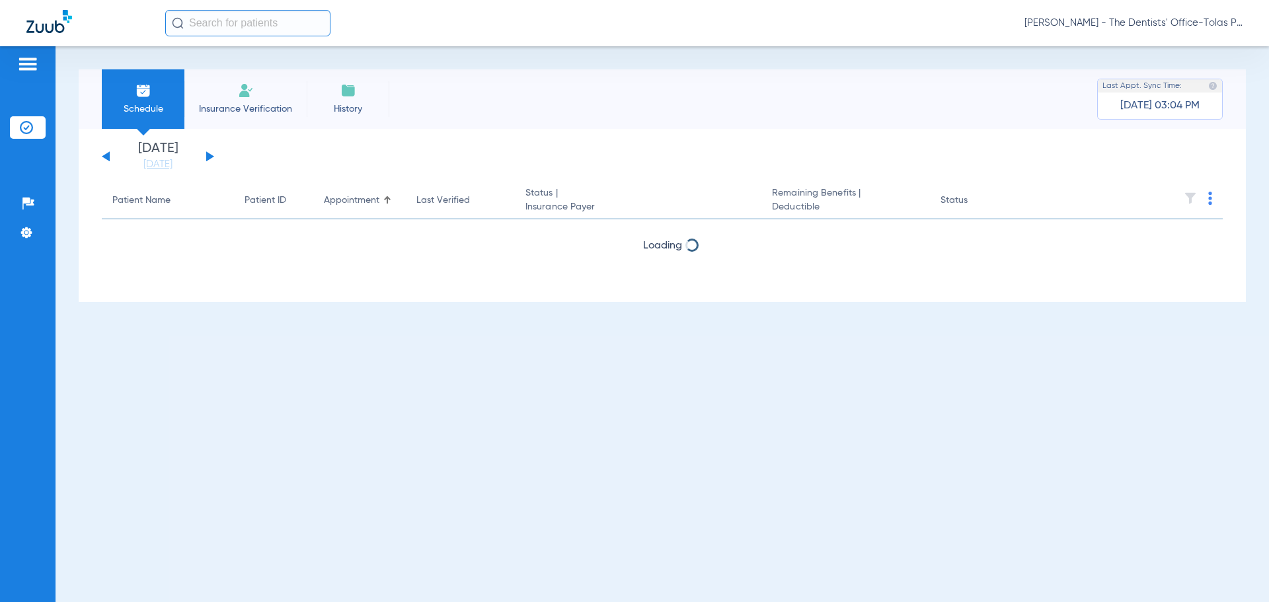
click at [210, 155] on button at bounding box center [210, 156] width 8 height 10
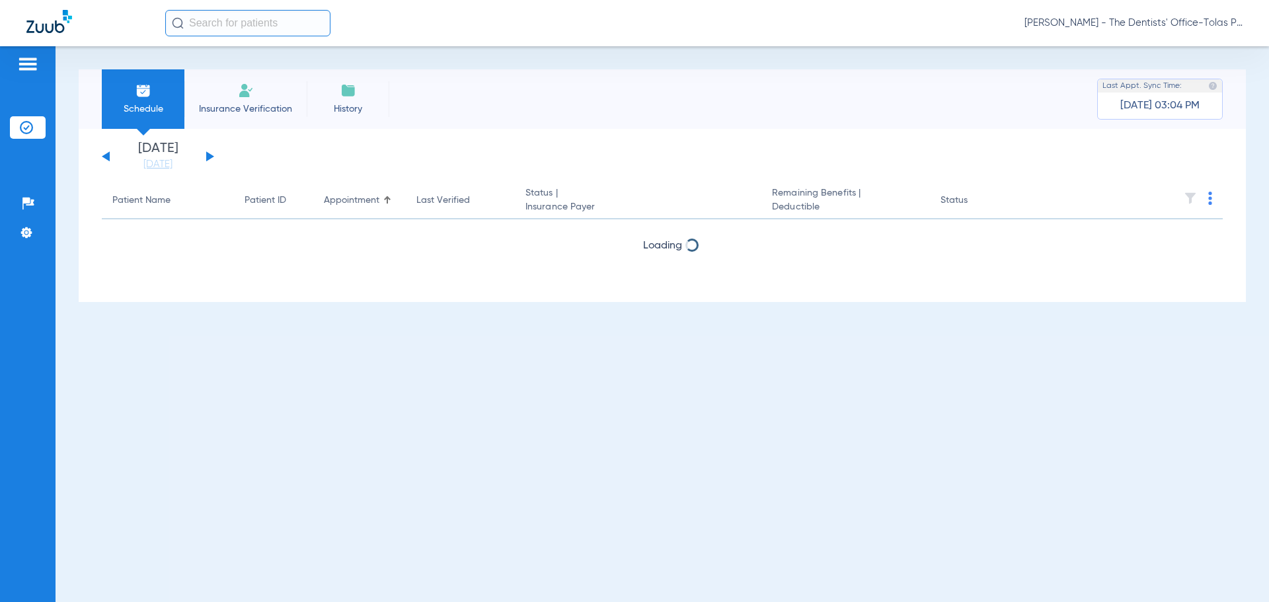
click at [210, 155] on button at bounding box center [210, 156] width 8 height 10
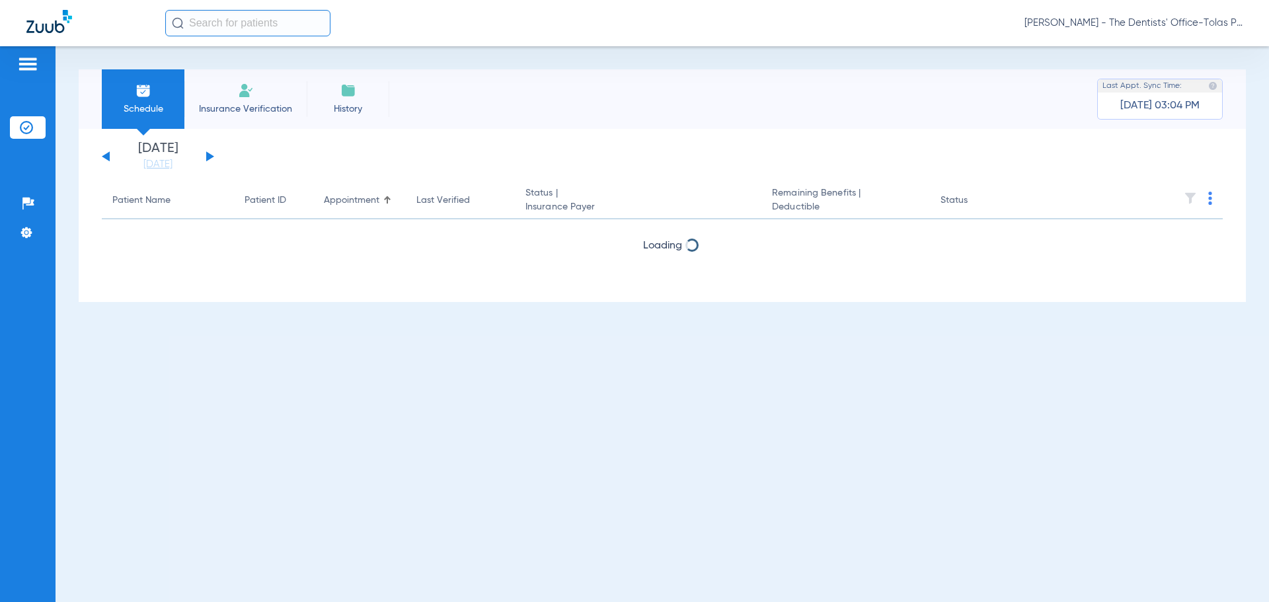
click at [210, 155] on button at bounding box center [210, 156] width 8 height 10
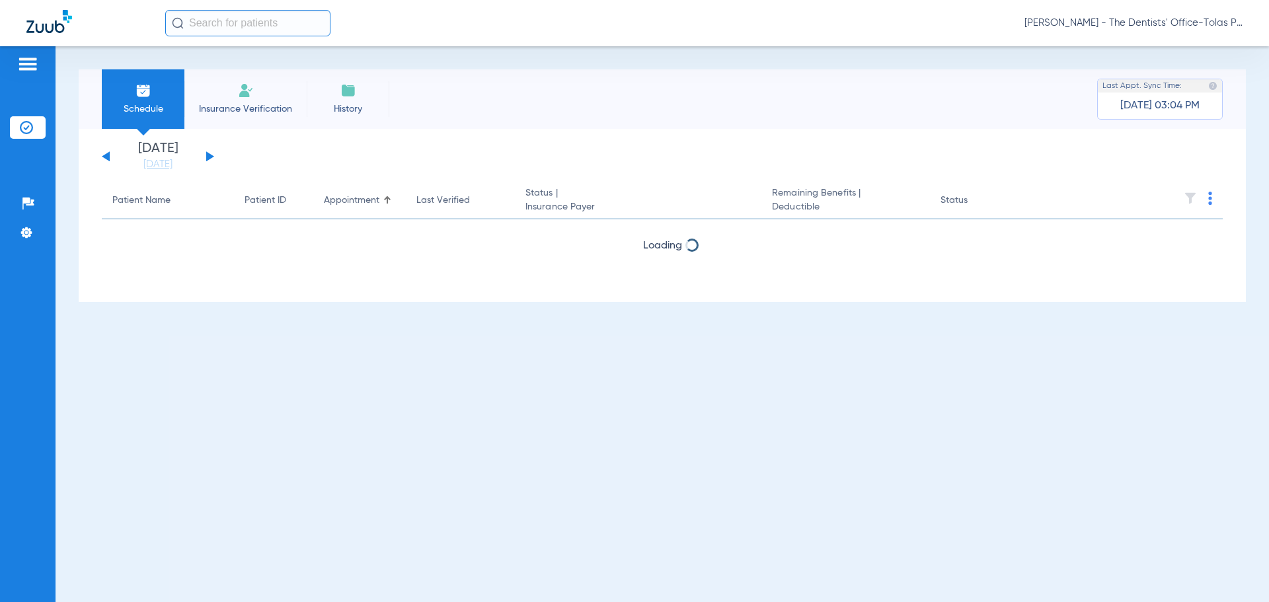
click at [210, 155] on button at bounding box center [210, 156] width 8 height 10
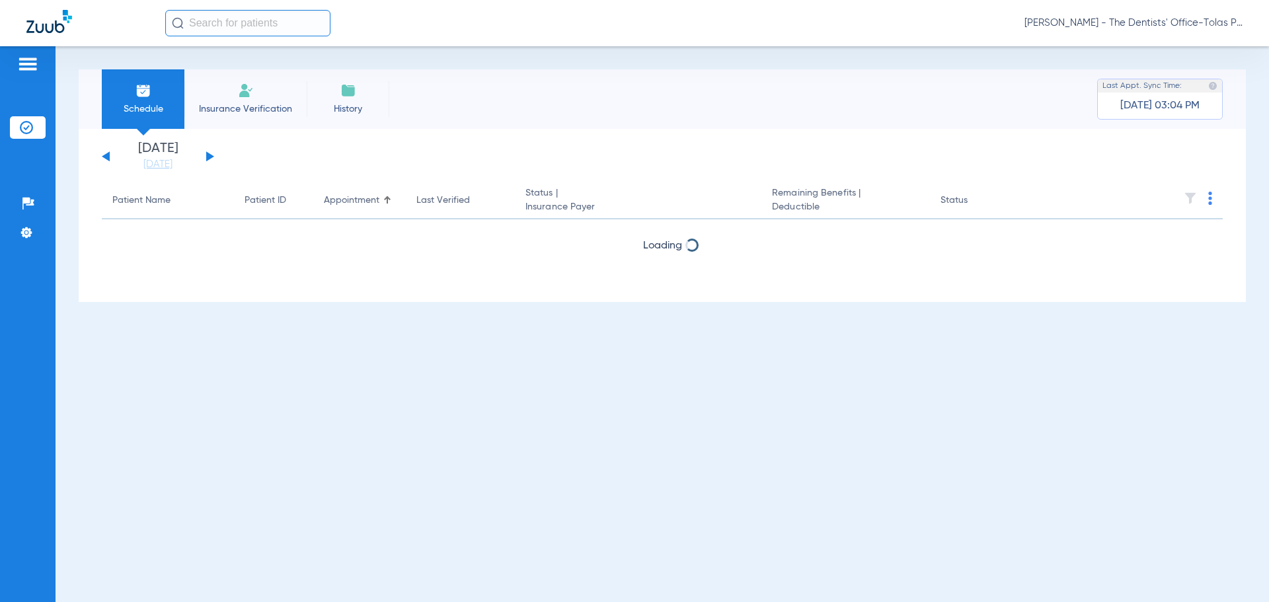
click at [210, 155] on button at bounding box center [210, 156] width 8 height 10
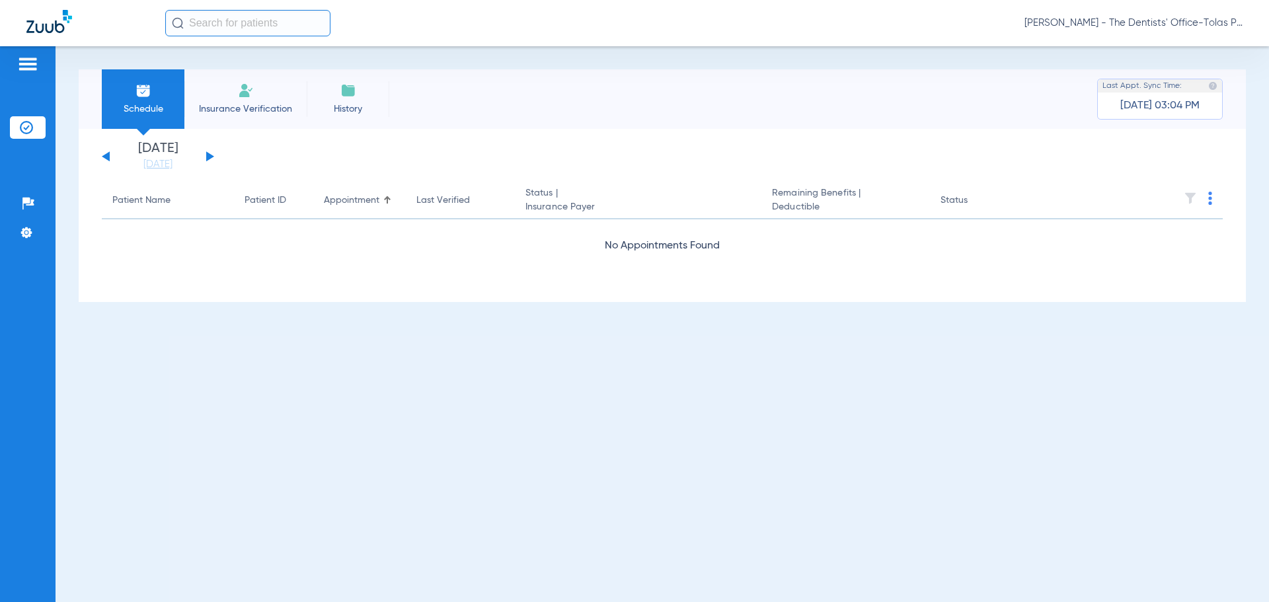
click at [210, 155] on button at bounding box center [210, 156] width 8 height 10
click at [211, 159] on div "Saturday 06-14-2025 Sunday 06-15-2025 Monday 06-16-2025 Tuesday 06-17-2025 Wedn…" at bounding box center [158, 156] width 112 height 29
click at [210, 155] on button at bounding box center [210, 156] width 8 height 10
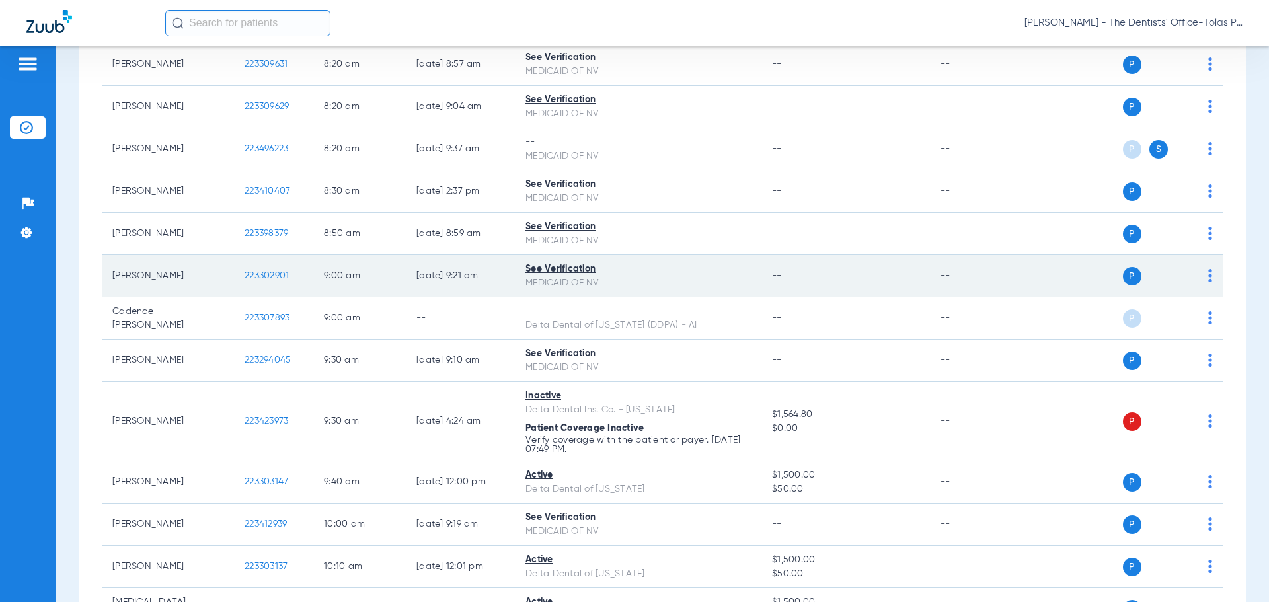
scroll to position [66, 0]
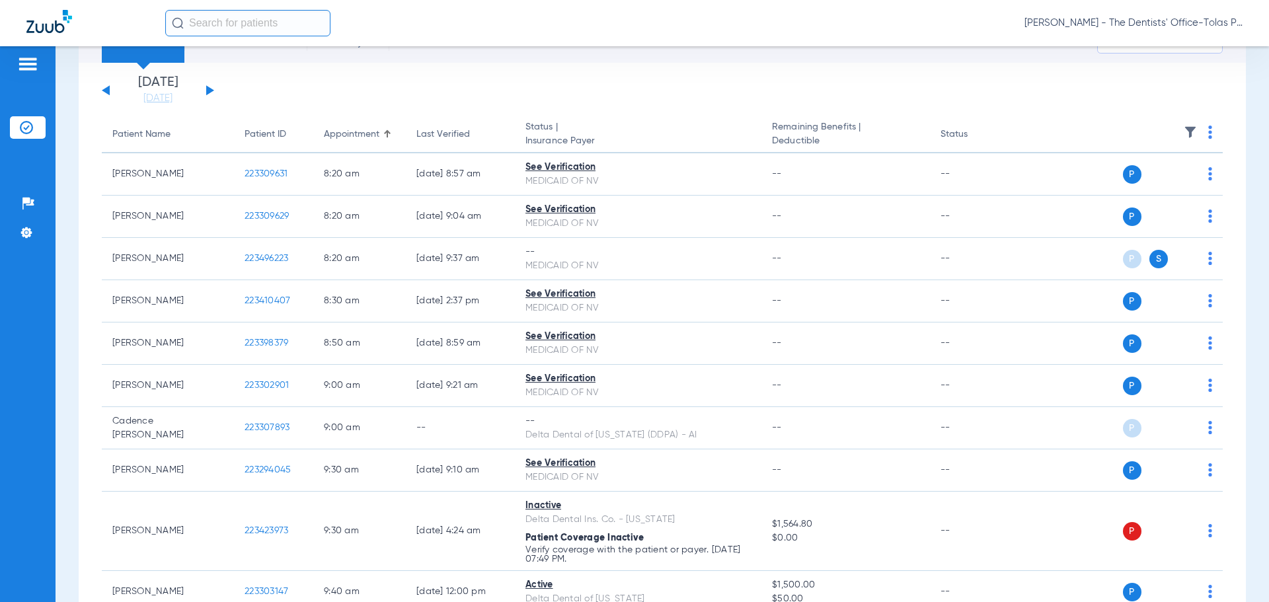
click at [1208, 131] on img at bounding box center [1210, 132] width 4 height 13
click at [1139, 186] on span "Verify All" at bounding box center [1150, 184] width 83 height 9
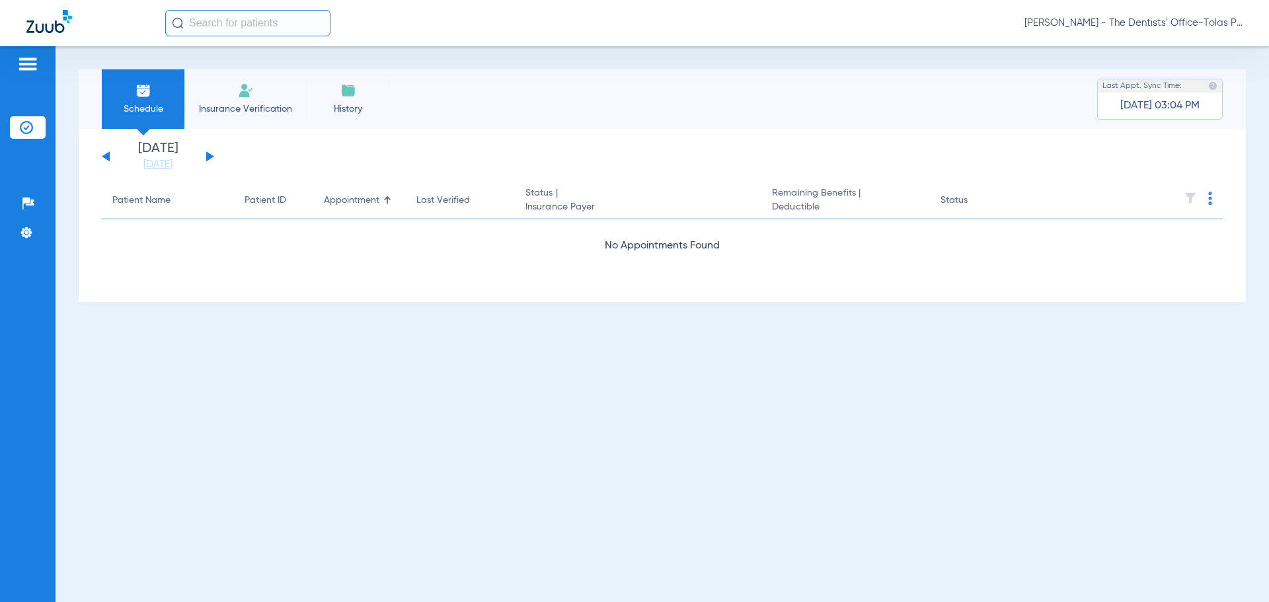
click at [209, 156] on button at bounding box center [210, 156] width 8 height 10
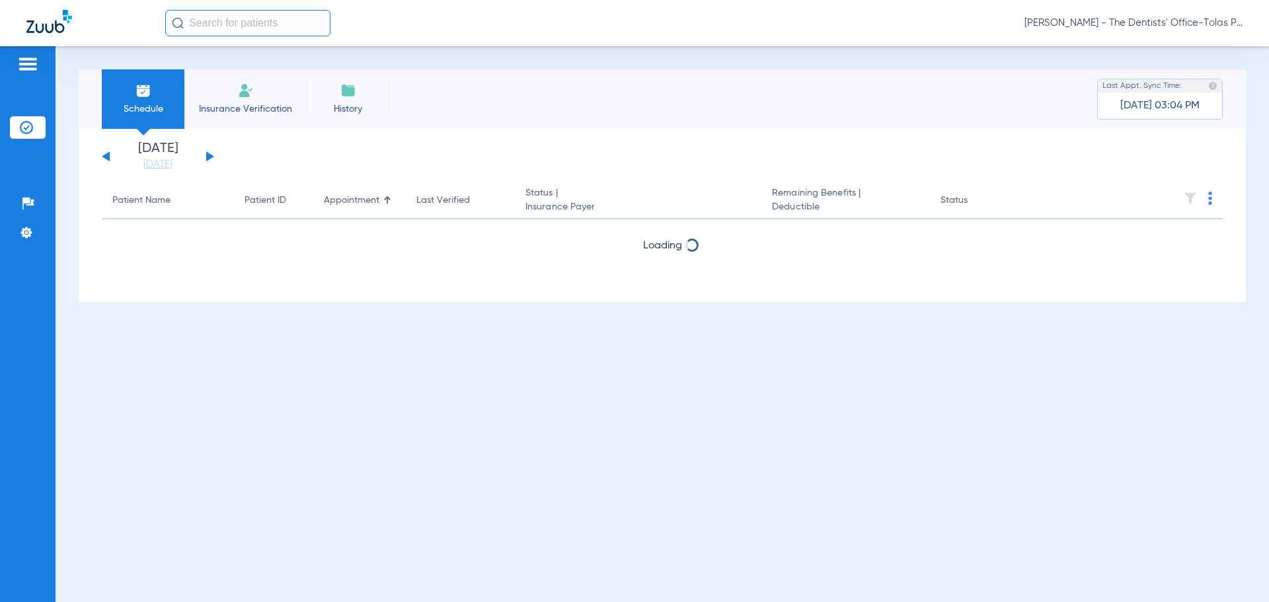
click at [209, 156] on button at bounding box center [210, 156] width 8 height 10
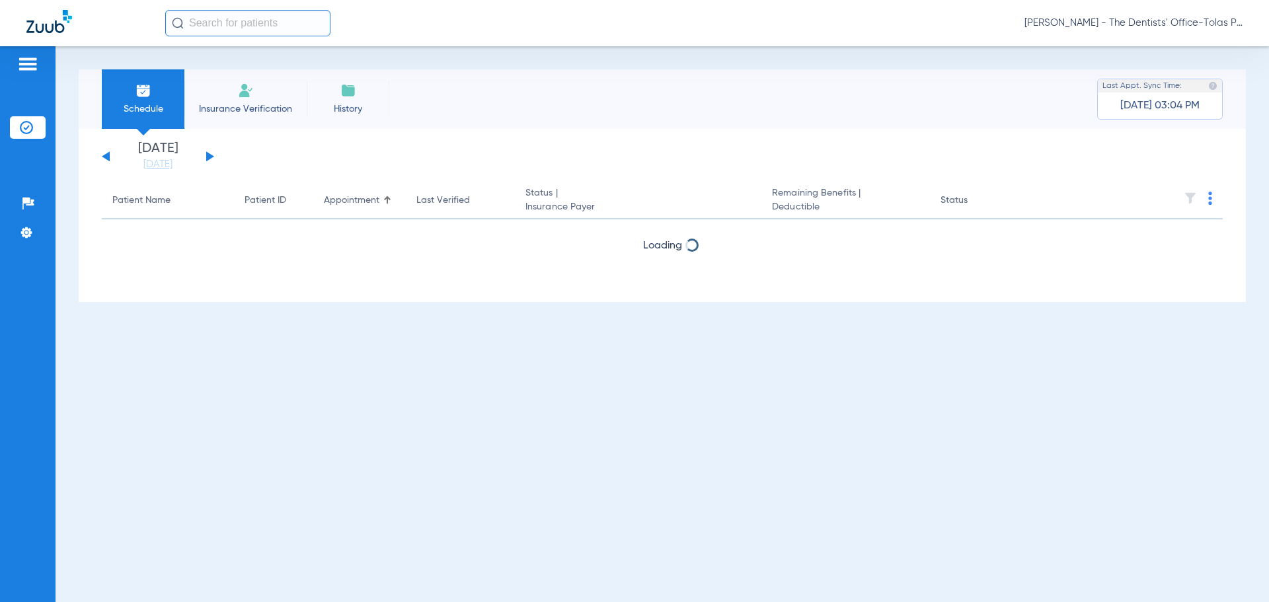
click at [209, 156] on button at bounding box center [210, 156] width 8 height 10
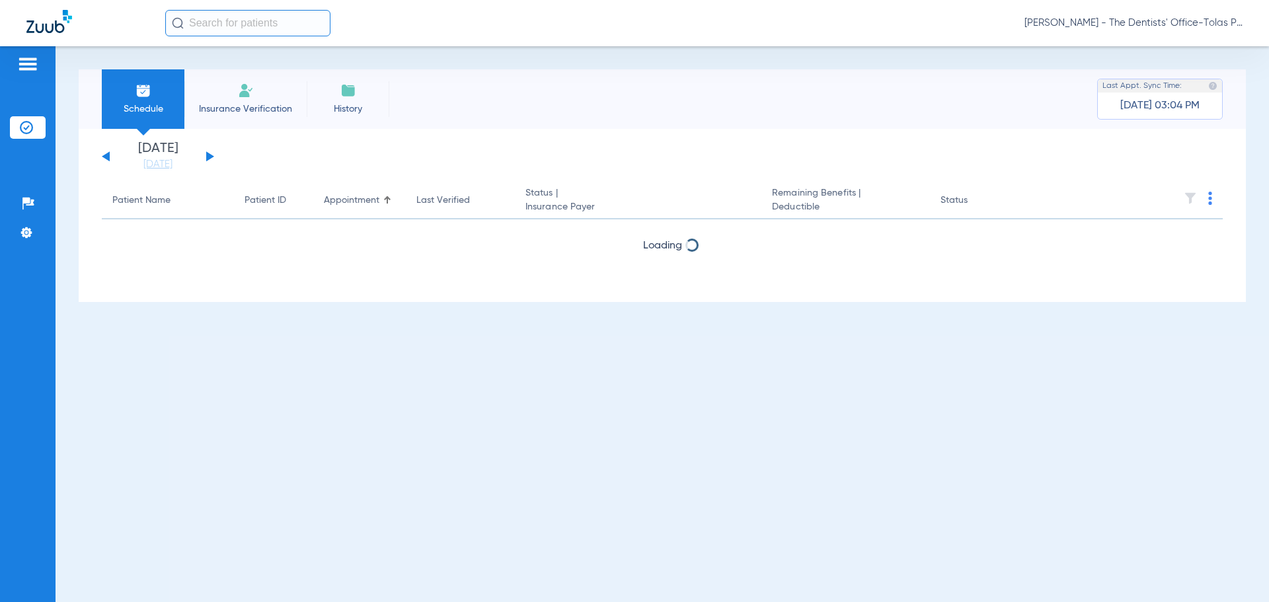
click at [209, 156] on button at bounding box center [210, 156] width 8 height 10
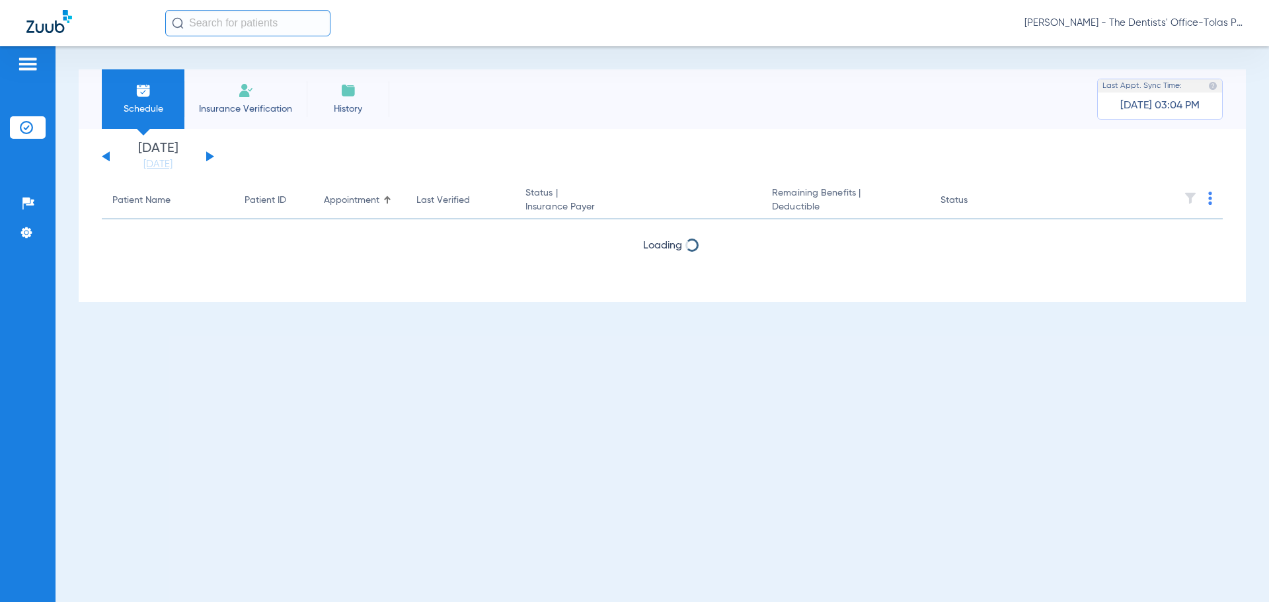
click at [209, 156] on button at bounding box center [210, 156] width 8 height 10
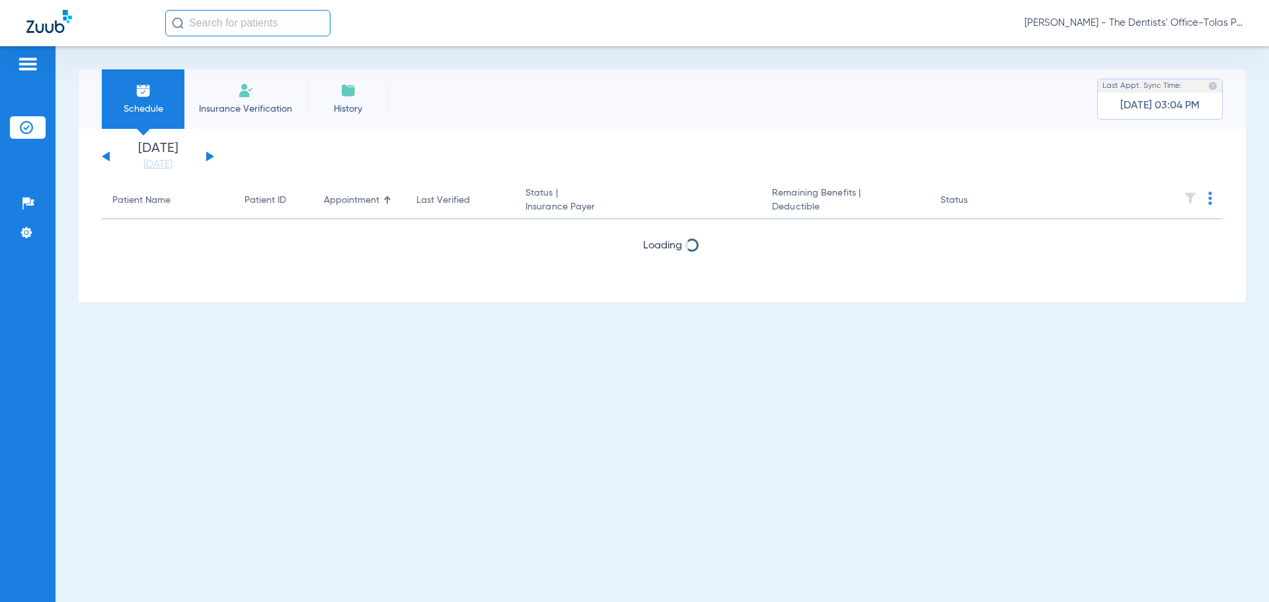
click at [209, 156] on button at bounding box center [210, 156] width 8 height 10
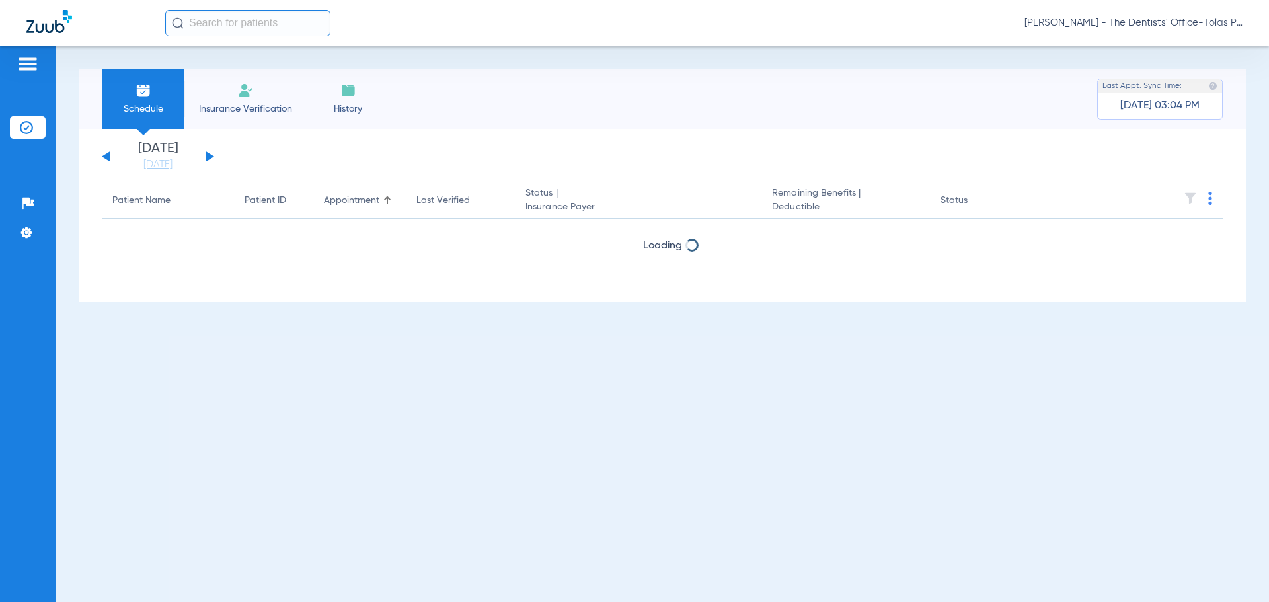
click at [209, 156] on button at bounding box center [210, 156] width 8 height 10
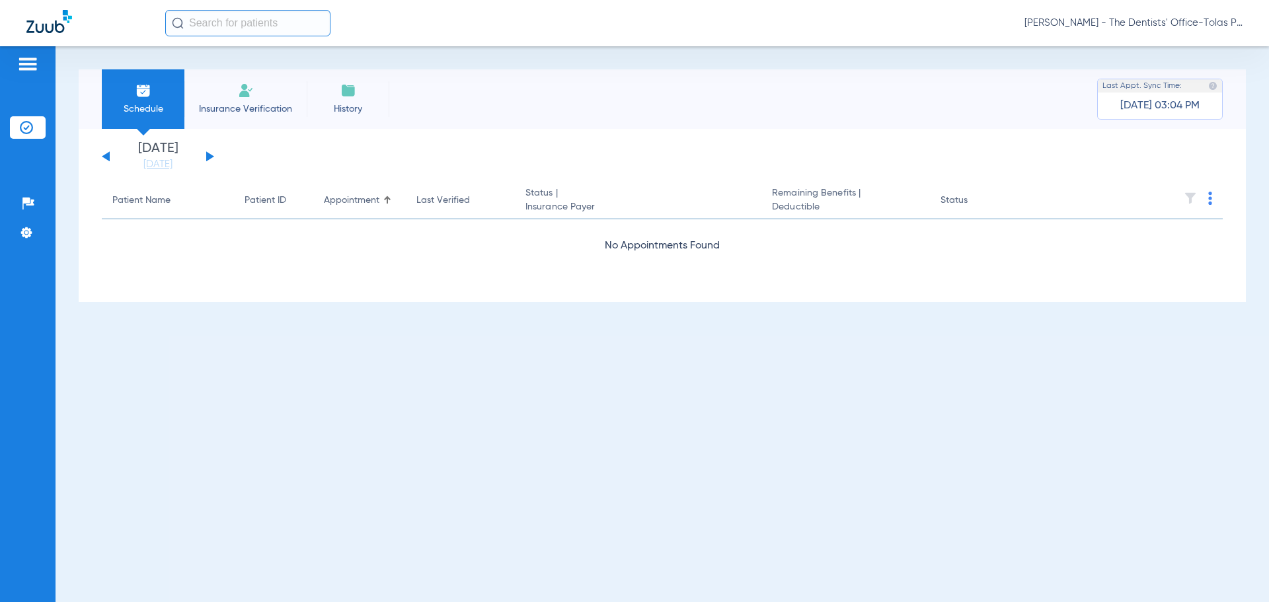
click at [209, 156] on button at bounding box center [210, 156] width 8 height 10
click at [204, 157] on div "[DATE] [DATE] [DATE] [DATE] [DATE] [DATE] [DATE] [DATE] [DATE] [DATE] [DATE] [D…" at bounding box center [158, 156] width 112 height 29
click at [208, 155] on button at bounding box center [210, 156] width 8 height 10
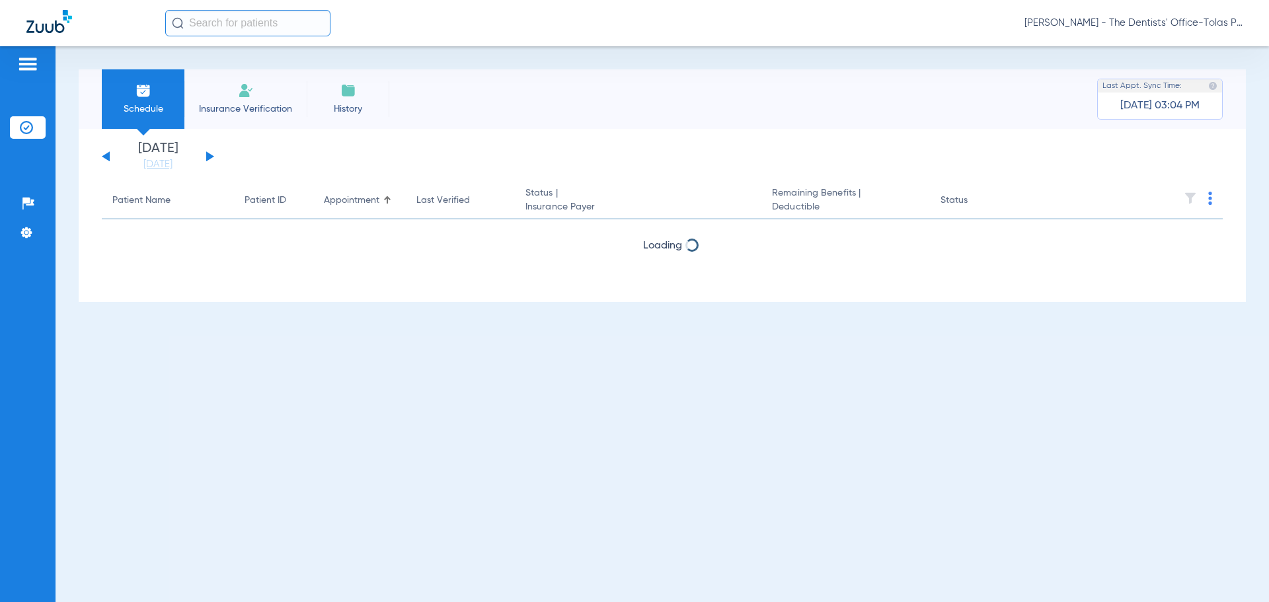
click at [208, 155] on button at bounding box center [210, 156] width 8 height 10
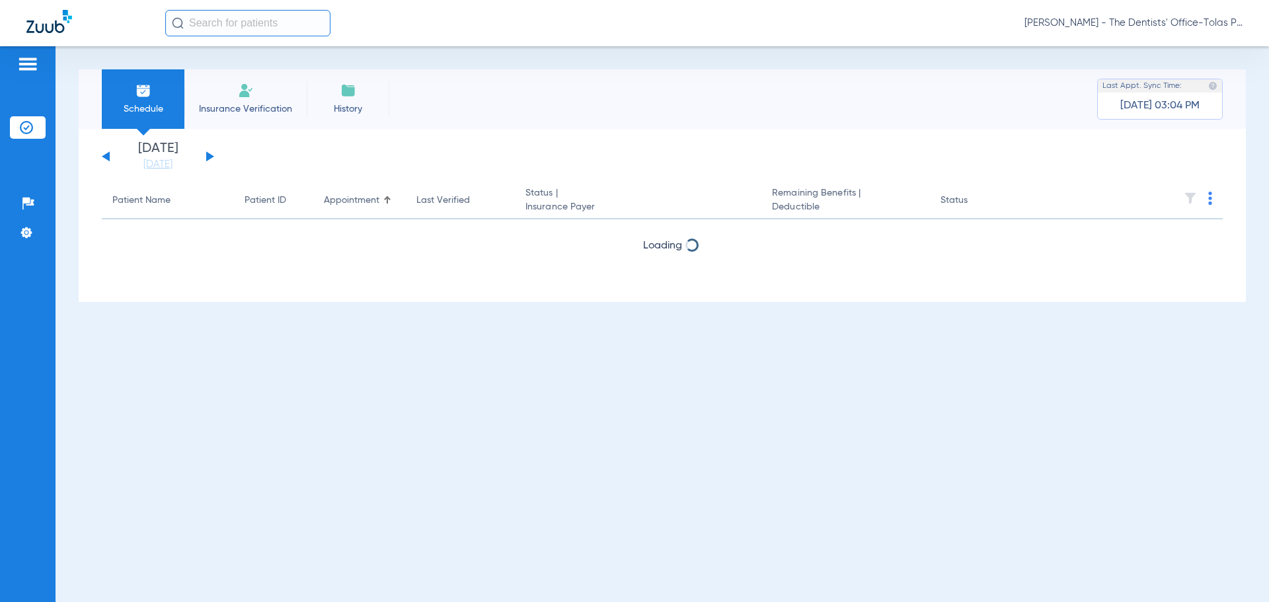
click at [208, 155] on button at bounding box center [210, 156] width 8 height 10
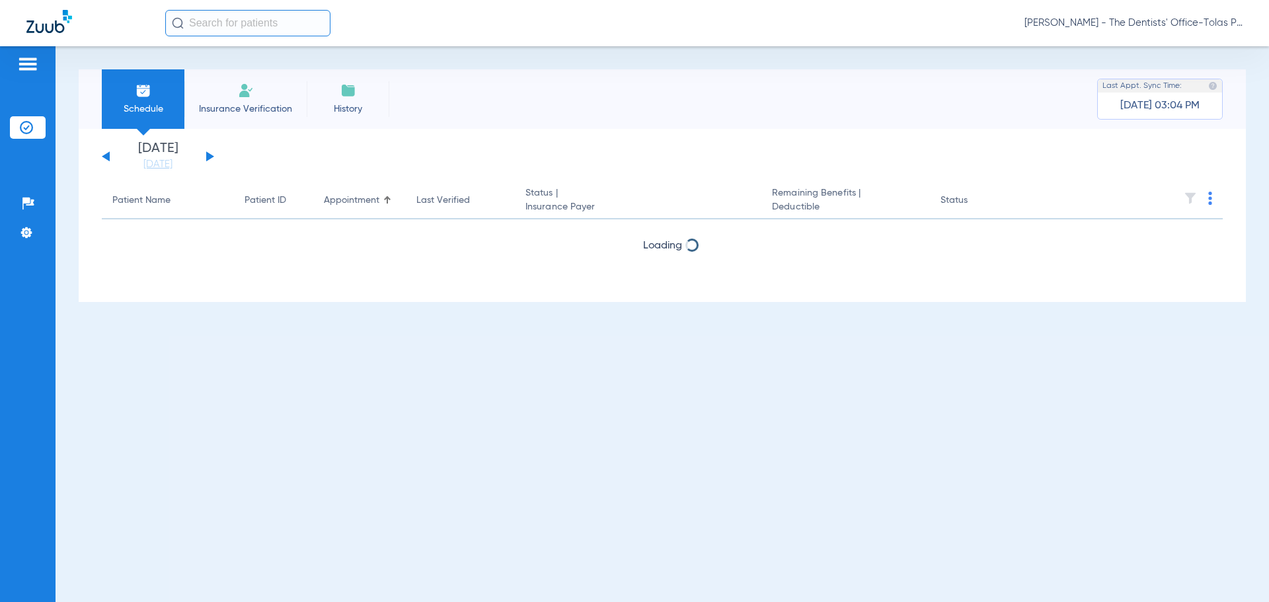
click at [208, 155] on button at bounding box center [210, 156] width 8 height 10
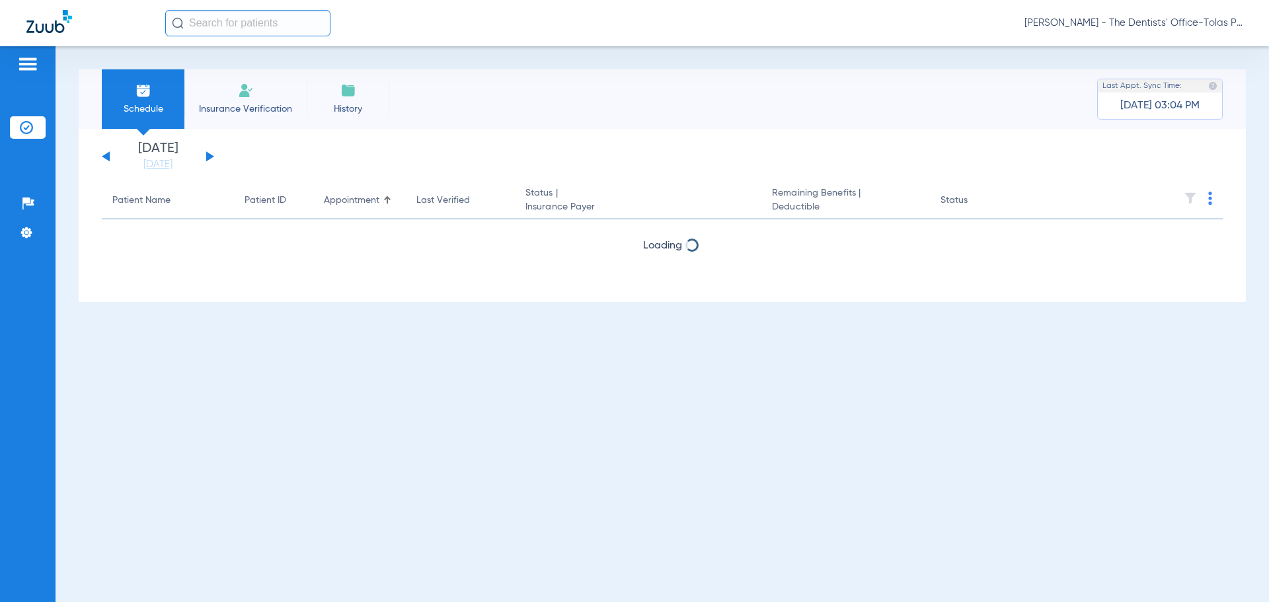
click at [208, 155] on button at bounding box center [210, 156] width 8 height 10
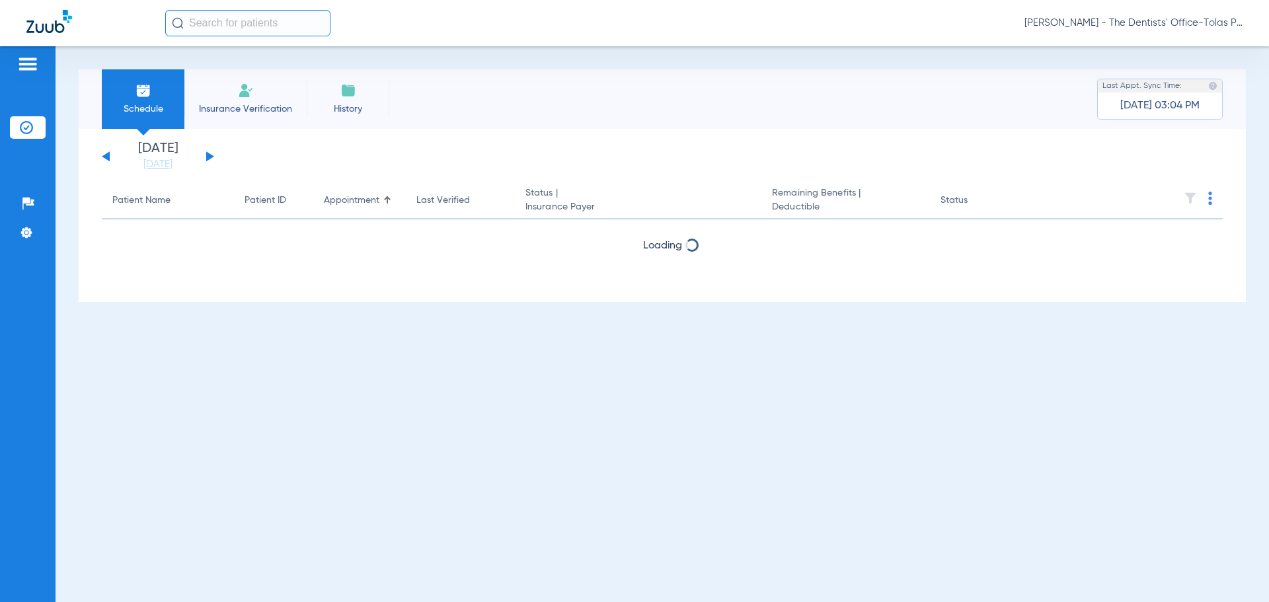
click at [208, 155] on button at bounding box center [210, 156] width 8 height 10
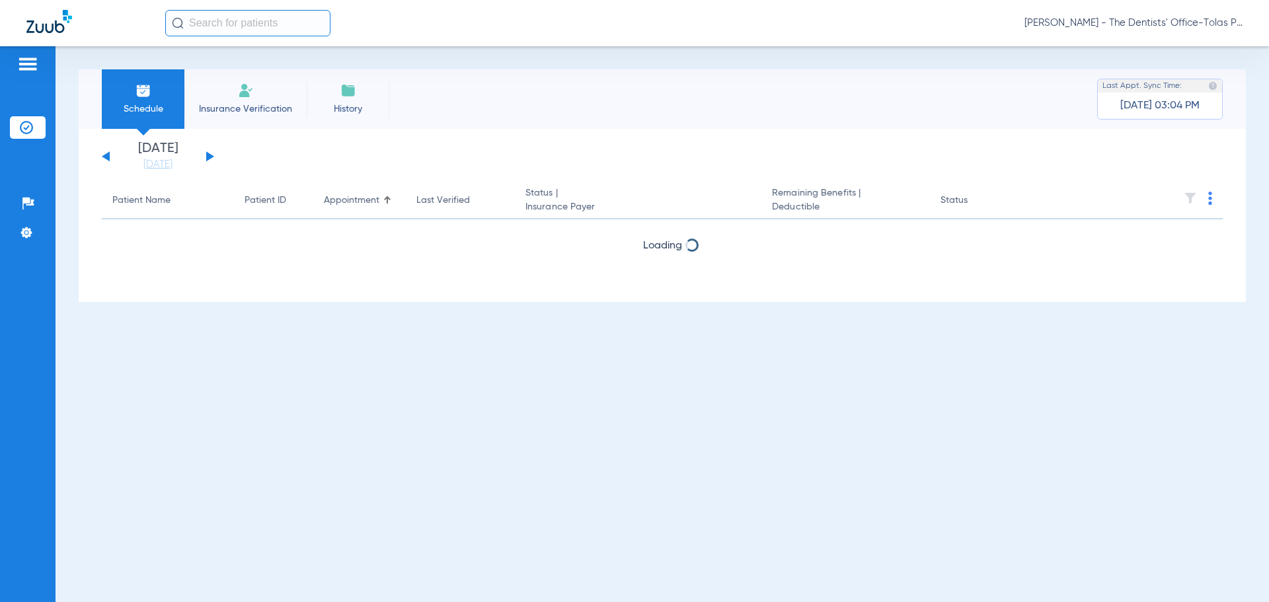
click at [208, 155] on button at bounding box center [210, 156] width 8 height 10
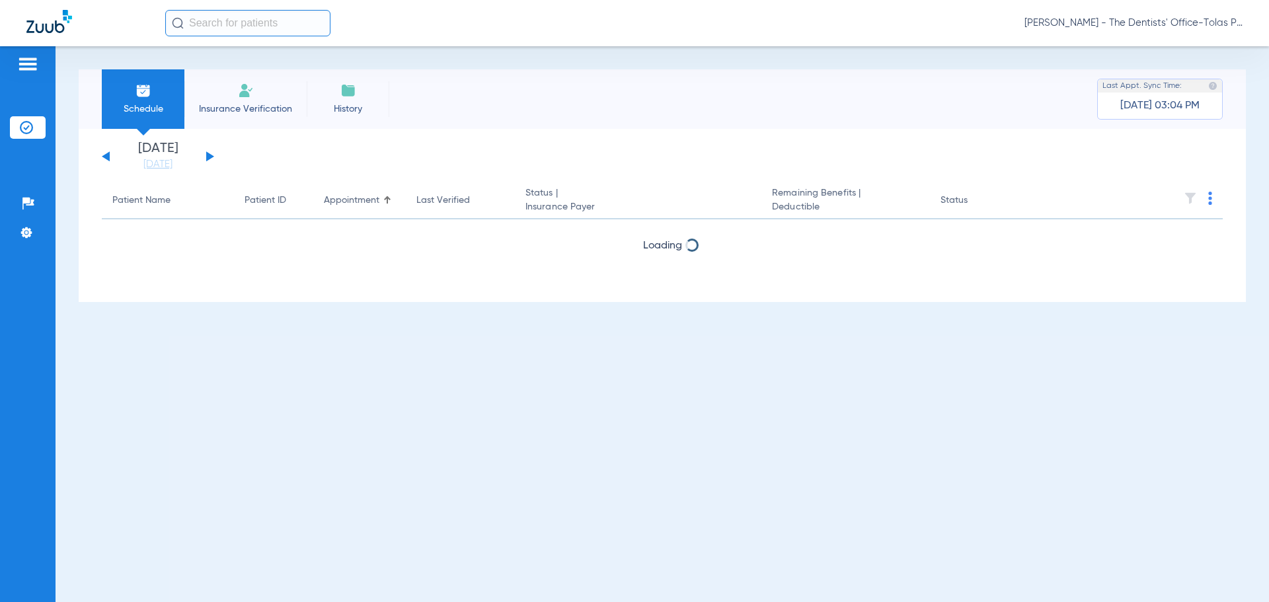
click at [208, 155] on button at bounding box center [210, 156] width 8 height 10
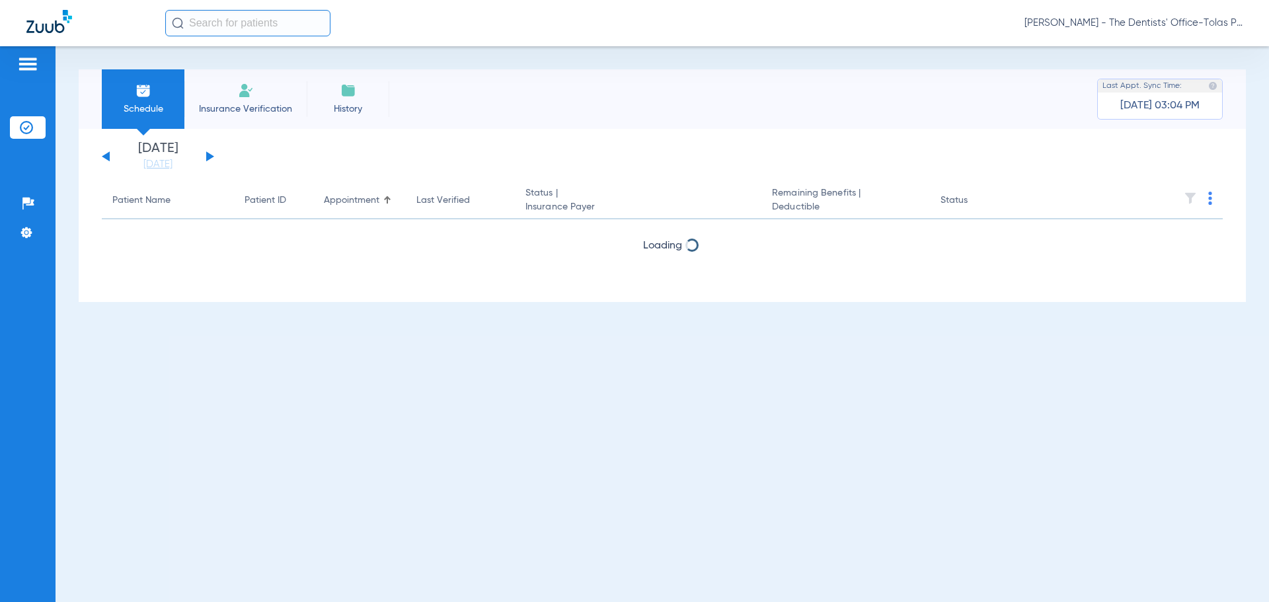
click at [208, 155] on button at bounding box center [210, 156] width 8 height 10
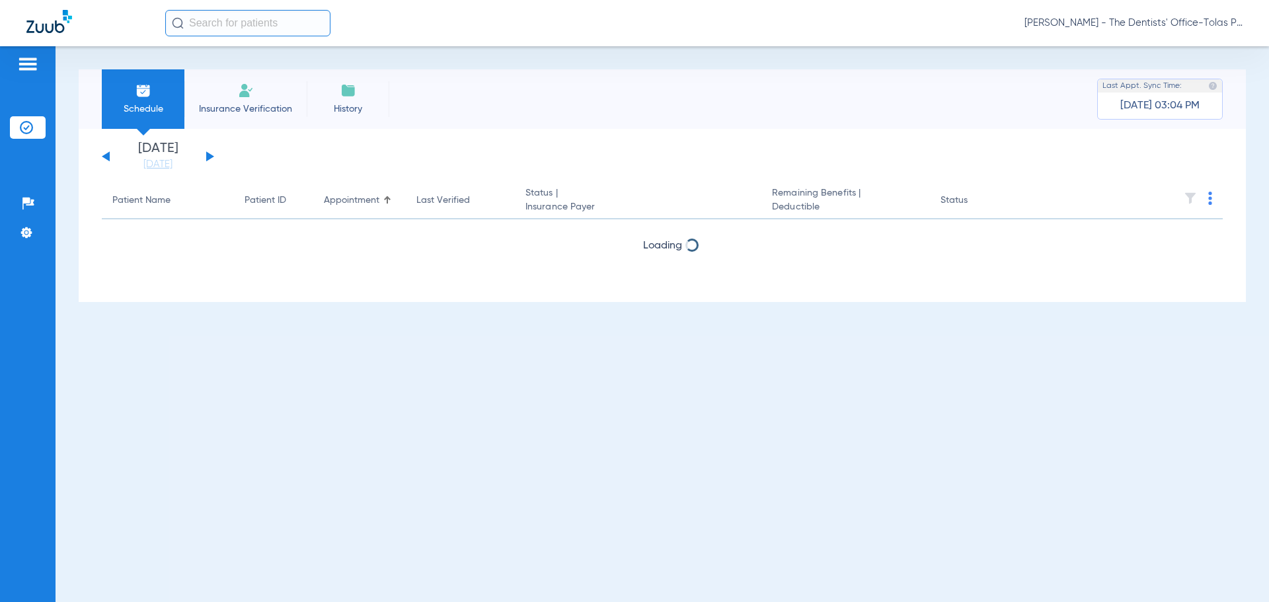
click at [208, 155] on button at bounding box center [210, 156] width 8 height 10
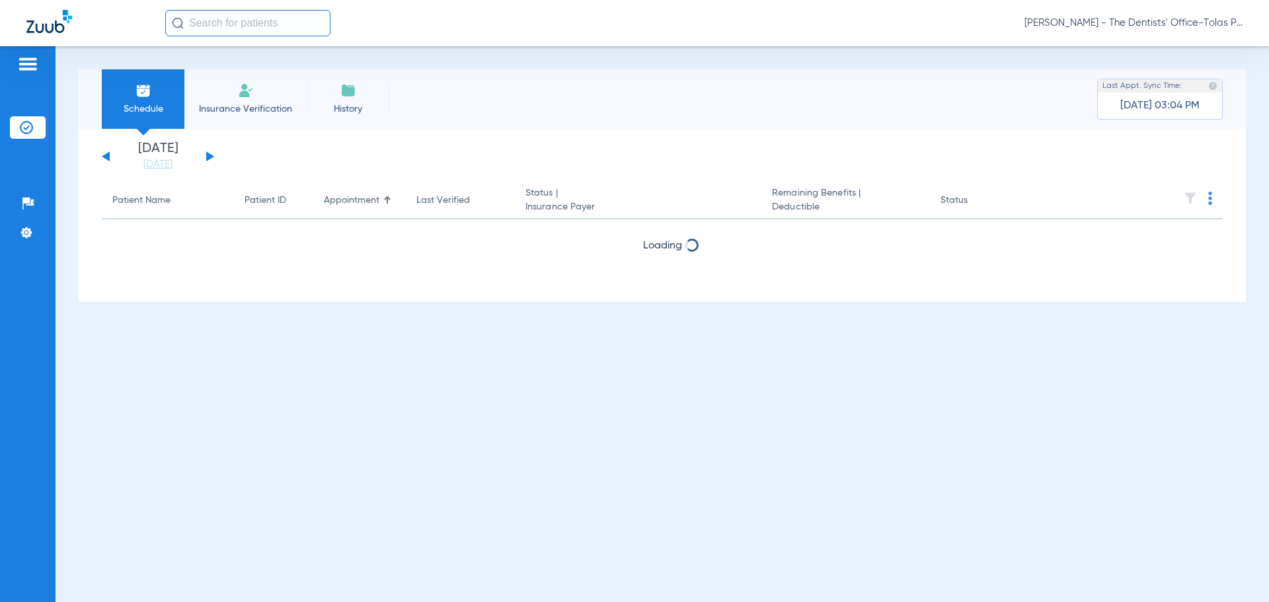
click at [208, 155] on button at bounding box center [210, 156] width 8 height 10
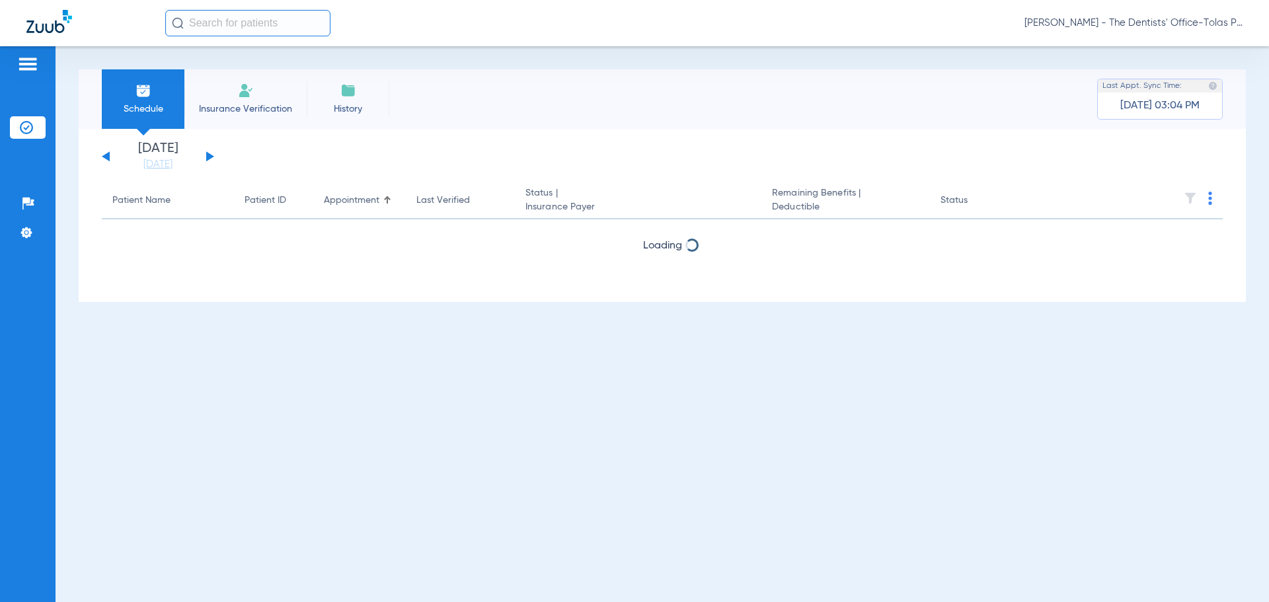
click at [208, 155] on button at bounding box center [210, 156] width 8 height 10
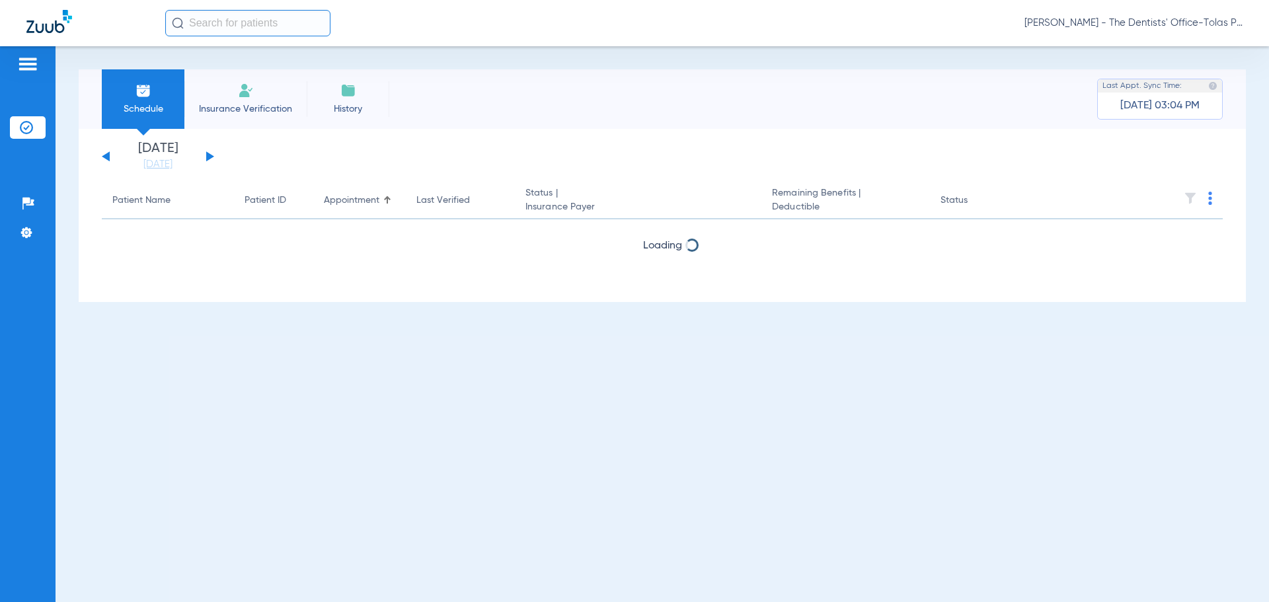
click at [208, 155] on button at bounding box center [210, 156] width 8 height 10
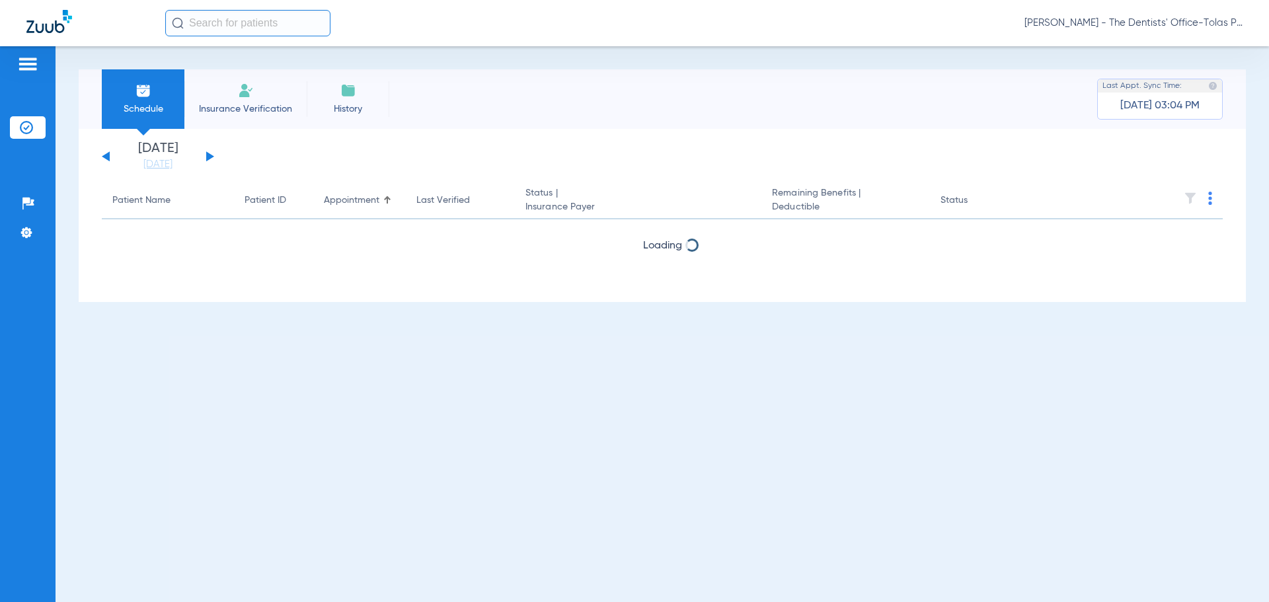
click at [208, 155] on button at bounding box center [210, 156] width 8 height 10
